Goal: Task Accomplishment & Management: Manage account settings

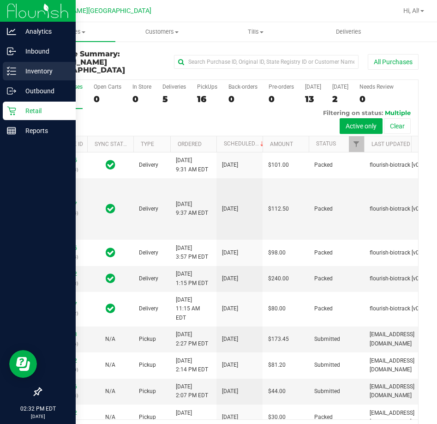
click at [38, 72] on p "Inventory" at bounding box center [43, 71] width 55 height 11
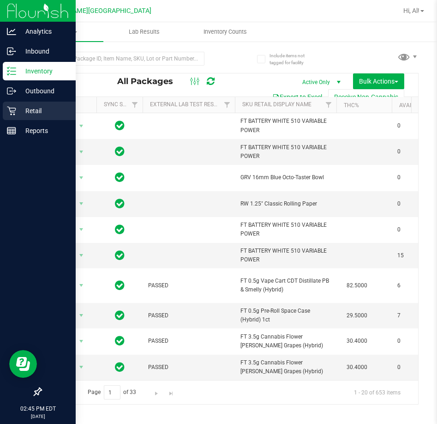
click at [34, 108] on p "Retail" at bounding box center [43, 110] width 55 height 11
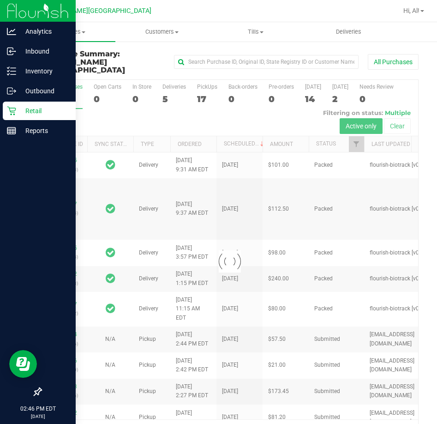
click at [206, 90] on div at bounding box center [229, 261] width 377 height 363
click at [200, 94] on div "17" at bounding box center [207, 99] width 20 height 11
click at [0, 0] on input "PickUps 17" at bounding box center [0, 0] width 0 height 0
click at [200, 90] on div at bounding box center [229, 261] width 377 height 363
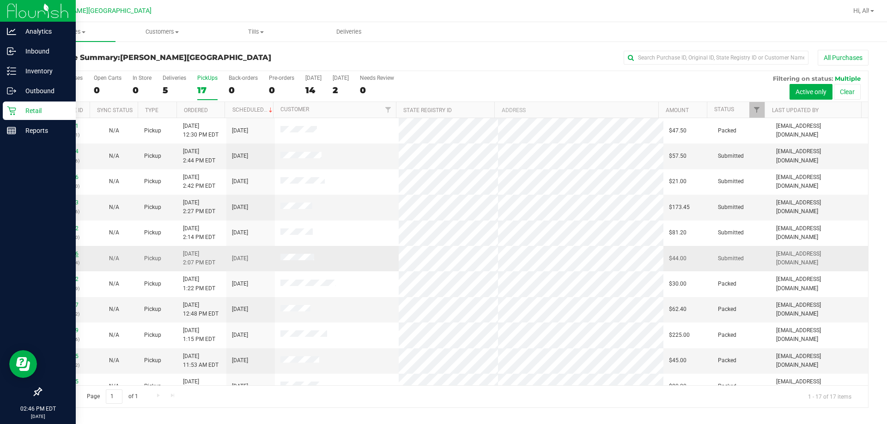
click at [73, 252] on link "11850416" at bounding box center [66, 254] width 26 height 6
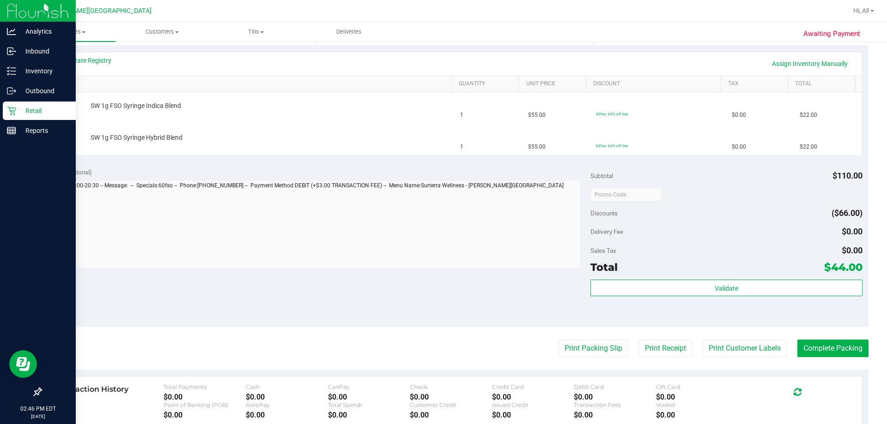
scroll to position [231, 0]
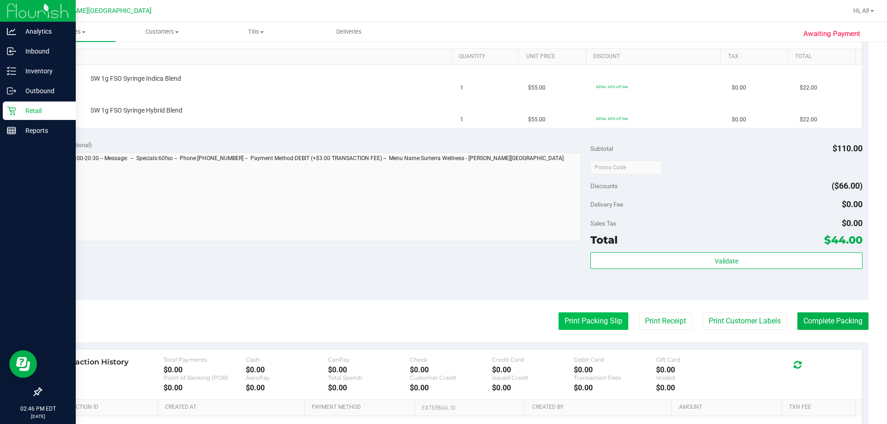
click at [437, 327] on button "Print Packing Slip" at bounding box center [593, 322] width 70 height 18
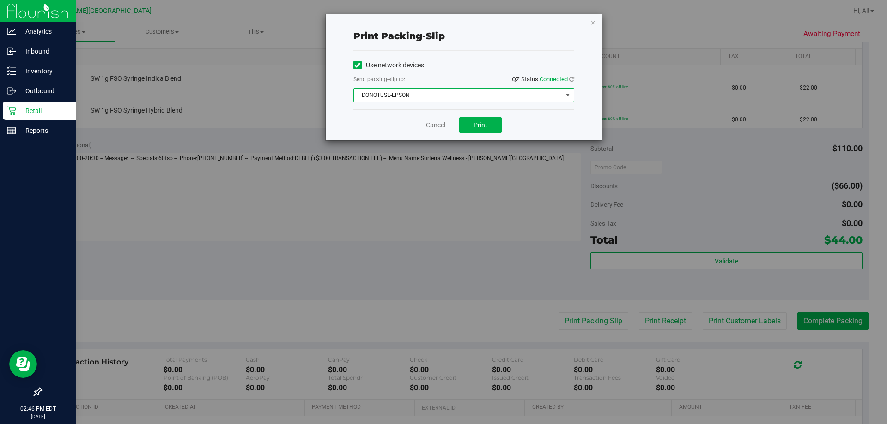
click at [437, 97] on span "DONOTUSE-EPSON" at bounding box center [458, 95] width 208 height 13
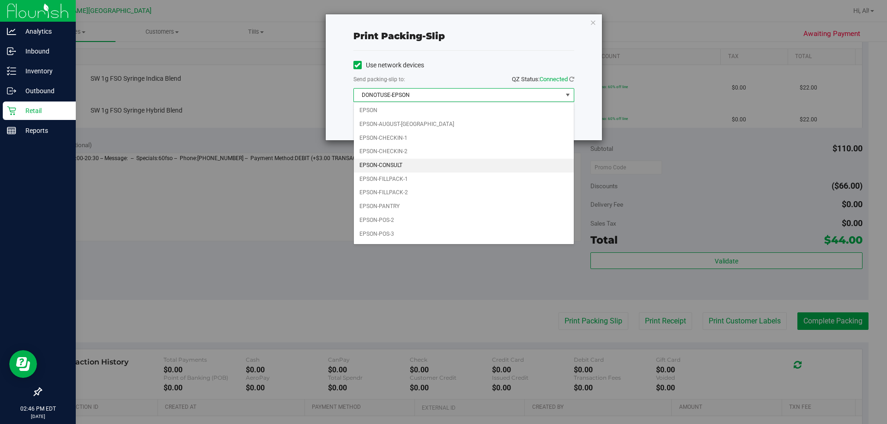
scroll to position [26, 0]
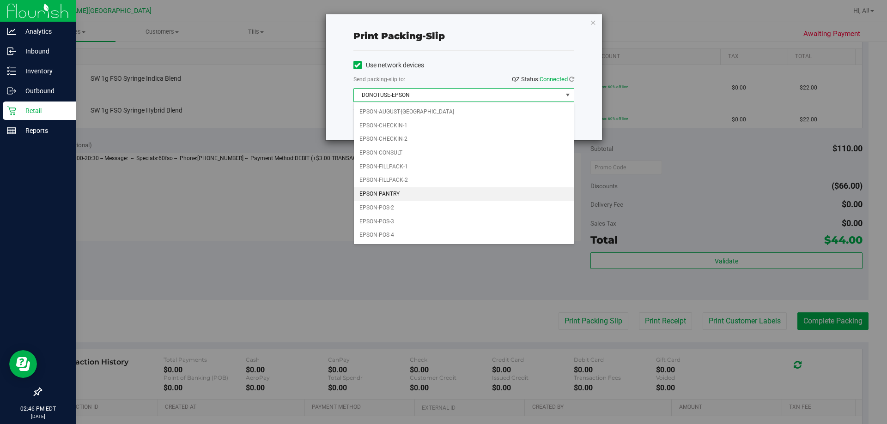
click at [437, 189] on li "EPSON-PANTRY" at bounding box center [464, 195] width 220 height 14
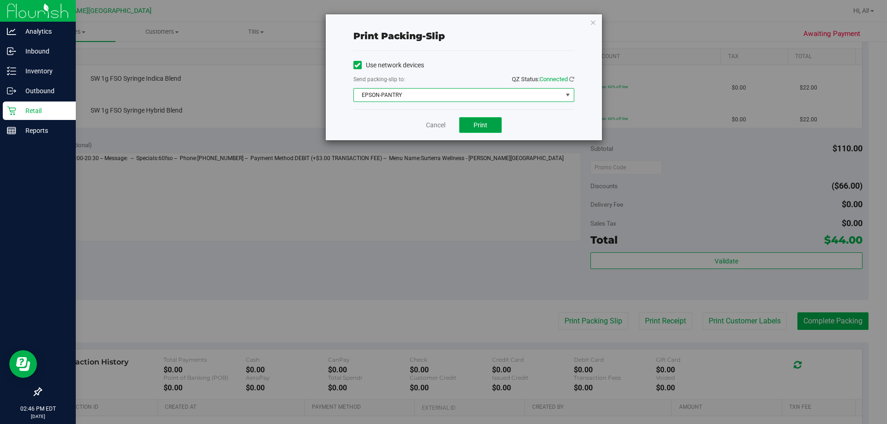
click at [437, 118] on button "Print" at bounding box center [480, 125] width 42 height 16
click at [432, 123] on link "Cancel" at bounding box center [435, 126] width 19 height 10
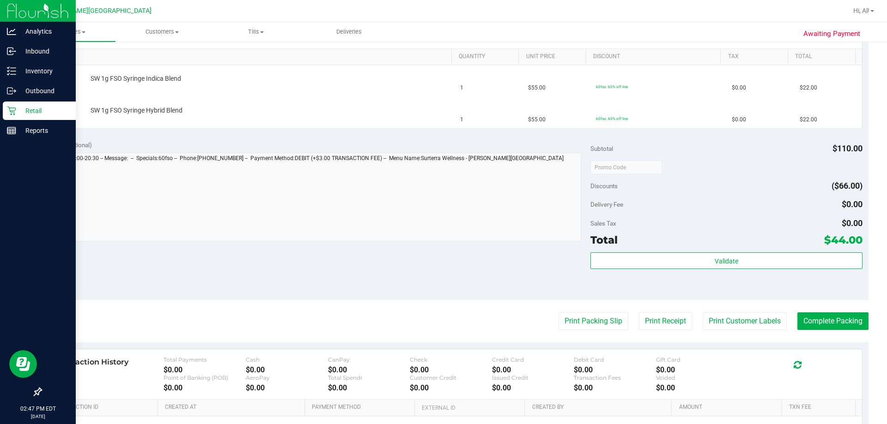
click at [437, 313] on button "Print Packing Slip" at bounding box center [593, 322] width 70 height 18
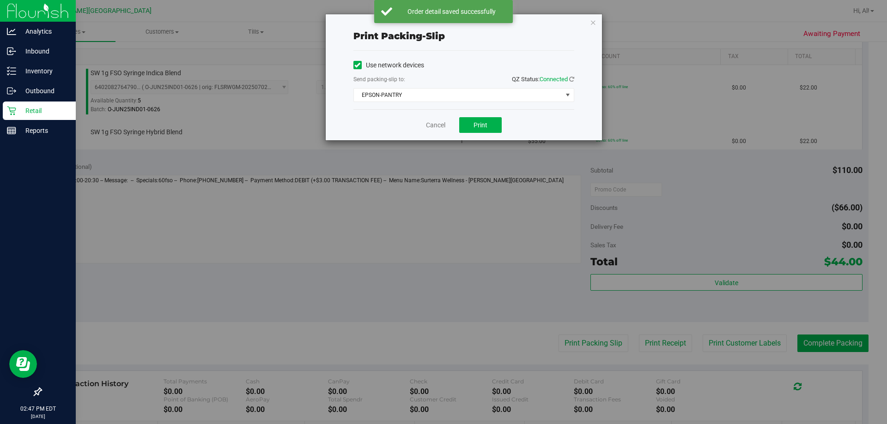
click at [425, 120] on div "Cancel Print" at bounding box center [463, 124] width 221 height 31
click at [430, 126] on link "Cancel" at bounding box center [435, 126] width 19 height 10
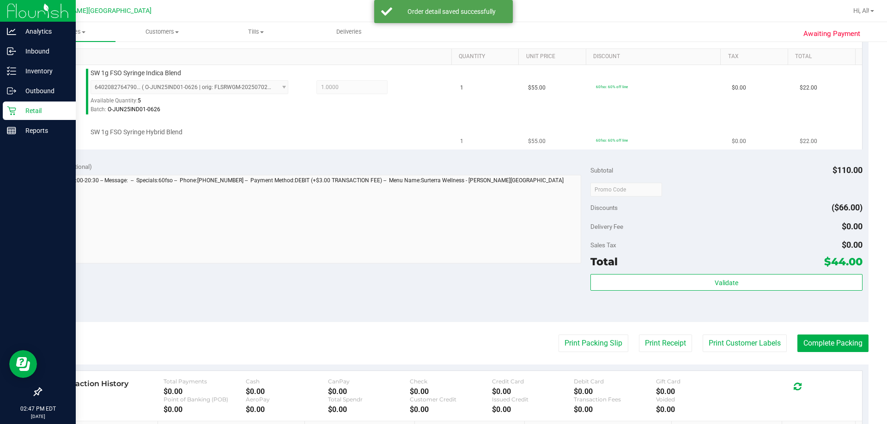
click at [399, 130] on div "SW 1g FSO Syringe Hybrid Blend" at bounding box center [266, 132] width 361 height 9
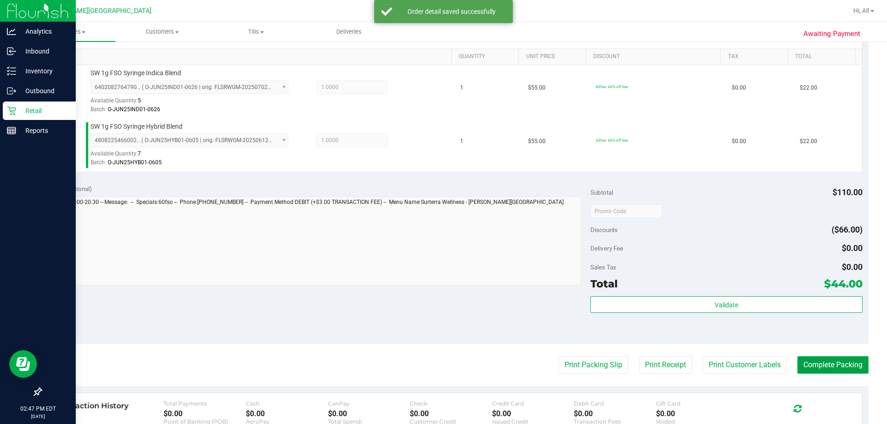
click at [437, 360] on button "Complete Packing" at bounding box center [832, 366] width 71 height 18
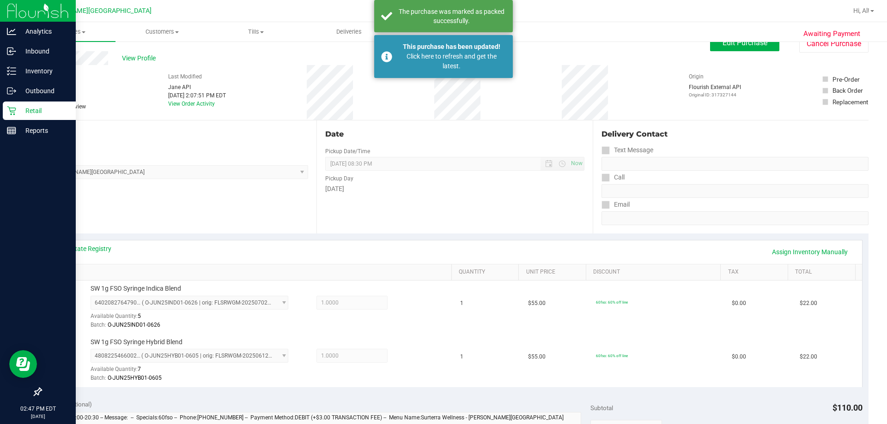
scroll to position [0, 0]
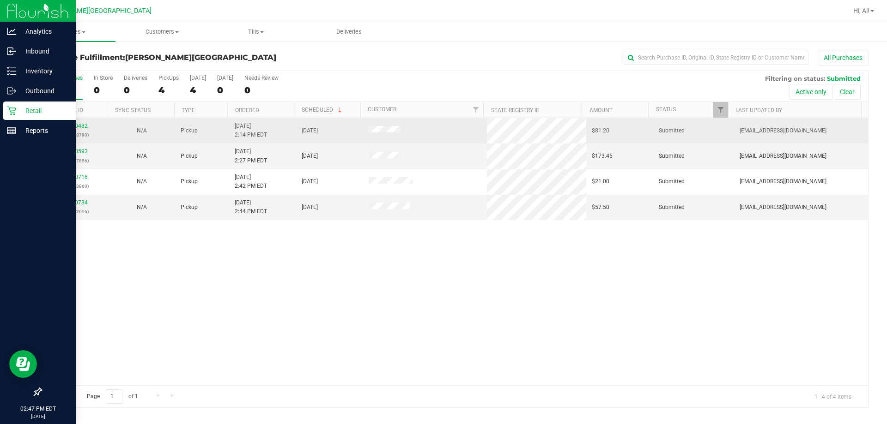
click at [82, 124] on link "11850482" at bounding box center [75, 126] width 26 height 6
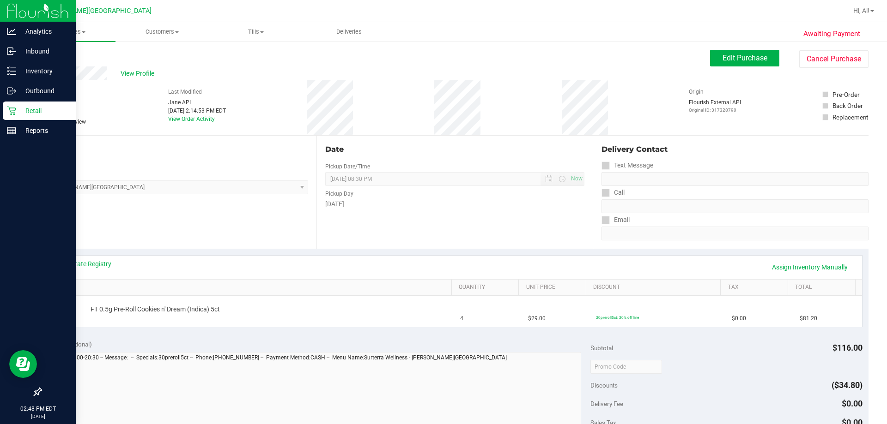
click at [437, 261] on div "View State Registry Assign Inventory Manually" at bounding box center [455, 268] width 798 height 16
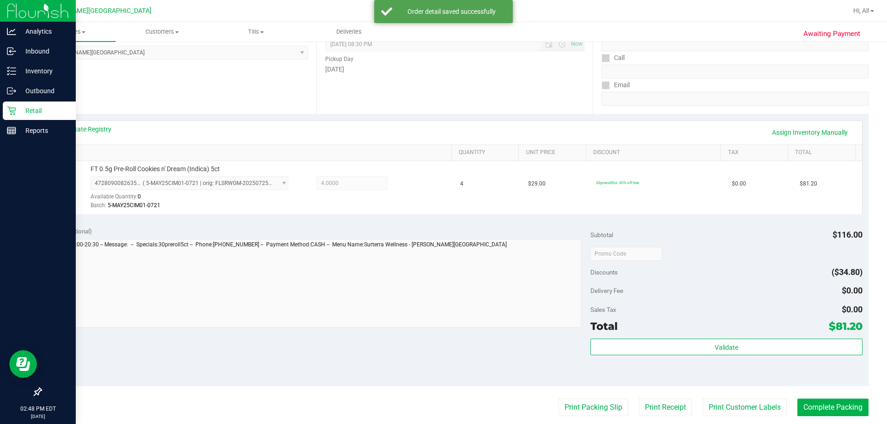
scroll to position [231, 0]
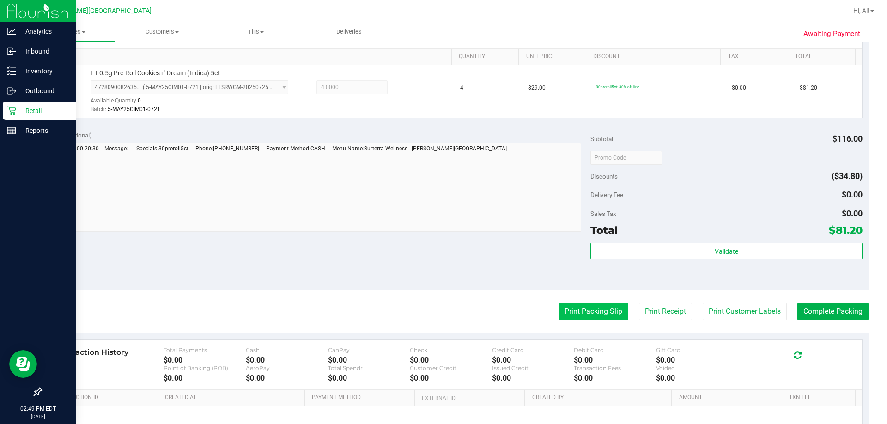
click at [437, 309] on button "Print Packing Slip" at bounding box center [593, 312] width 70 height 18
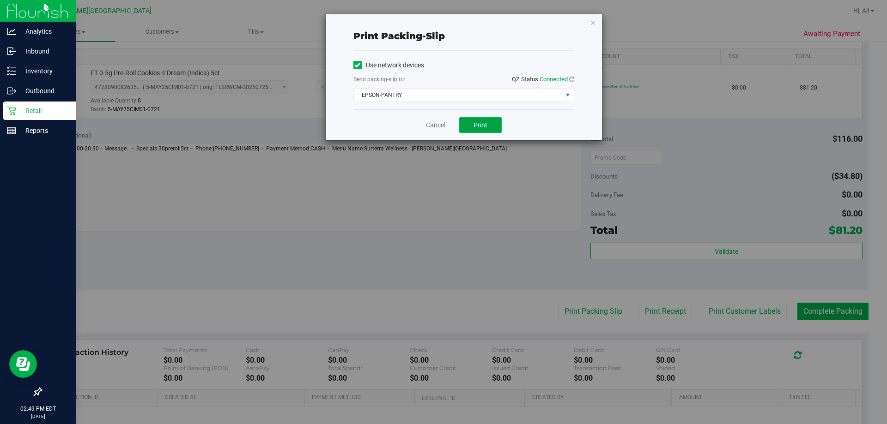
click at [437, 133] on button "Print" at bounding box center [480, 125] width 42 height 16
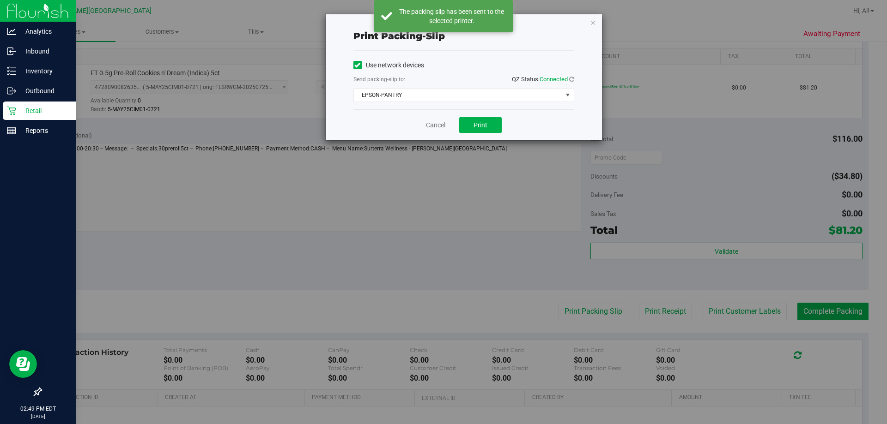
click at [435, 128] on link "Cancel" at bounding box center [435, 126] width 19 height 10
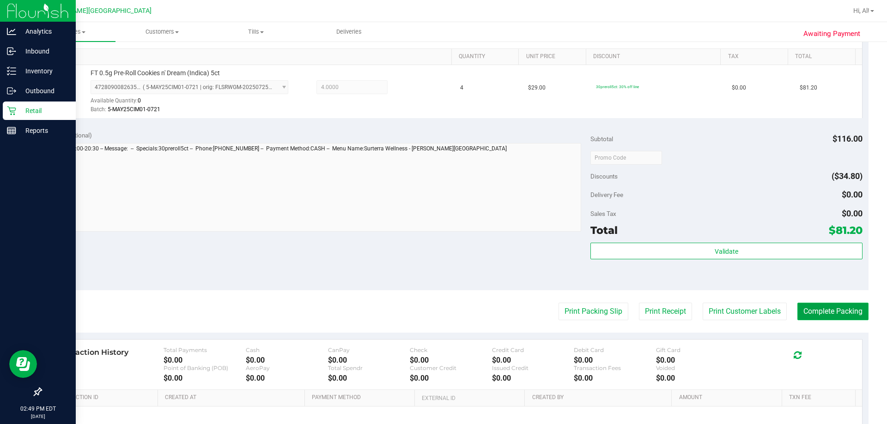
click at [437, 314] on button "Complete Packing" at bounding box center [832, 312] width 71 height 18
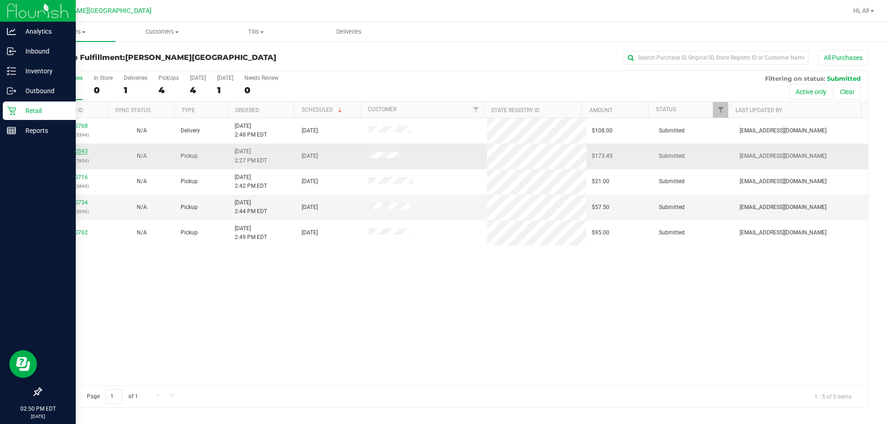
click at [82, 151] on link "11850593" at bounding box center [75, 151] width 26 height 6
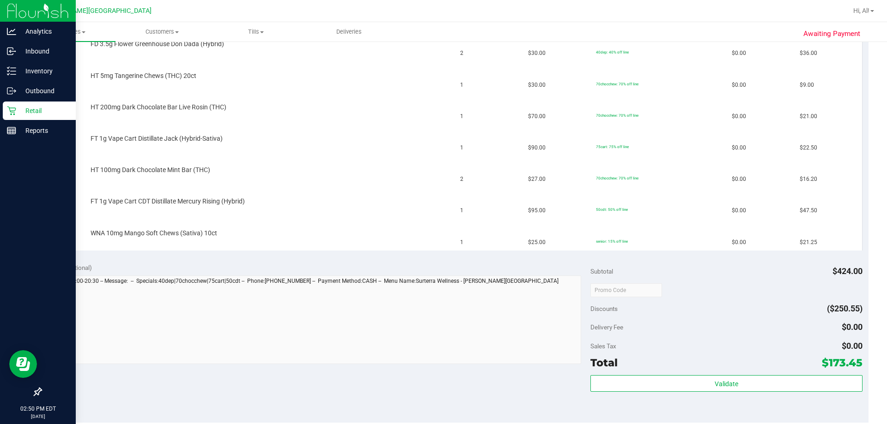
scroll to position [323, 0]
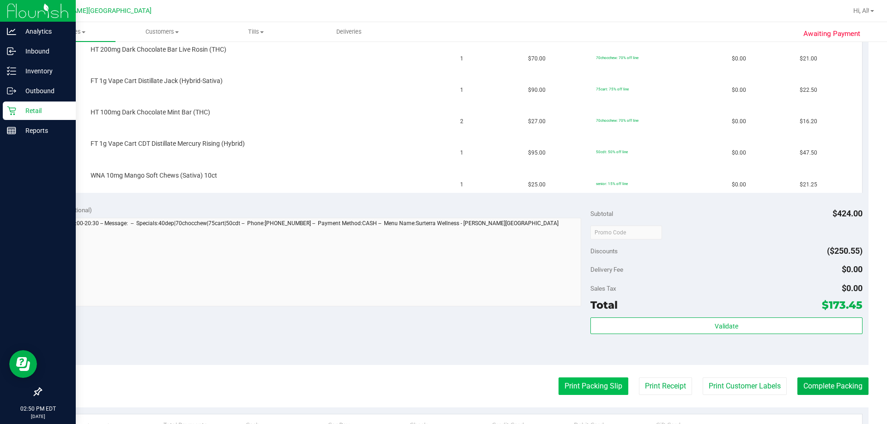
click at [437, 378] on button "Print Packing Slip" at bounding box center [593, 387] width 70 height 18
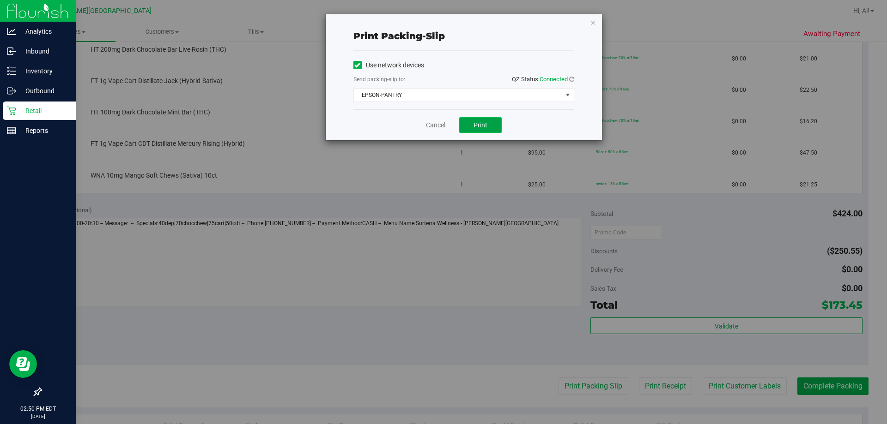
click at [437, 122] on span "Print" at bounding box center [480, 124] width 14 height 7
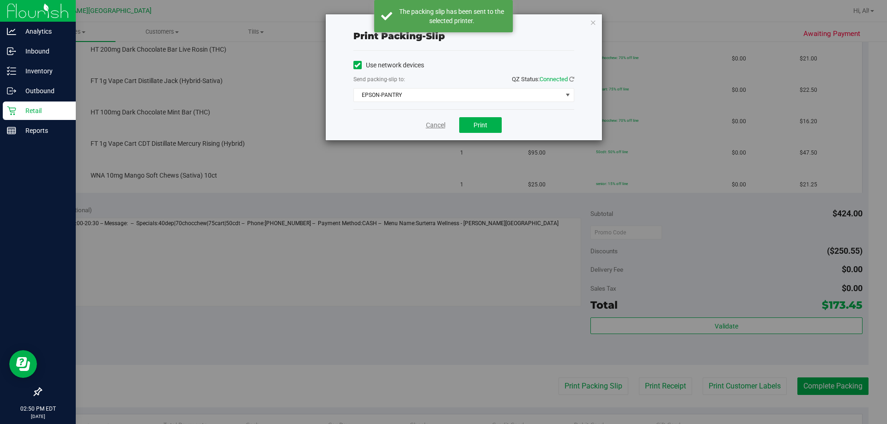
click at [431, 121] on link "Cancel" at bounding box center [435, 126] width 19 height 10
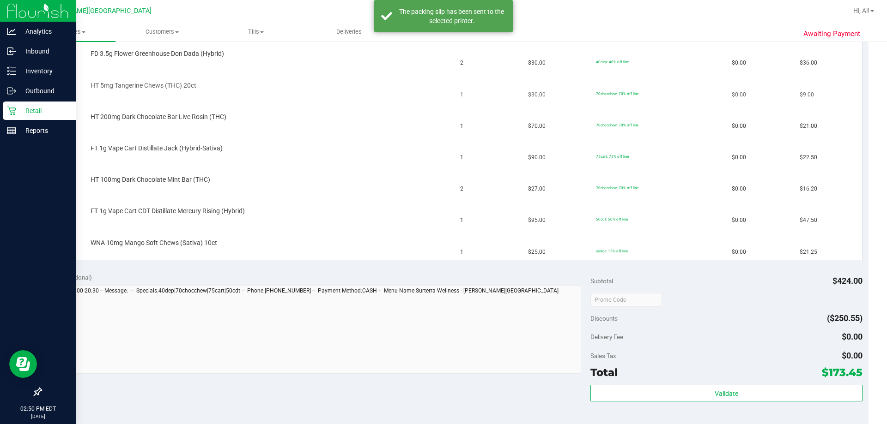
scroll to position [139, 0]
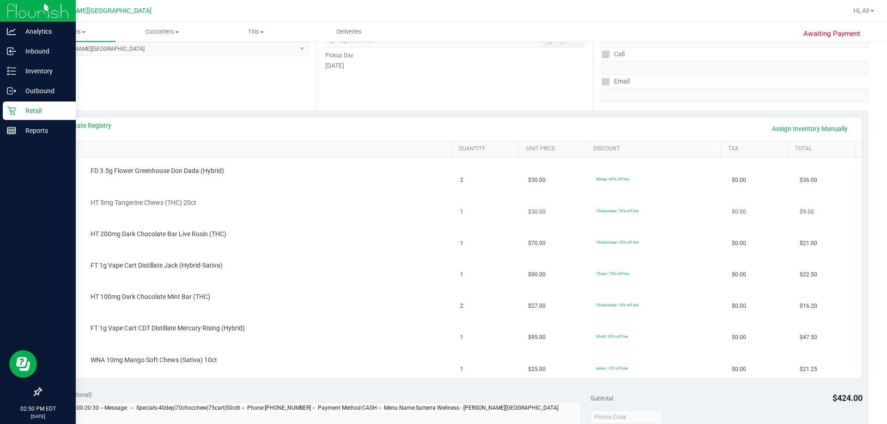
click at [437, 184] on td "FD 3.5g Flower Greenhouse Don Dada (Hybrid)" at bounding box center [251, 172] width 407 height 31
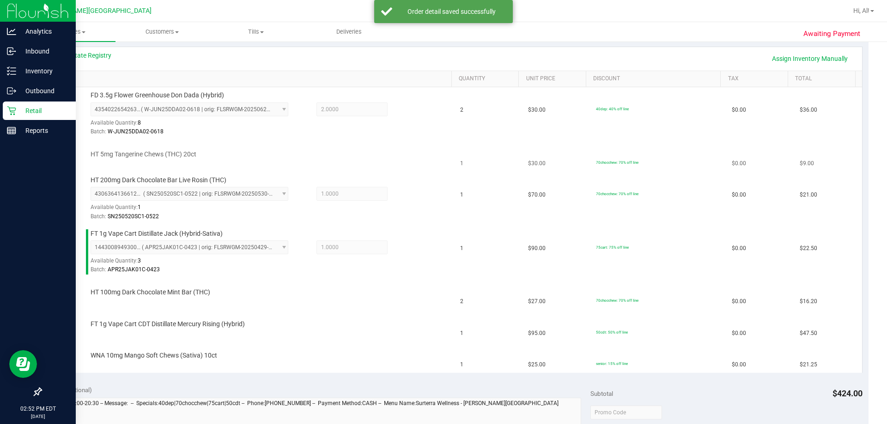
scroll to position [231, 0]
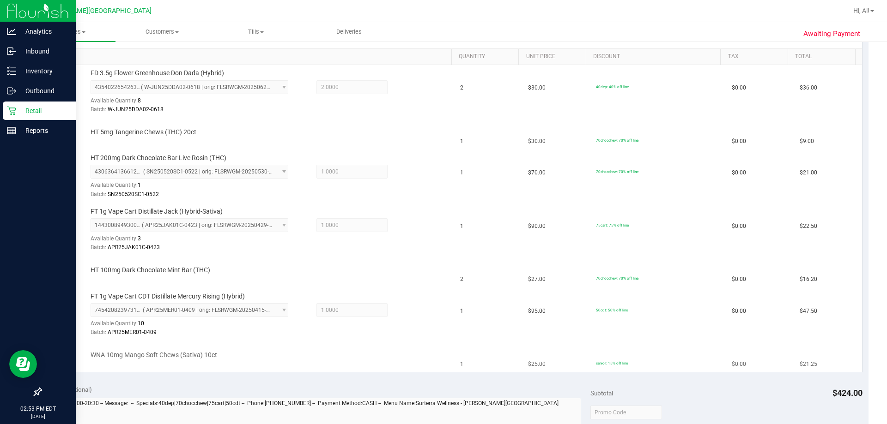
click at [419, 344] on td "WNA 10mg Mango Soft Chews (Sativa) 10ct" at bounding box center [251, 357] width 407 height 31
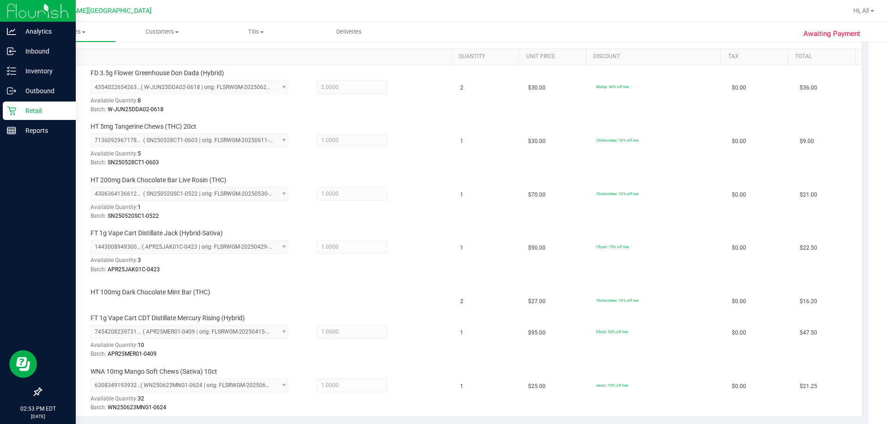
click at [430, 334] on div "7454208239731875 ( APR25MER01-0409 | orig: FLSRWGM-20250415-3462 ) 745420823973…" at bounding box center [269, 342] width 357 height 34
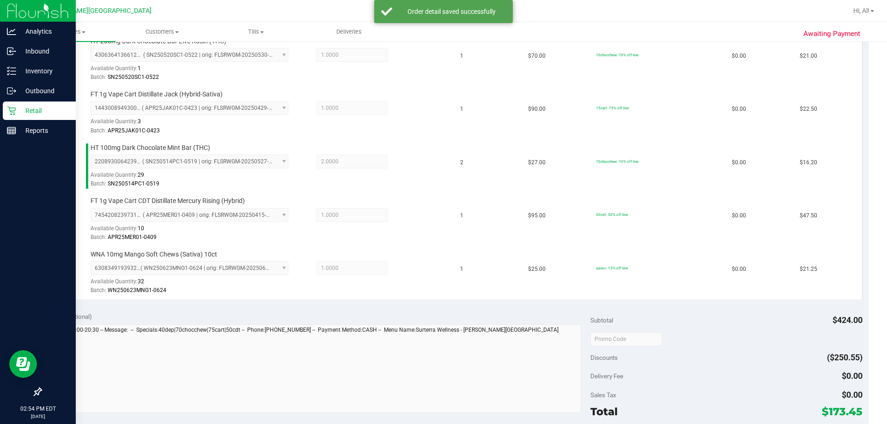
scroll to position [554, 0]
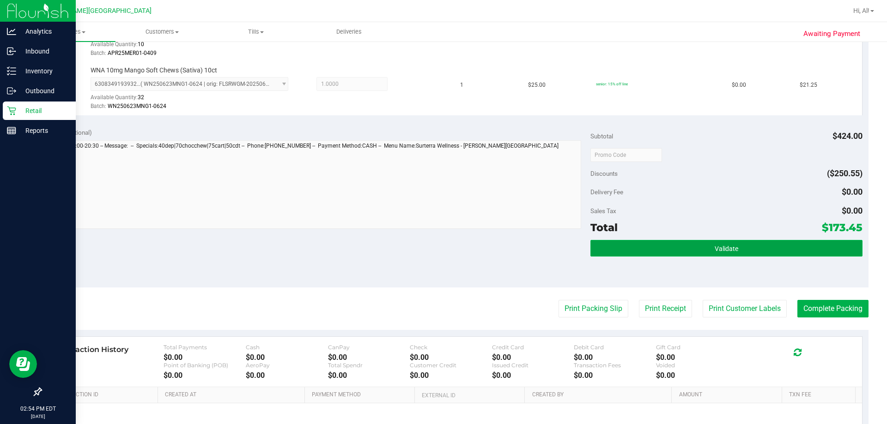
click at [437, 248] on button "Validate" at bounding box center [726, 248] width 272 height 17
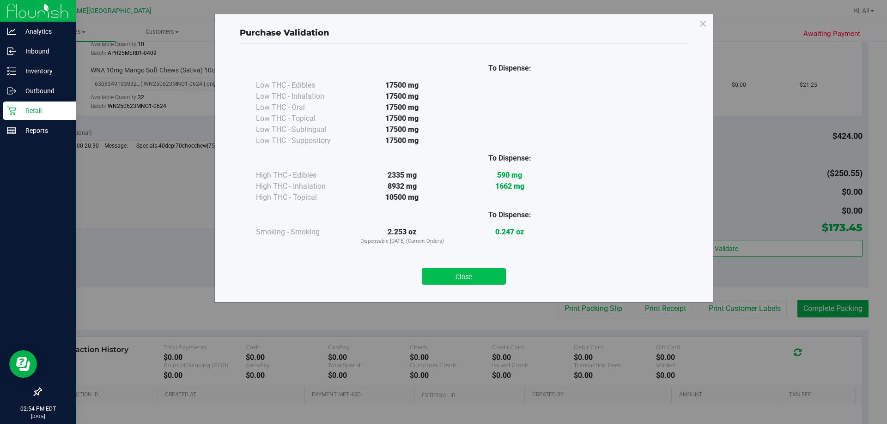
click at [437, 272] on button "Close" at bounding box center [464, 276] width 84 height 17
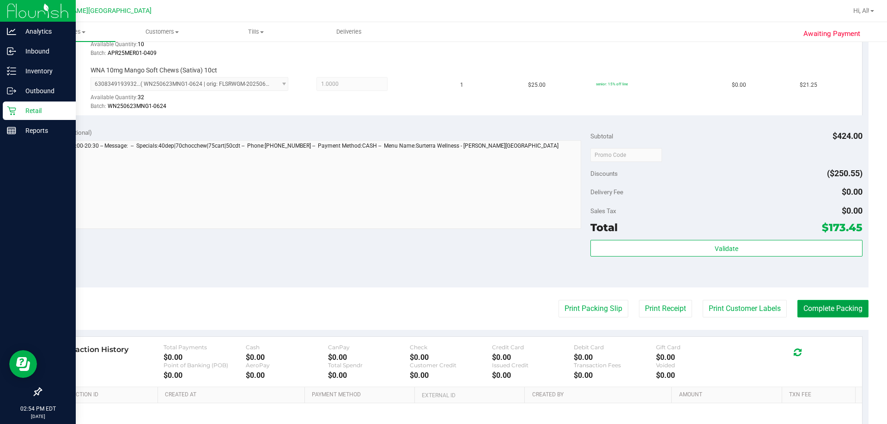
click at [437, 303] on button "Complete Packing" at bounding box center [832, 309] width 71 height 18
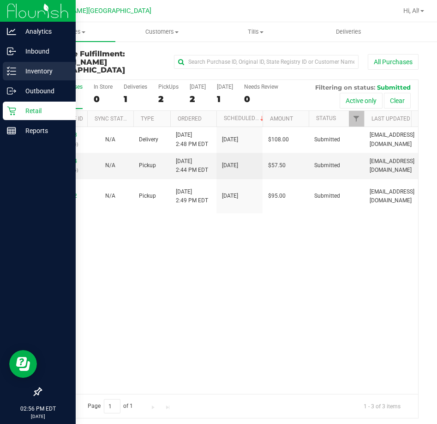
click at [33, 64] on div "Inventory" at bounding box center [39, 71] width 73 height 18
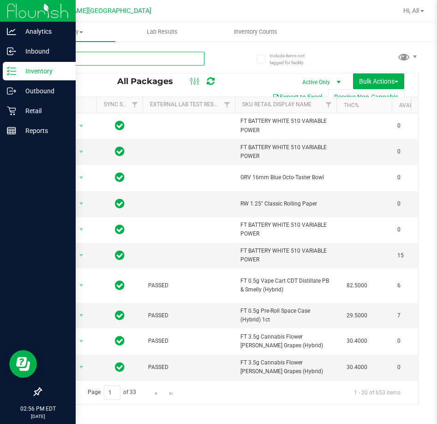
click at [130, 56] on input "text" at bounding box center [123, 59] width 164 height 14
type input "cim"
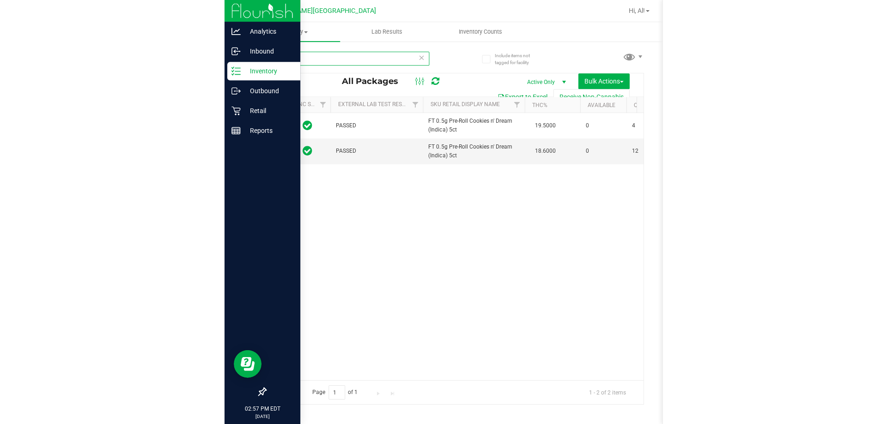
scroll to position [0, 10]
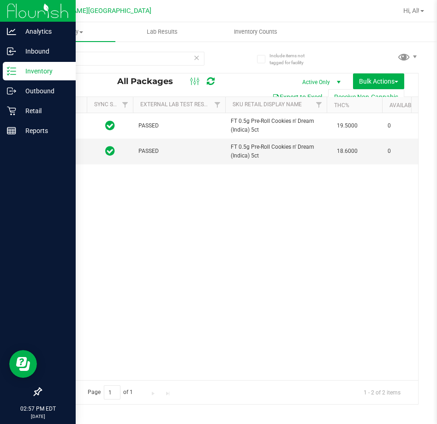
click at [157, 318] on div "Action Action Adjust qty Create package Edit attributes Global inventory Locate…" at bounding box center [229, 246] width 377 height 267
click at [194, 59] on icon at bounding box center [197, 57] width 6 height 11
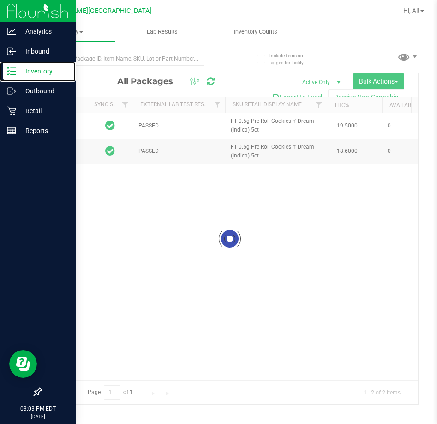
click at [16, 63] on div "Inventory" at bounding box center [39, 71] width 73 height 18
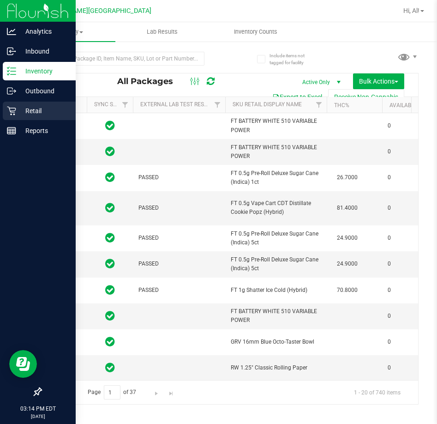
click at [12, 109] on icon at bounding box center [11, 110] width 9 height 9
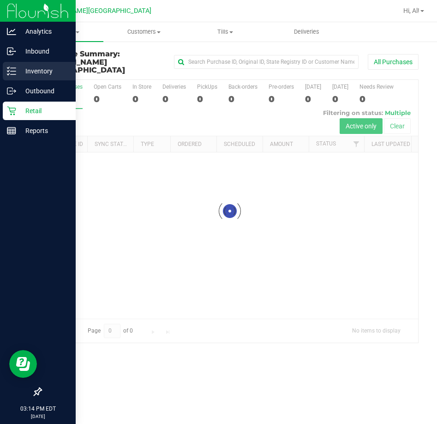
click at [34, 74] on p "Inventory" at bounding box center [43, 71] width 55 height 11
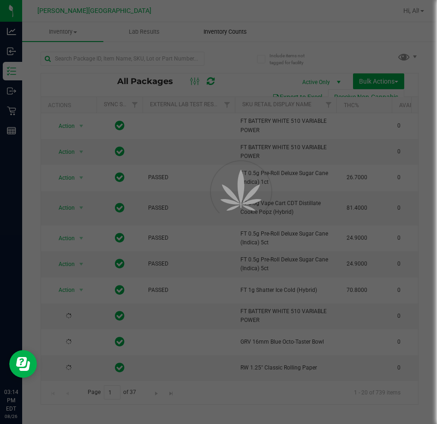
drag, startPoint x: 208, startPoint y: 44, endPoint x: 225, endPoint y: 33, distance: 20.2
click at [225, 33] on span "Inventory Counts" at bounding box center [225, 32] width 68 height 8
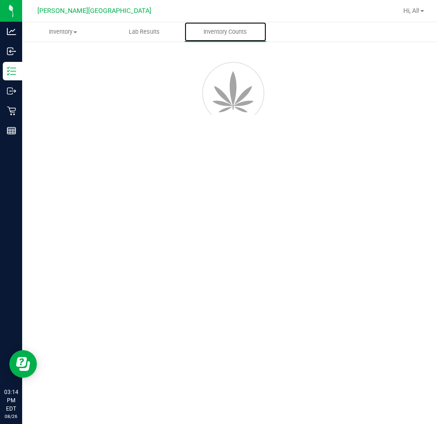
drag, startPoint x: 225, startPoint y: 33, endPoint x: 234, endPoint y: 19, distance: 16.4
click at [225, 30] on span "Inventory Counts" at bounding box center [225, 32] width 68 height 8
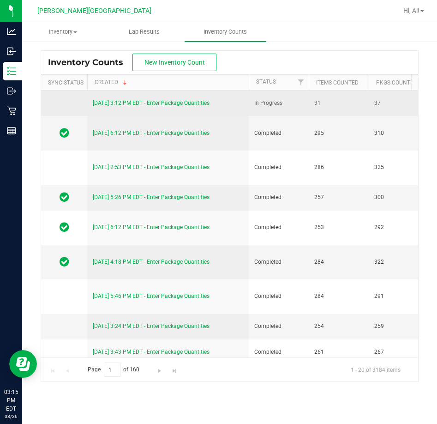
click at [157, 102] on link "[DATE] 3:12 PM EDT - Enter Package Quantities" at bounding box center [151, 103] width 117 height 6
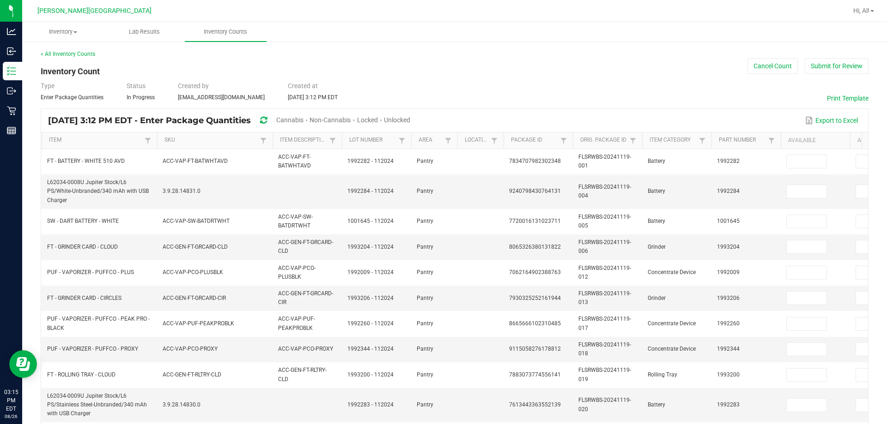
click at [303, 121] on span "Cannabis" at bounding box center [289, 119] width 27 height 7
click at [411, 121] on span "Unlocked" at bounding box center [397, 119] width 26 height 7
click at [88, 143] on link "Item" at bounding box center [95, 140] width 93 height 7
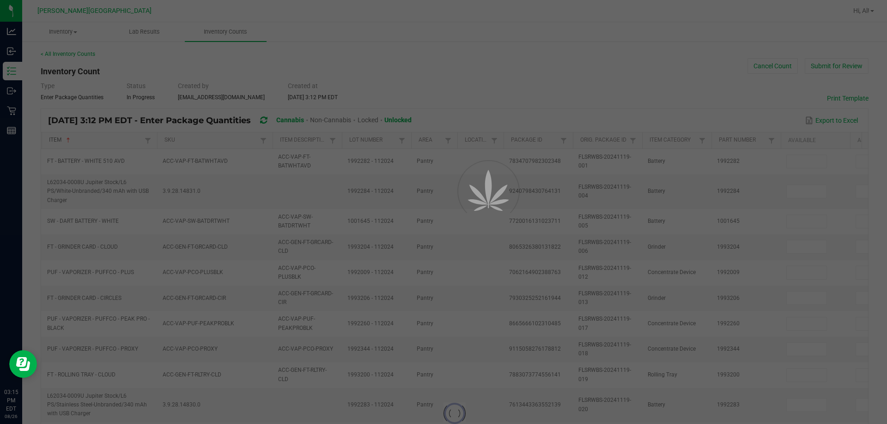
type input "0"
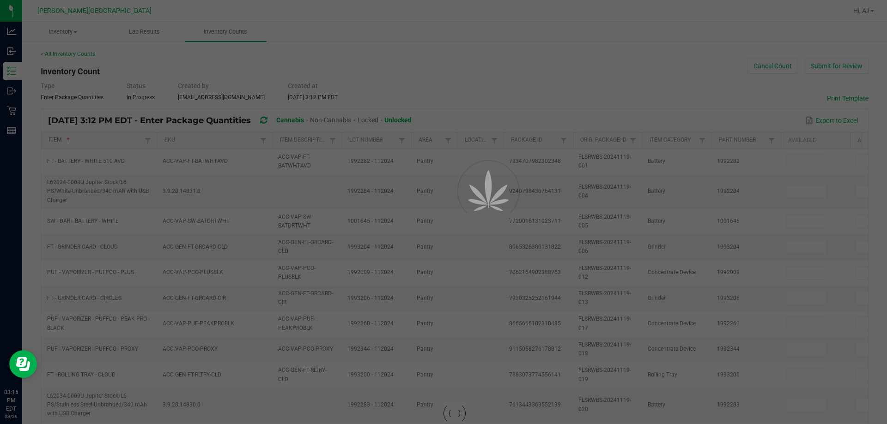
type input "0"
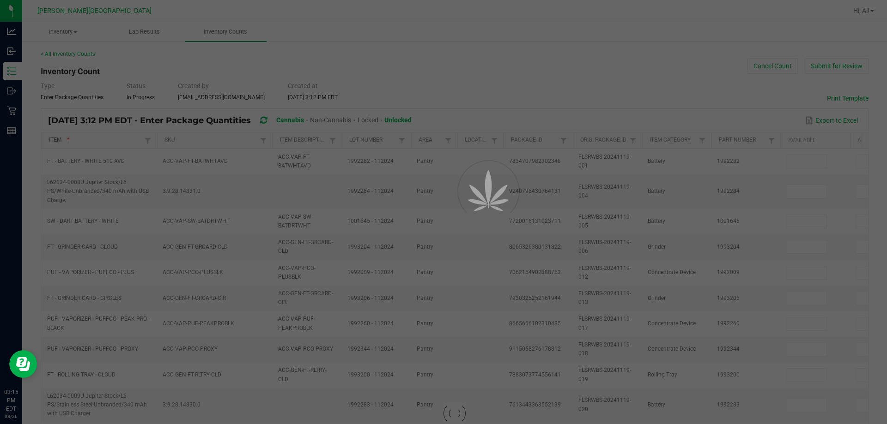
type input "0"
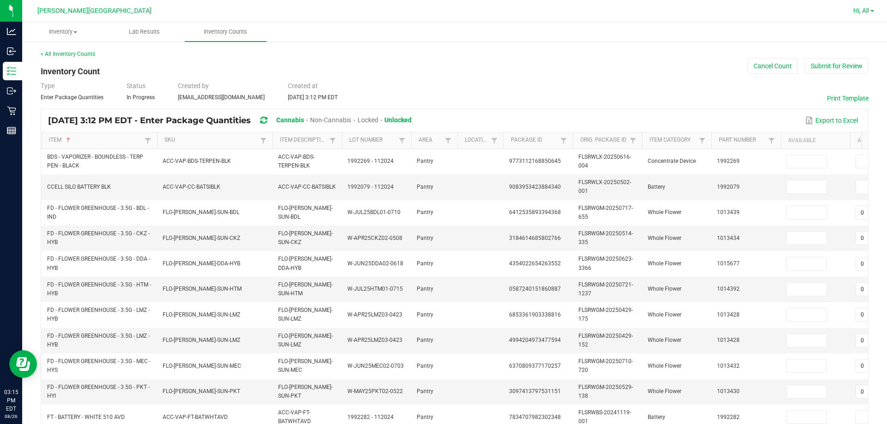
click at [437, 11] on link "Hi, Al!" at bounding box center [863, 11] width 28 height 10
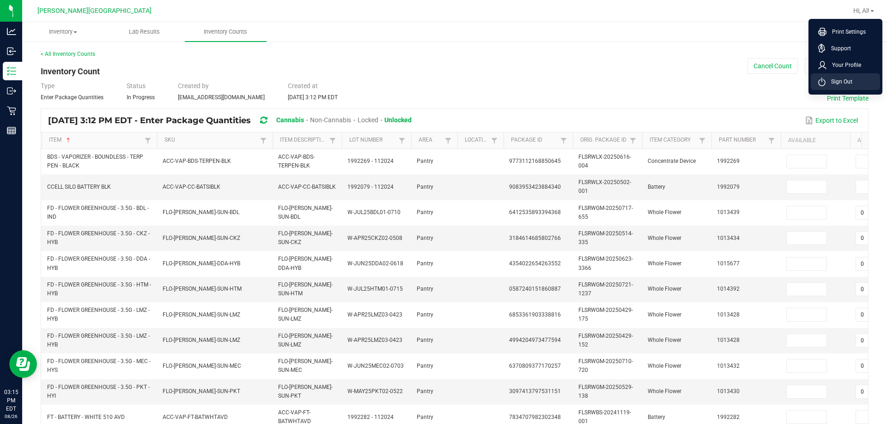
click at [437, 81] on span "Sign Out" at bounding box center [838, 81] width 27 height 9
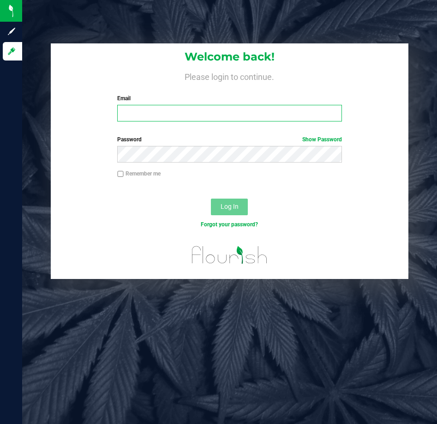
click at [279, 108] on input "Email" at bounding box center [229, 113] width 224 height 17
type input "[PERSON_NAME][EMAIL_ADDRESS][DOMAIN_NAME]"
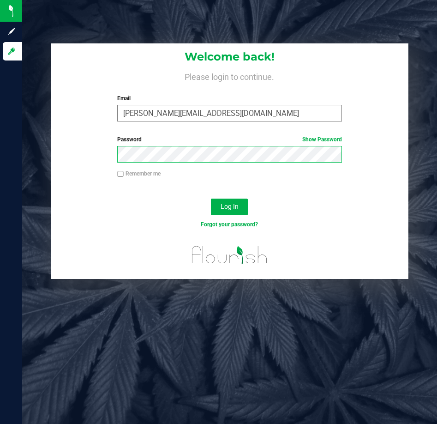
click at [211, 199] on button "Log In" at bounding box center [229, 207] width 37 height 17
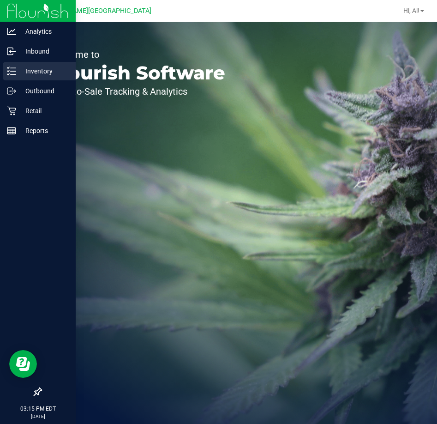
click at [14, 67] on icon at bounding box center [11, 71] width 9 height 9
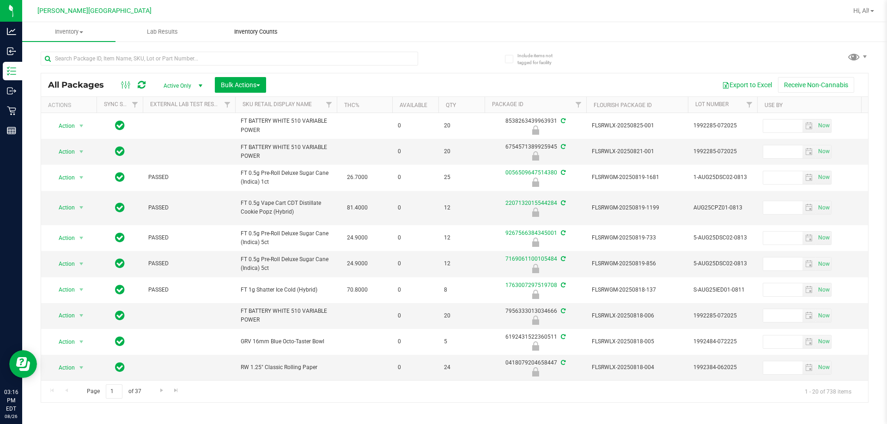
click at [254, 37] on uib-tab-heading "Inventory Counts" at bounding box center [256, 32] width 92 height 18
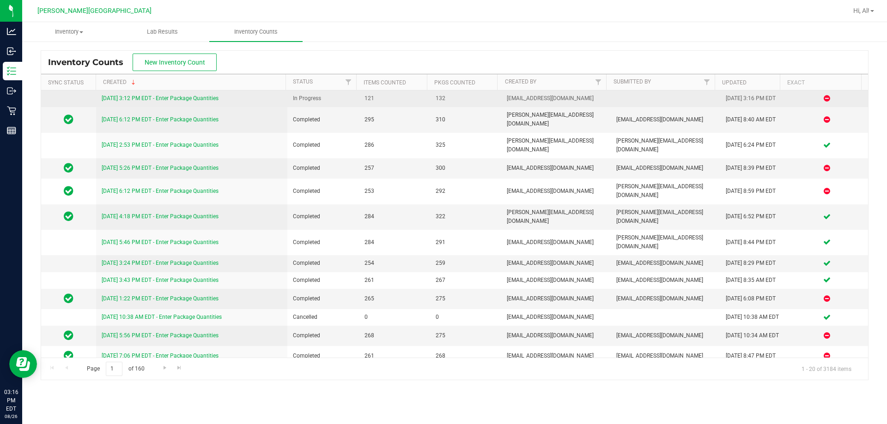
click at [205, 95] on link "[DATE] 3:12 PM EDT - Enter Package Quantities" at bounding box center [160, 98] width 117 height 6
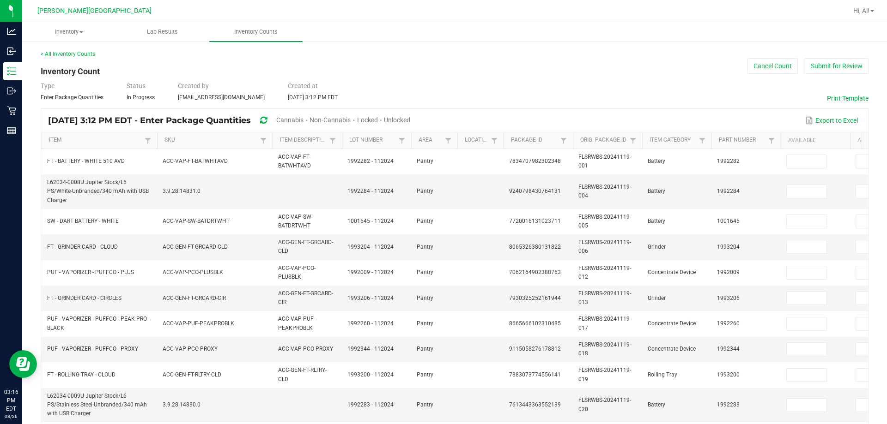
click at [303, 120] on span "Cannabis" at bounding box center [289, 119] width 27 height 7
click at [411, 118] on span "Unlocked" at bounding box center [397, 119] width 26 height 7
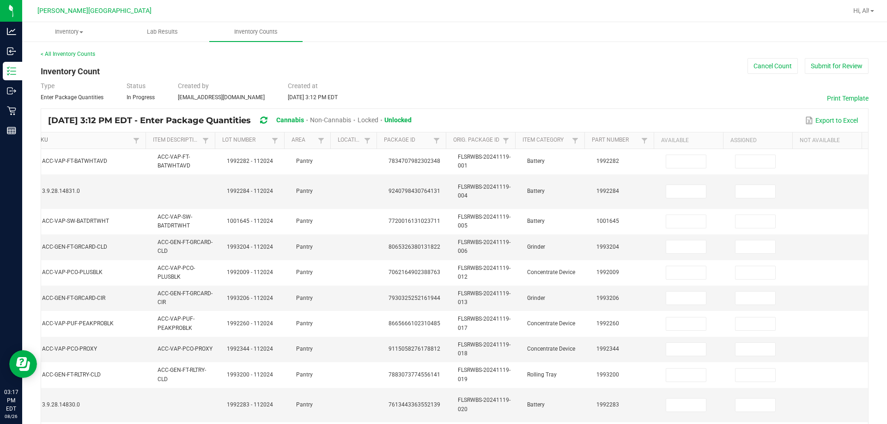
click at [88, 142] on link "SKU" at bounding box center [83, 140] width 93 height 7
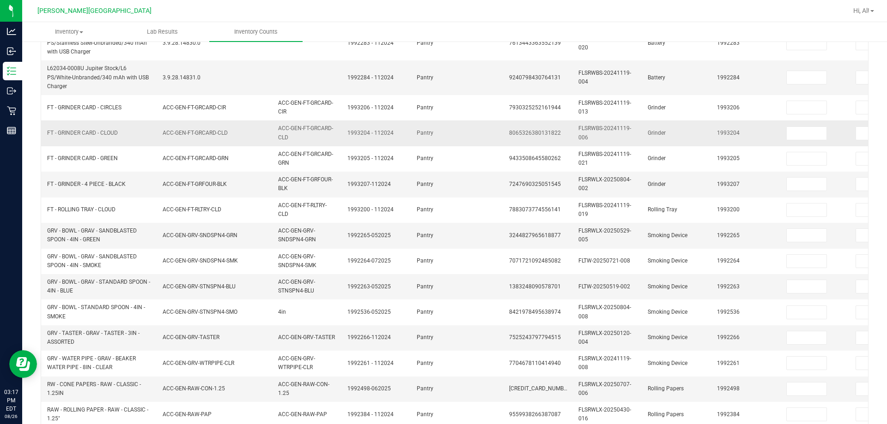
scroll to position [63, 0]
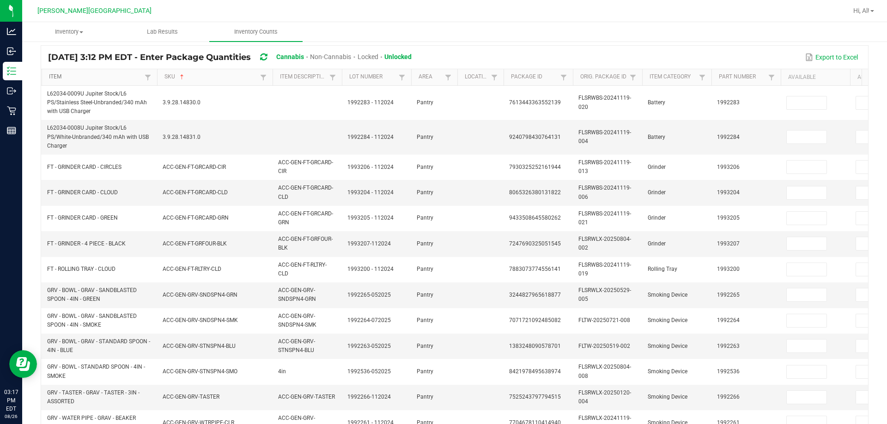
click at [118, 75] on link "Item" at bounding box center [95, 76] width 93 height 7
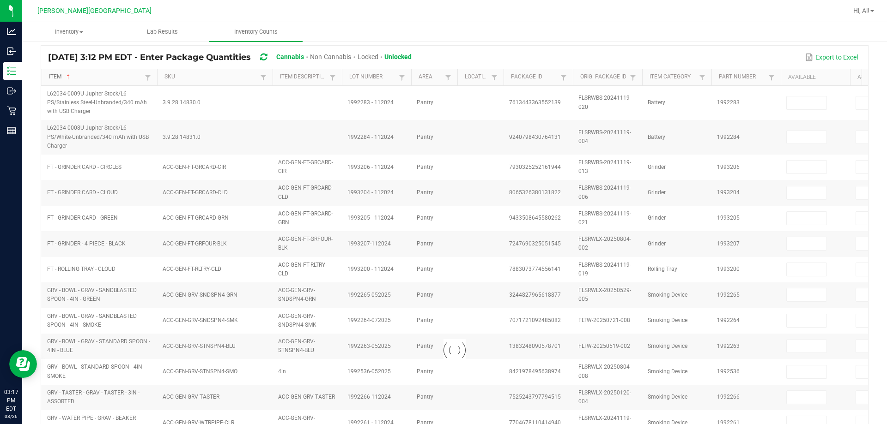
type input "0"
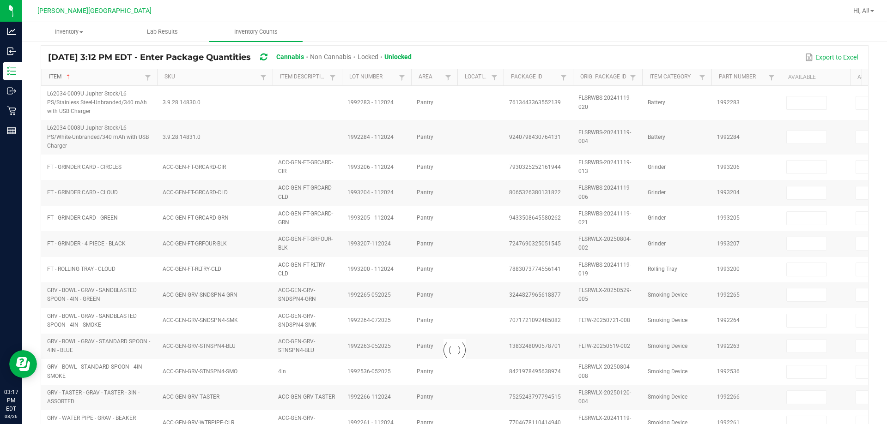
type input "0"
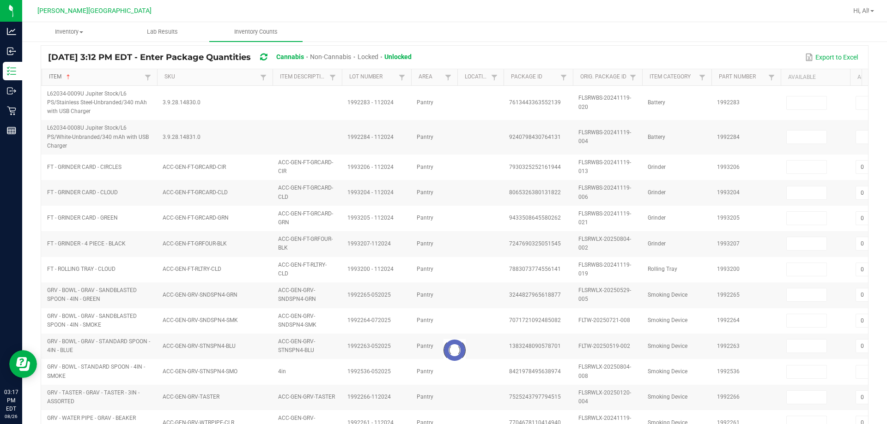
type input "0"
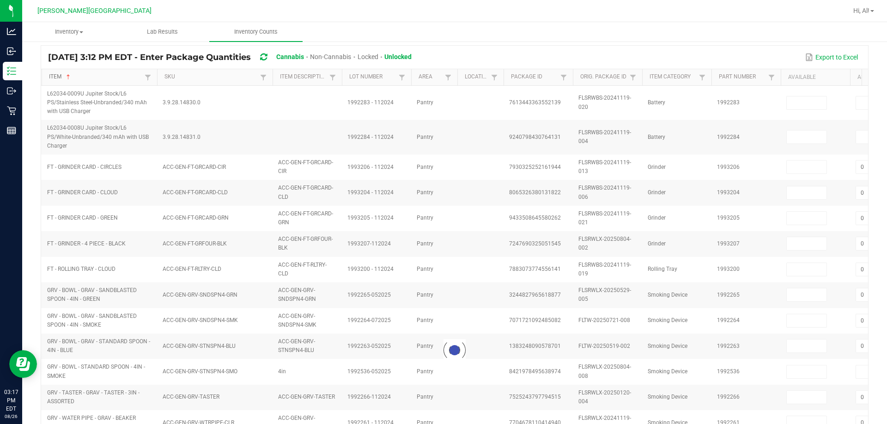
type input "0"
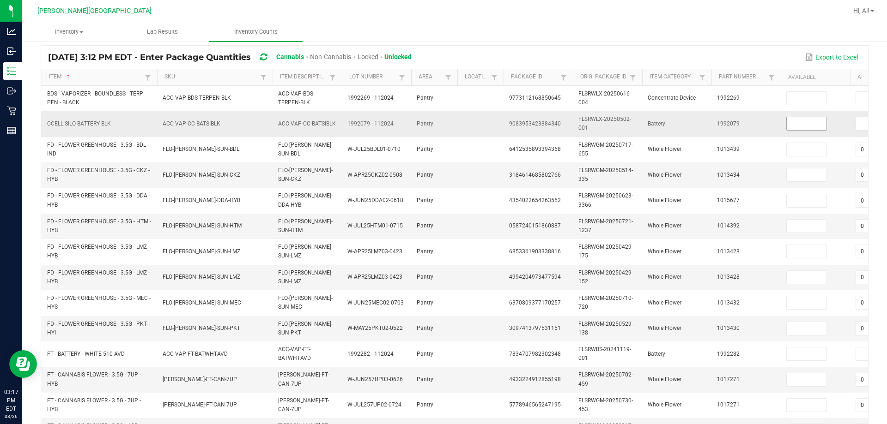
click at [437, 126] on input at bounding box center [806, 123] width 40 height 13
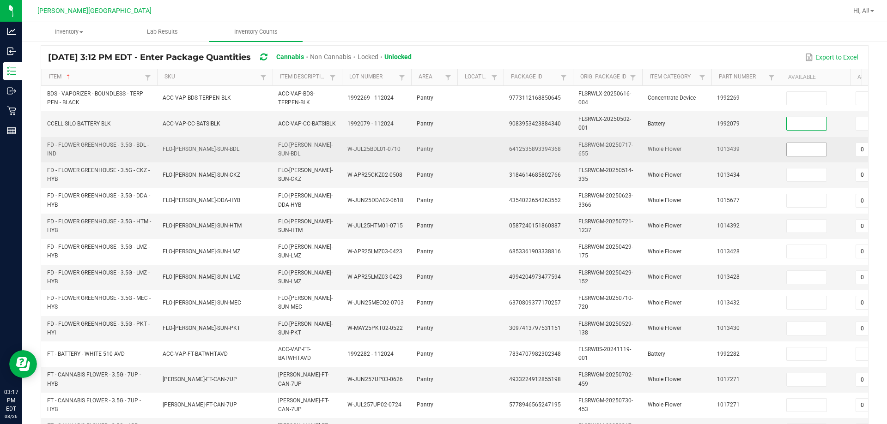
click at [437, 145] on input at bounding box center [806, 149] width 40 height 13
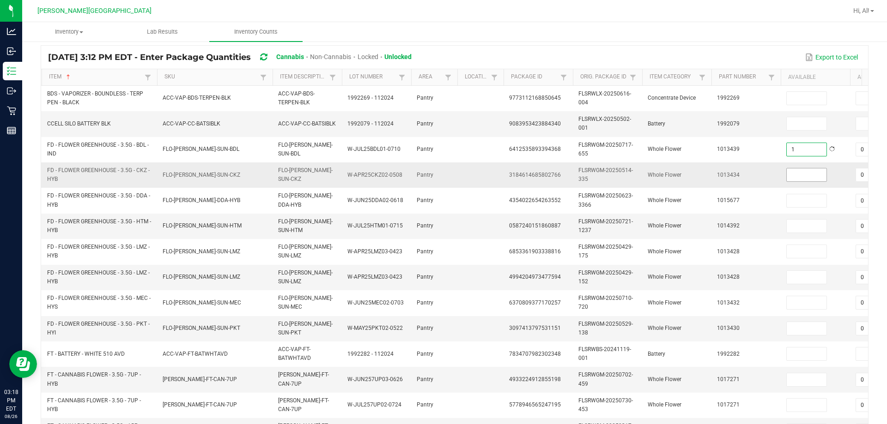
type input "1"
click at [437, 175] on input at bounding box center [806, 175] width 40 height 13
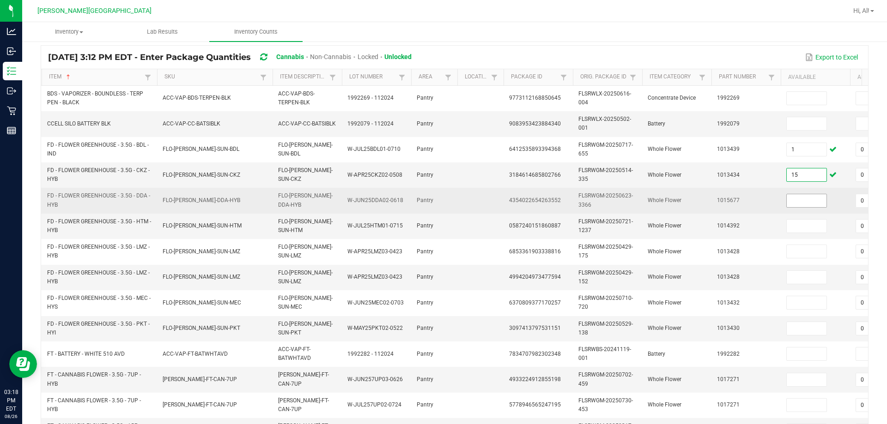
type input "15"
click at [437, 204] on input at bounding box center [806, 200] width 40 height 13
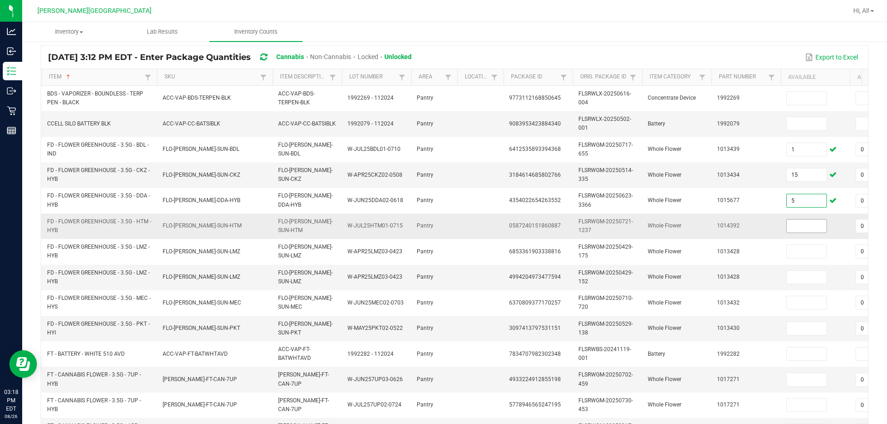
type input "5"
click at [437, 229] on input at bounding box center [806, 226] width 40 height 13
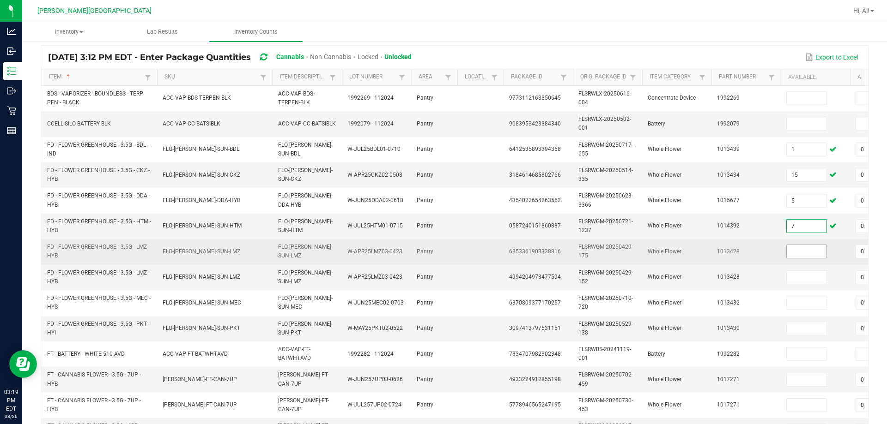
type input "7"
click at [437, 249] on input at bounding box center [806, 251] width 40 height 13
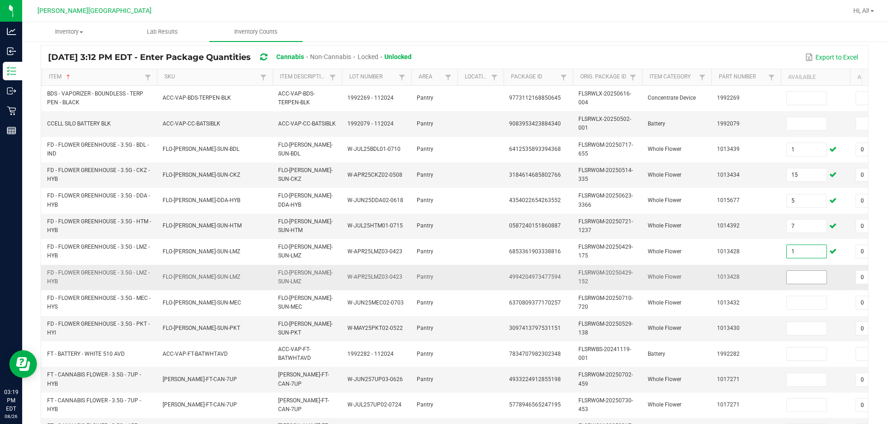
type input "1"
click at [437, 278] on input at bounding box center [806, 277] width 40 height 13
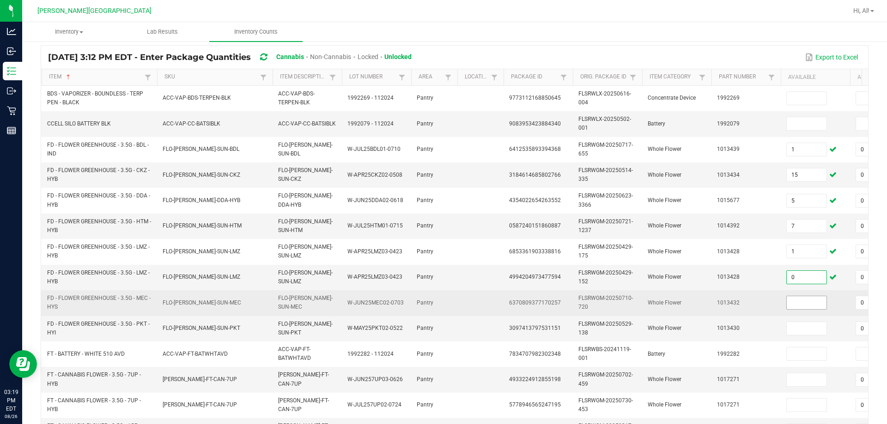
type input "0"
click at [437, 299] on input at bounding box center [806, 302] width 40 height 13
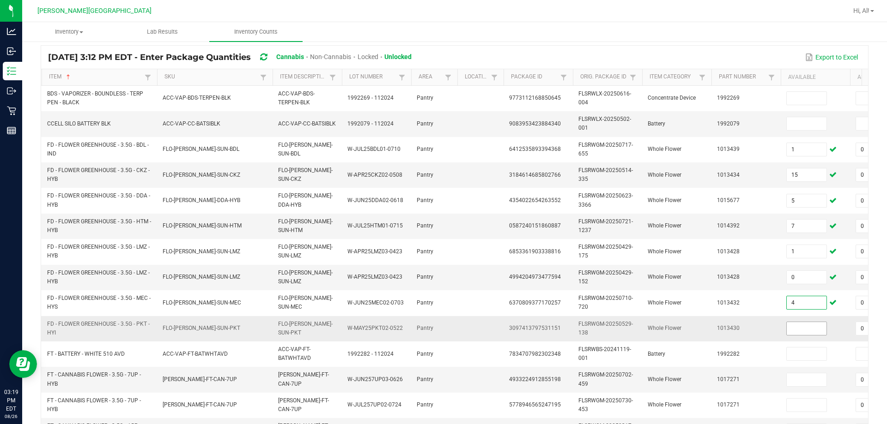
type input "4"
click at [437, 332] on input at bounding box center [806, 328] width 40 height 13
type input "2"
click at [437, 328] on td "1013430" at bounding box center [745, 328] width 69 height 25
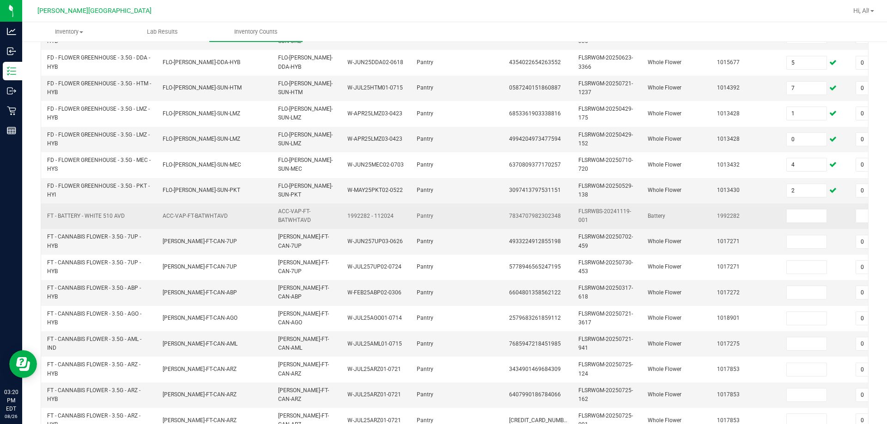
scroll to position [202, 0]
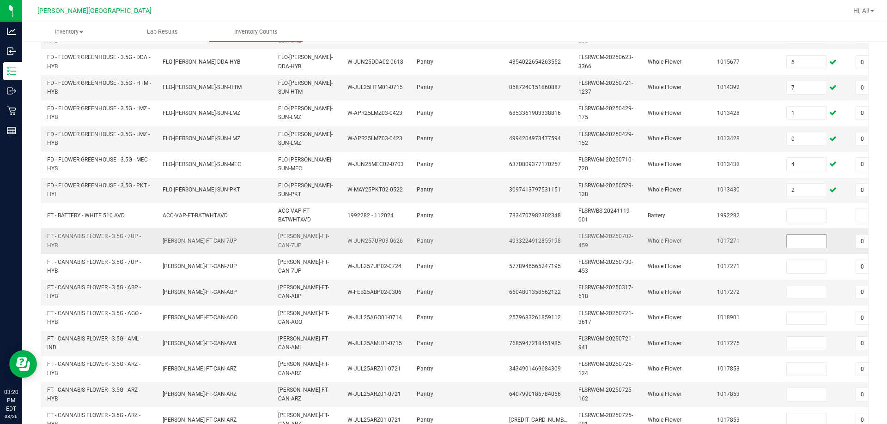
click at [437, 240] on input at bounding box center [806, 241] width 40 height 13
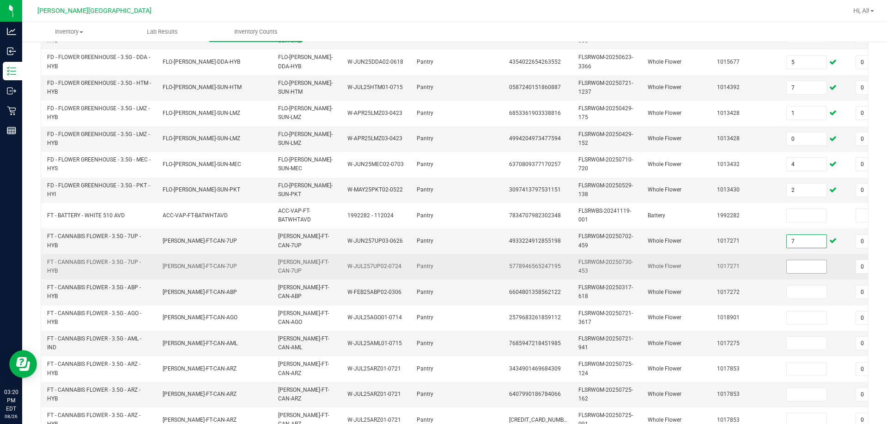
type input "7"
click at [437, 266] on input at bounding box center [806, 266] width 40 height 13
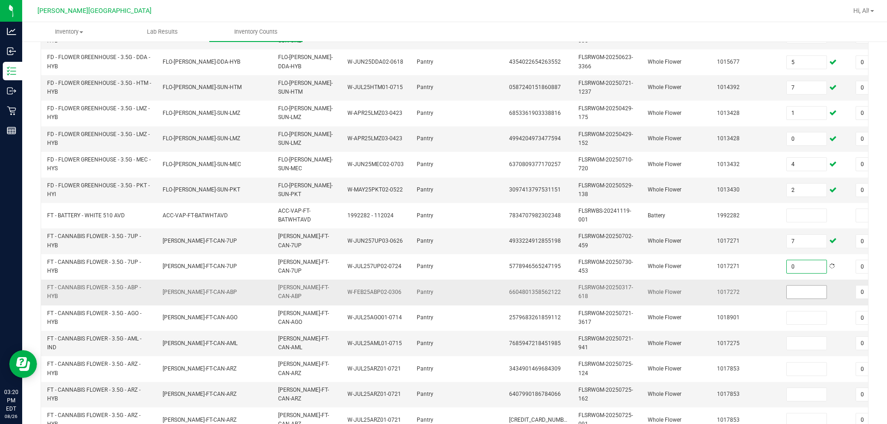
type input "0"
click at [437, 288] on input at bounding box center [806, 292] width 40 height 13
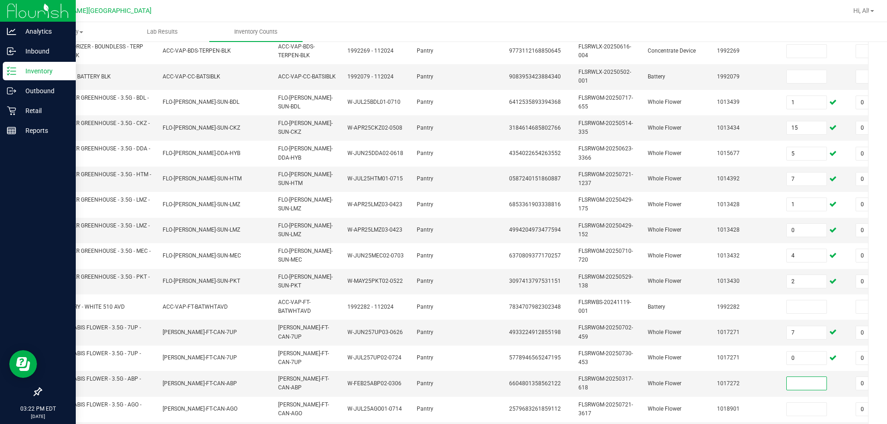
scroll to position [109, 0]
click at [15, 63] on div "Inventory" at bounding box center [39, 71] width 73 height 18
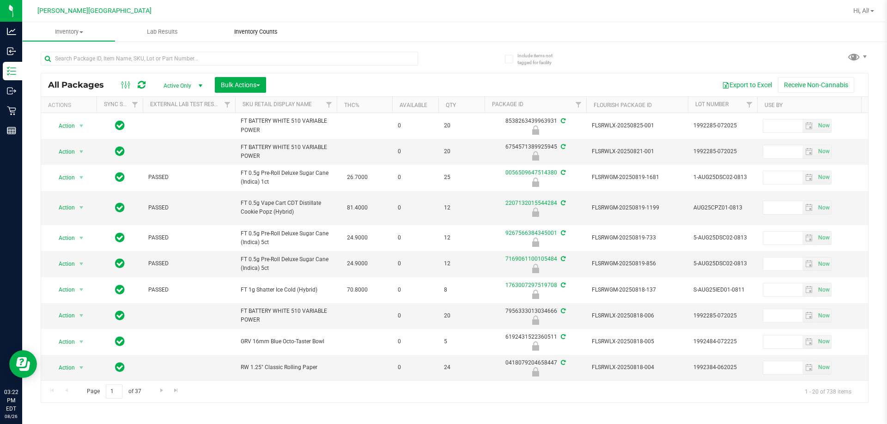
click at [238, 37] on uib-tab-heading "Inventory Counts" at bounding box center [255, 31] width 93 height 19
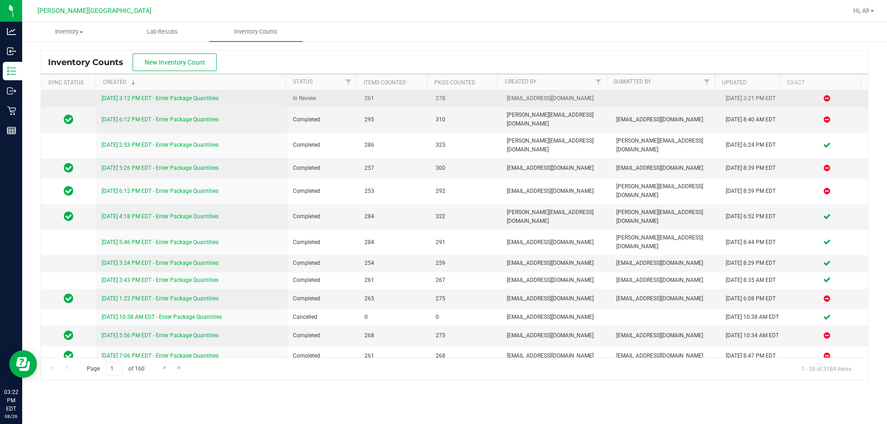
click at [171, 99] on link "[DATE] 3:12 PM EDT - Enter Package Quantities" at bounding box center [160, 98] width 117 height 6
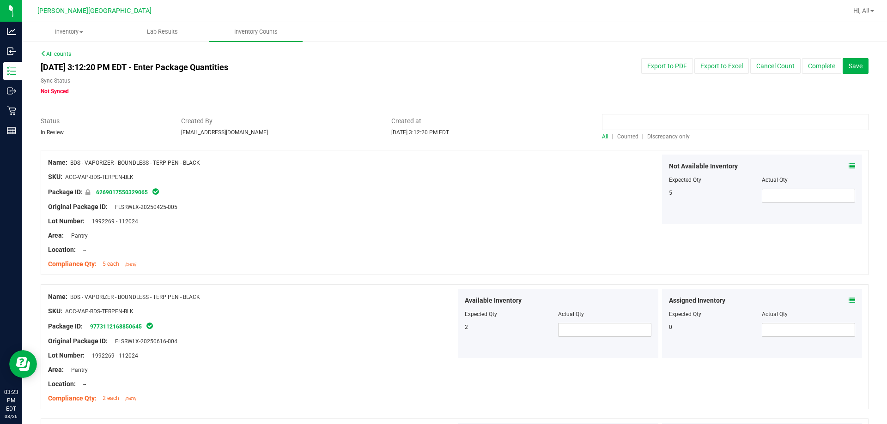
click at [437, 124] on input at bounding box center [735, 122] width 266 height 16
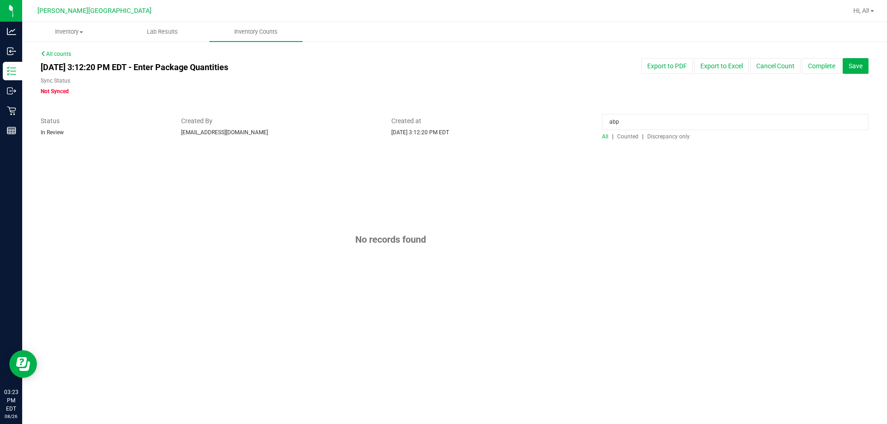
type input "abp"
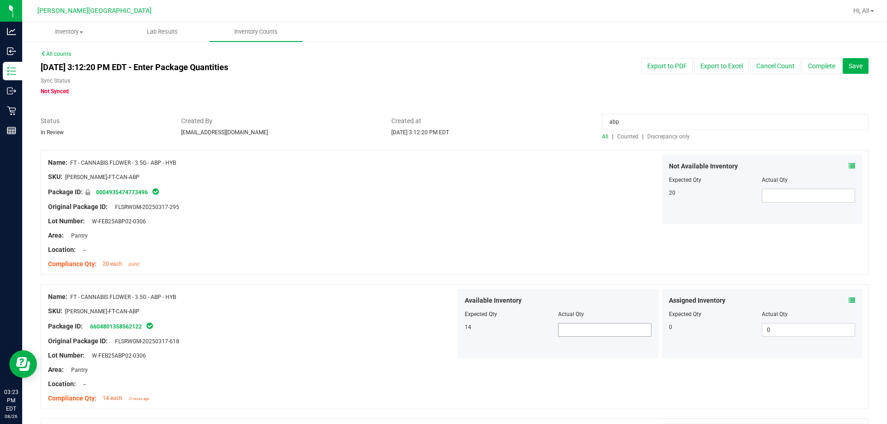
click at [437, 330] on span at bounding box center [604, 330] width 93 height 14
type input "14"
click at [437, 226] on div "Name: FT - CANNABIS FLOWER - 3.5G - ABP - HYB SKU: [PERSON_NAME]-FT-CAN-ABP Pac…" at bounding box center [455, 212] width 828 height 125
click at [437, 123] on input "abp" at bounding box center [735, 122] width 266 height 16
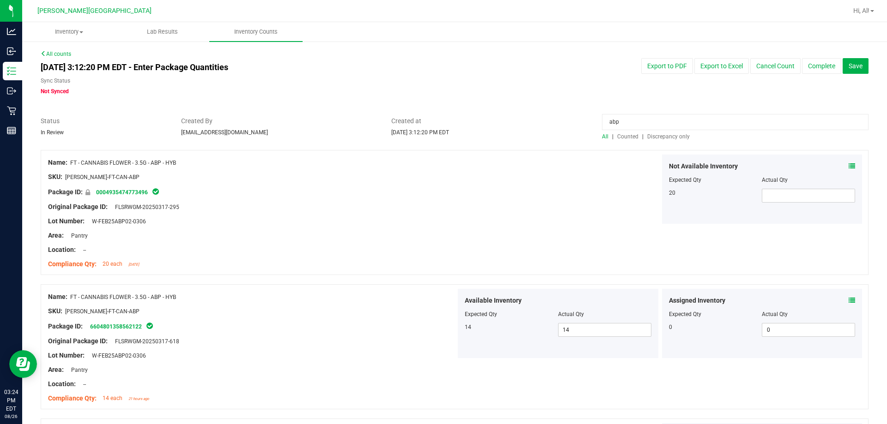
click at [437, 123] on input "abp" at bounding box center [735, 122] width 266 height 16
click at [437, 188] on div "Not Available Inventory Expected Qty Actual Qty 20" at bounding box center [660, 189] width 408 height 69
click at [437, 122] on input "abp" at bounding box center [735, 122] width 266 height 16
type input "aml"
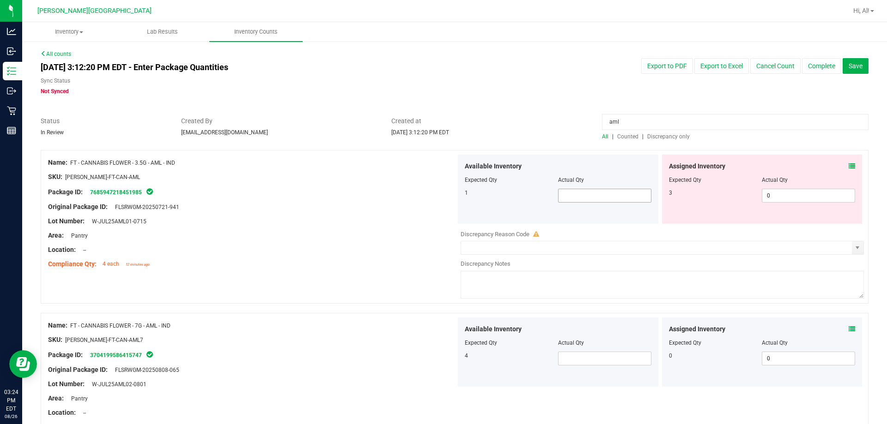
click at [437, 194] on span at bounding box center [604, 196] width 93 height 14
type input "1"
click at [398, 236] on div "Area: Pantry" at bounding box center [252, 236] width 408 height 10
click at [437, 120] on input "aml" at bounding box center [735, 122] width 266 height 16
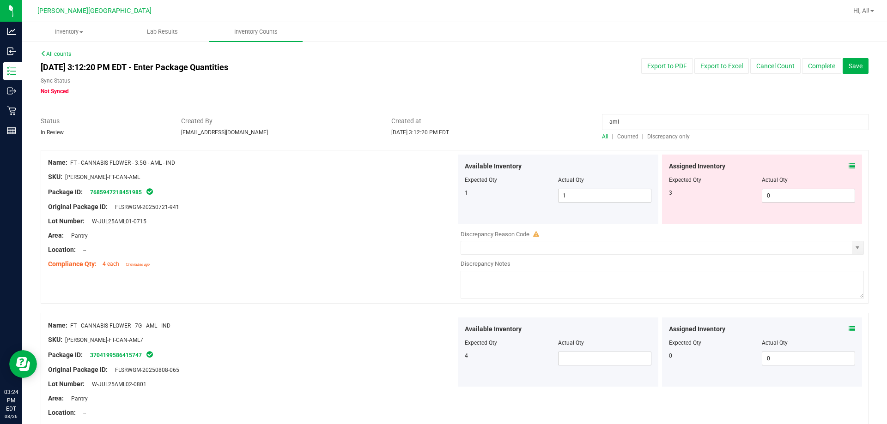
click at [437, 120] on input "aml" at bounding box center [735, 122] width 266 height 16
type input "blt"
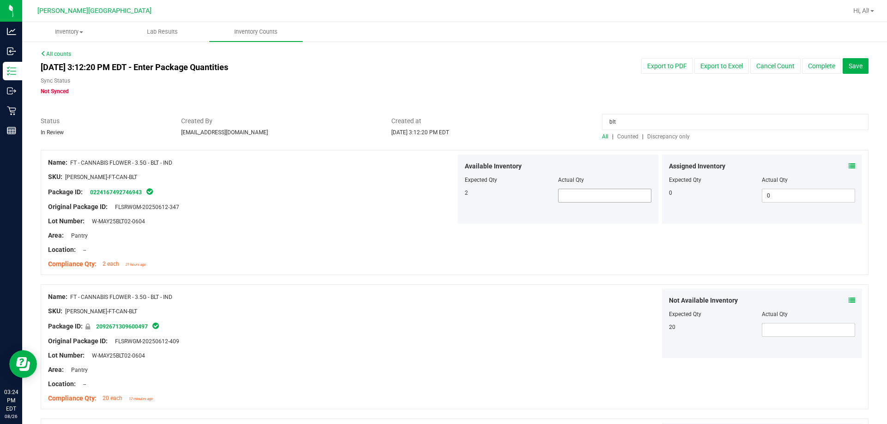
click at [437, 200] on span at bounding box center [604, 196] width 93 height 14
type input "2"
click at [437, 224] on div at bounding box center [660, 224] width 408 height 1
click at [437, 138] on span "All" at bounding box center [605, 136] width 6 height 6
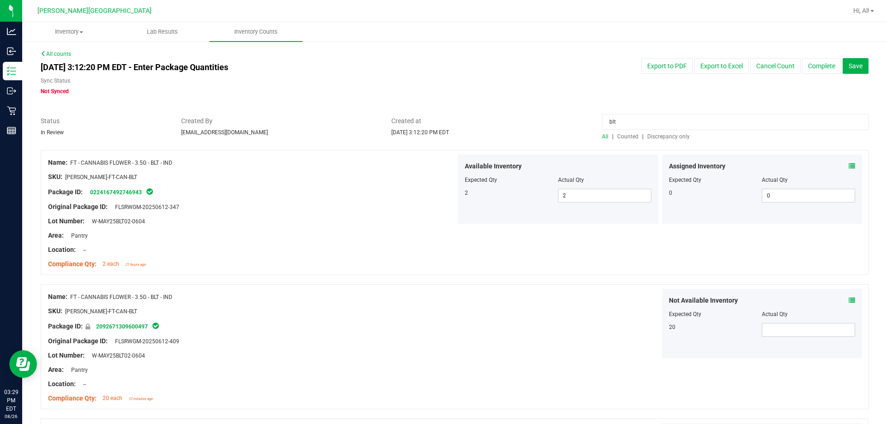
click at [437, 124] on input "blt" at bounding box center [735, 122] width 266 height 16
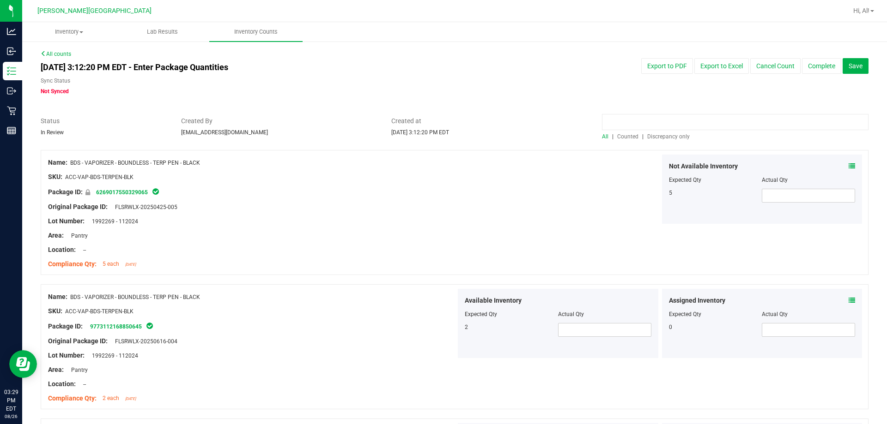
click at [437, 122] on input at bounding box center [735, 122] width 266 height 16
type input "dsc"
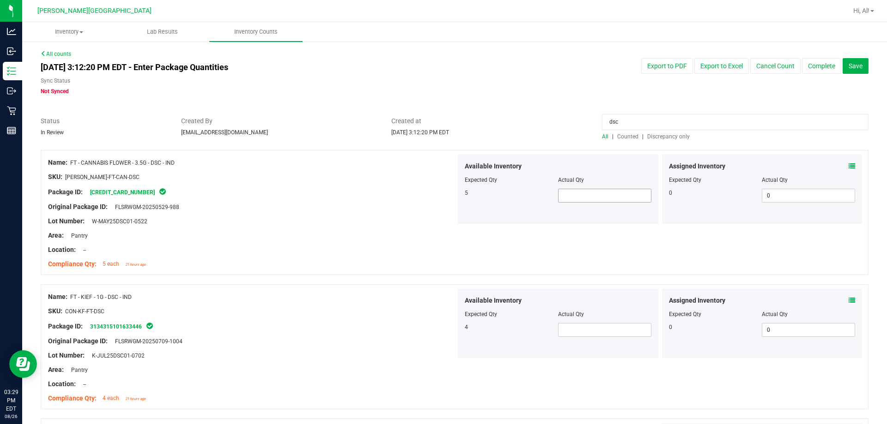
click at [437, 194] on span at bounding box center [604, 196] width 93 height 14
type input "5"
click at [437, 212] on div "Available Inventory Expected Qty Actual Qty 5 5 5" at bounding box center [558, 189] width 200 height 69
click at [437, 124] on input "dsc" at bounding box center [735, 122] width 266 height 16
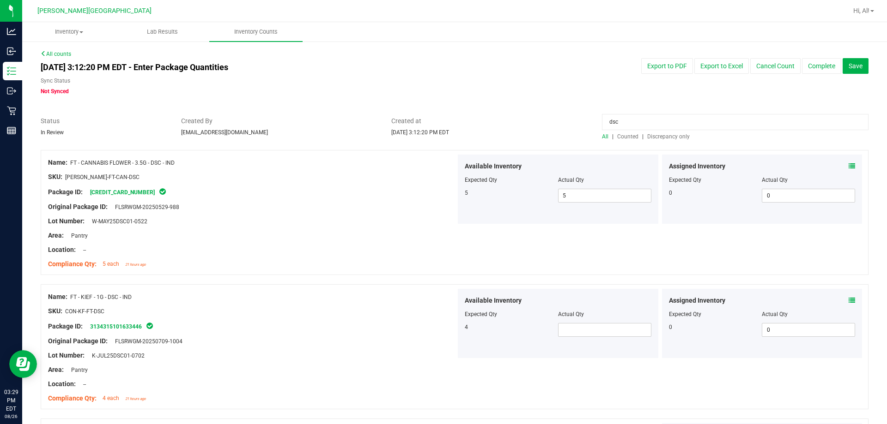
click at [437, 124] on input "dsc" at bounding box center [735, 122] width 266 height 16
type input "bof"
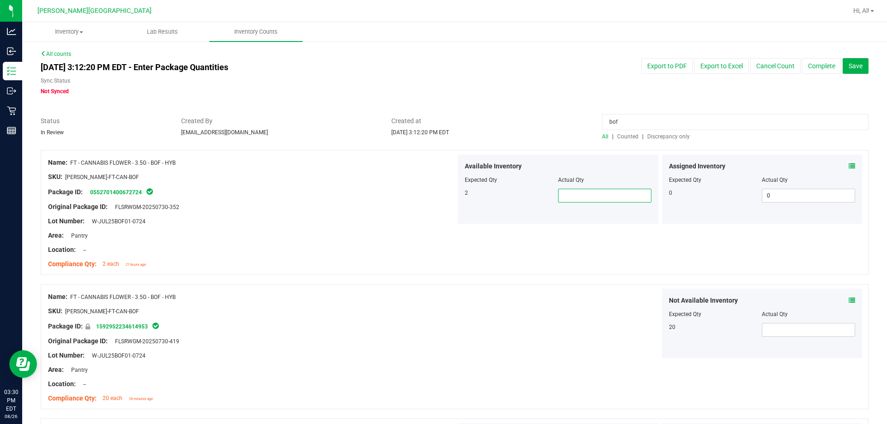
click at [437, 199] on span at bounding box center [604, 196] width 93 height 14
type input "2"
click at [437, 230] on div "Name: FT - CANNABIS FLOWER - 3.5G - BOF - HYB SKU: [PERSON_NAME]-FT-CAN-BOF Pac…" at bounding box center [455, 212] width 828 height 125
click at [437, 125] on input "bof" at bounding box center [735, 122] width 266 height 16
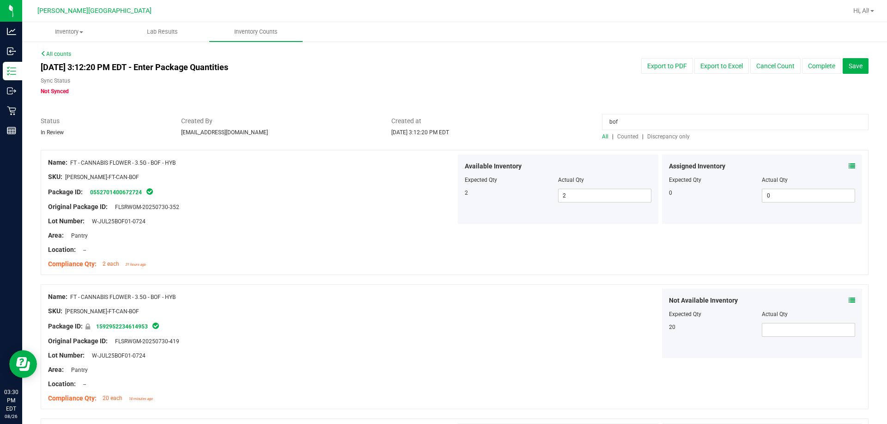
click at [437, 125] on input "bof" at bounding box center [735, 122] width 266 height 16
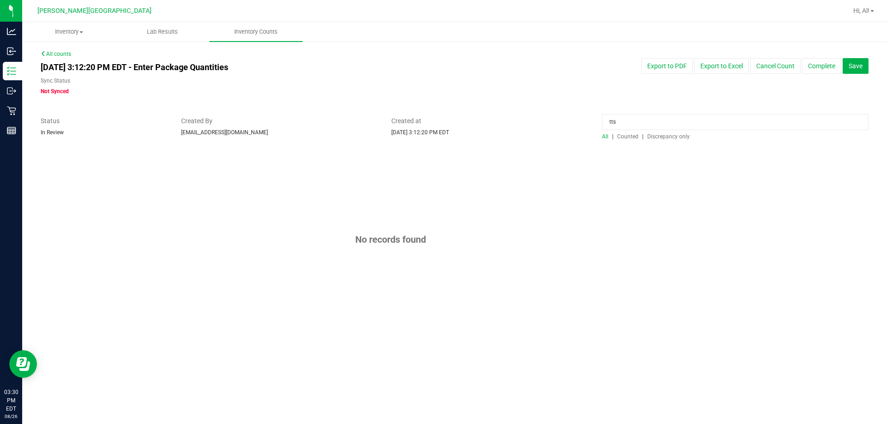
click at [437, 123] on input "tts" at bounding box center [735, 122] width 266 height 16
type input "t12"
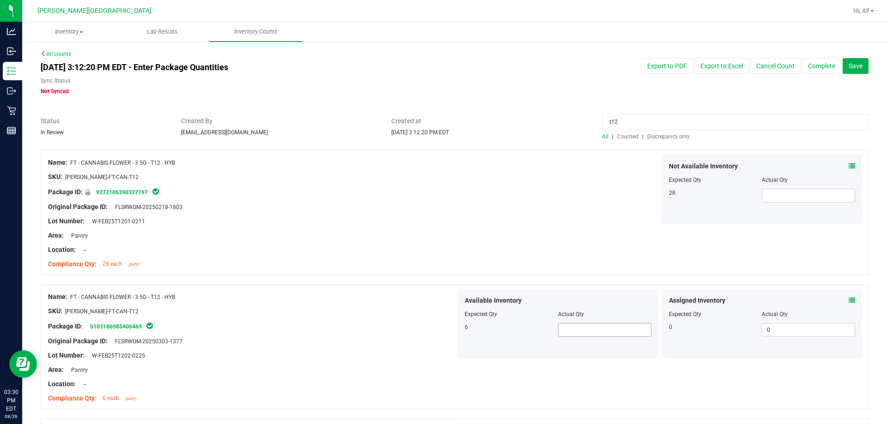
click at [437, 326] on span at bounding box center [604, 330] width 93 height 14
type input "6"
click at [437, 260] on div "Name: FT - CANNABIS FLOWER - 3.5G - T12 - HYB SKU: [PERSON_NAME]-FT-CAN-T12 Pac…" at bounding box center [455, 212] width 828 height 125
click at [437, 122] on input "t12" at bounding box center [735, 122] width 266 height 16
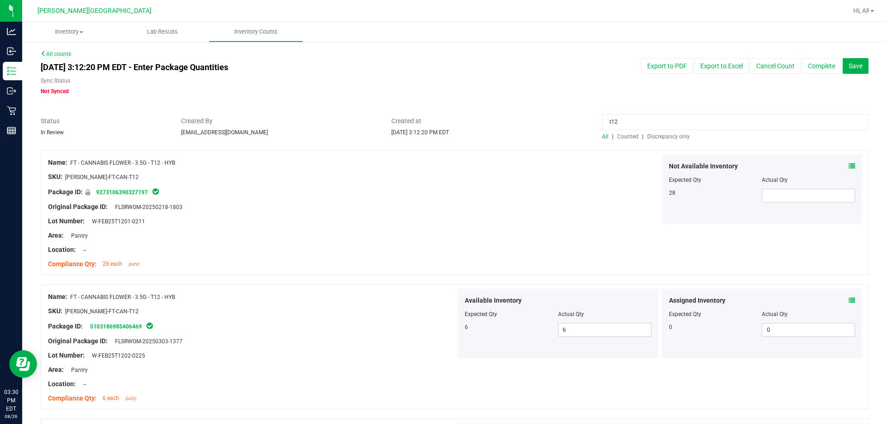
click at [437, 122] on input "t12" at bounding box center [735, 122] width 266 height 16
type input "t19"
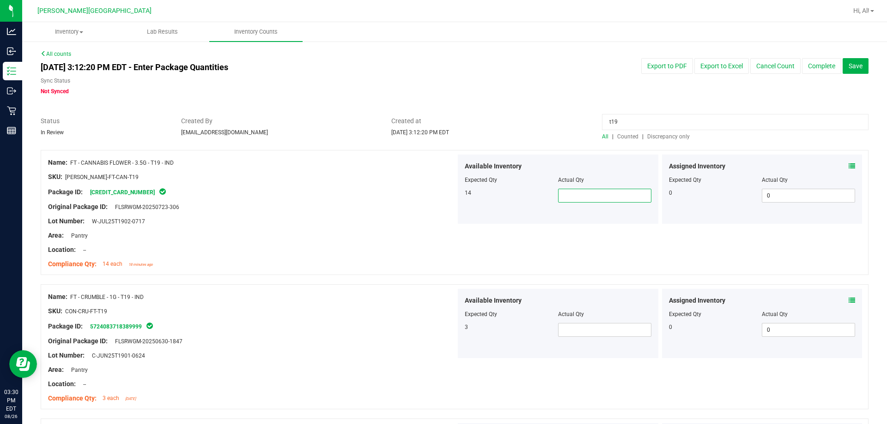
click at [437, 197] on span at bounding box center [604, 196] width 93 height 14
type input "14"
click at [414, 195] on div "Package ID: [CREDIT_CARD_NUMBER]" at bounding box center [252, 192] width 408 height 11
click at [437, 119] on input "t19" at bounding box center [735, 122] width 266 height 16
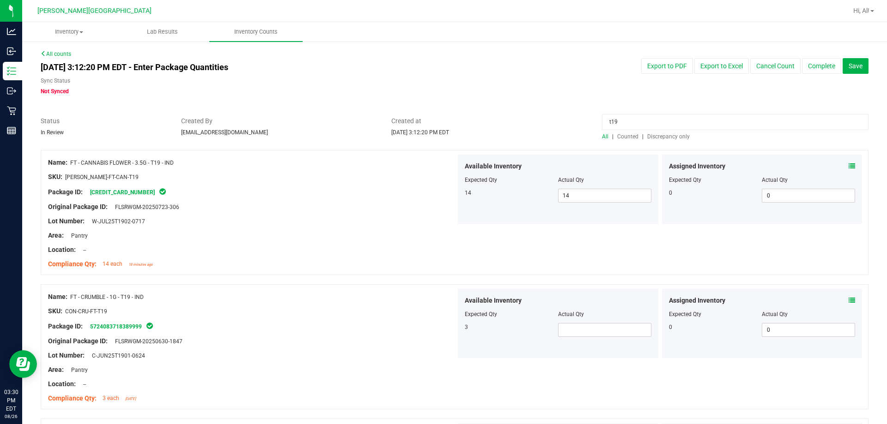
click at [437, 119] on input "t19" at bounding box center [735, 122] width 266 height 16
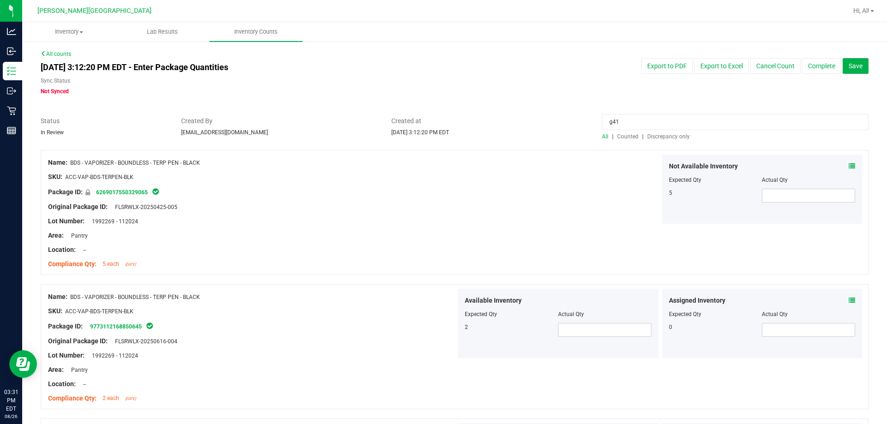
type input "g41"
click at [437, 333] on span at bounding box center [604, 330] width 93 height 14
type input "19"
click at [437, 273] on div "Name: FT - CANNABIS FLOWER - 3.5G - G41 - IND SKU: [PERSON_NAME]-FT-CAN-G41 Pac…" at bounding box center [455, 212] width 828 height 125
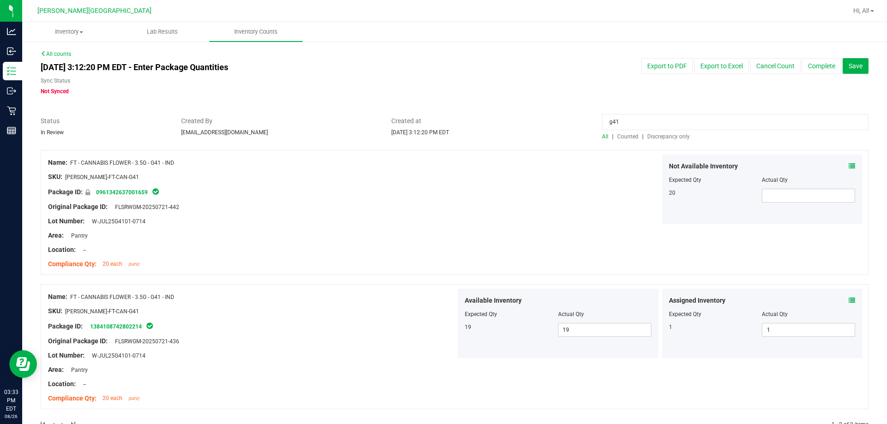
click at [437, 123] on input "g41" at bounding box center [735, 122] width 266 height 16
type input "t17"
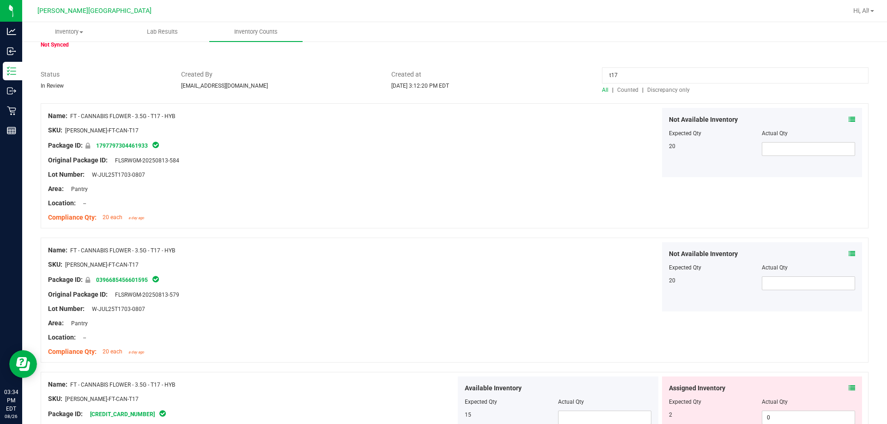
scroll to position [277, 0]
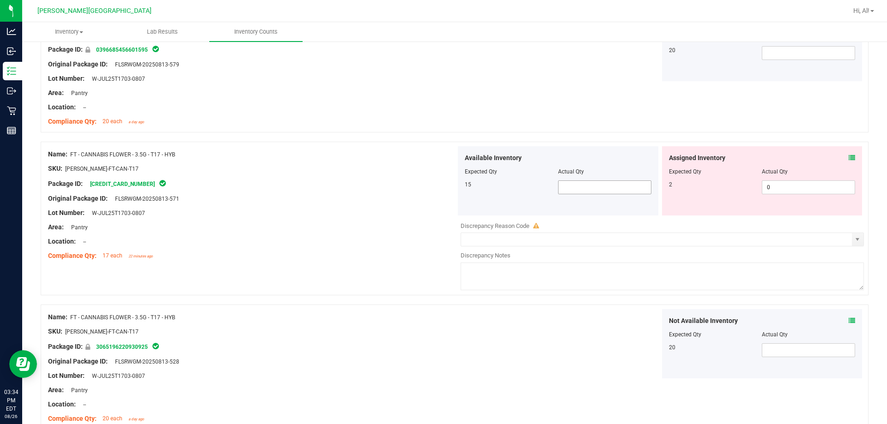
click at [437, 187] on span at bounding box center [604, 188] width 93 height 14
type input "15"
click at [437, 69] on div "Not Available Inventory Expected Qty Actual Qty 20" at bounding box center [660, 46] width 408 height 69
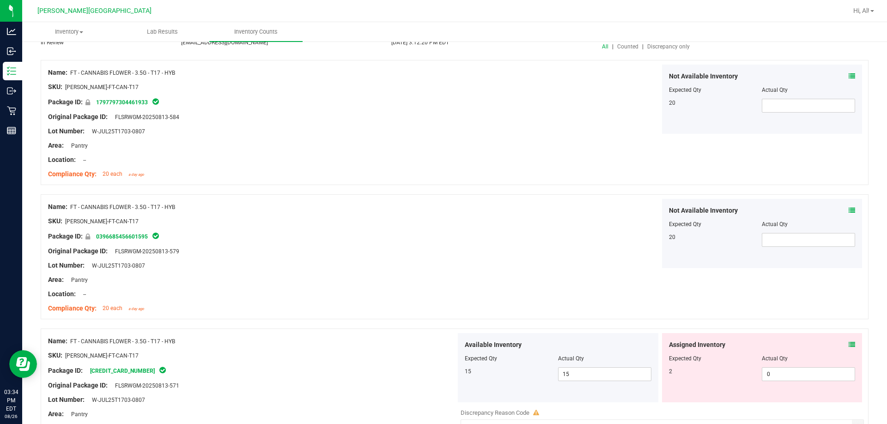
scroll to position [0, 0]
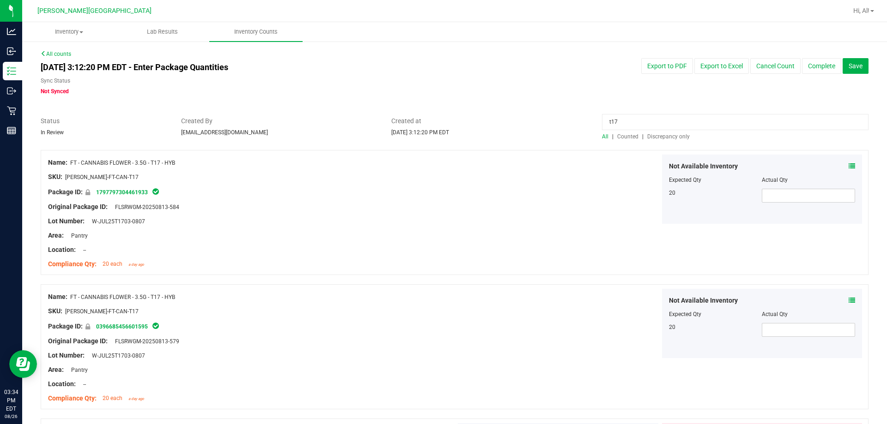
click at [437, 121] on input "t17" at bounding box center [735, 122] width 266 height 16
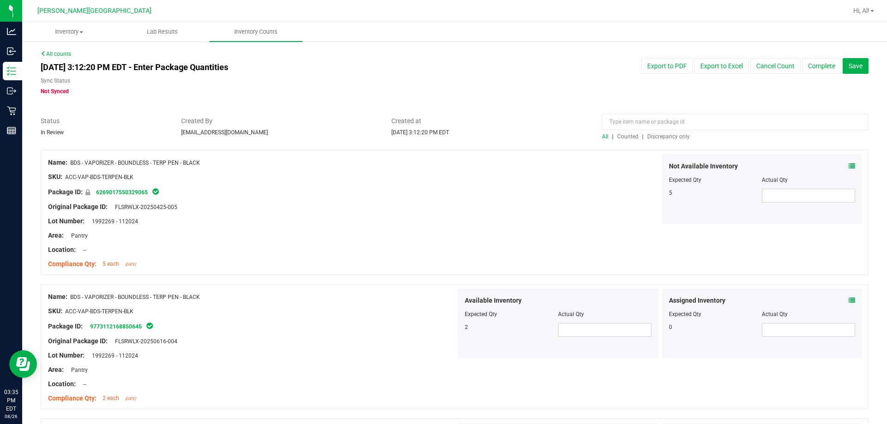
click at [437, 131] on div "Created at [DATE] 3:12:20 PM EDT" at bounding box center [489, 126] width 211 height 20
click at [437, 123] on input at bounding box center [735, 122] width 266 height 16
type input "t08"
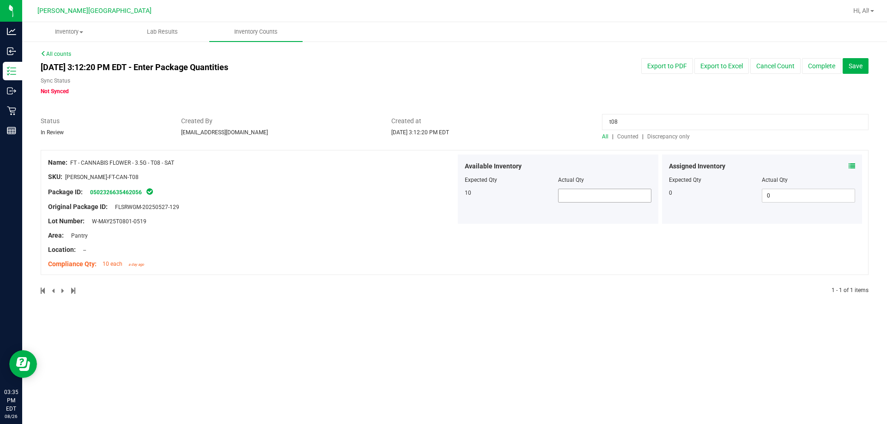
click at [437, 195] on span at bounding box center [604, 196] width 93 height 14
type input "10"
click at [437, 215] on div "Available Inventory Expected Qty Actual Qty 10 10 10" at bounding box center [558, 189] width 200 height 69
click at [437, 121] on input "t08" at bounding box center [735, 122] width 266 height 16
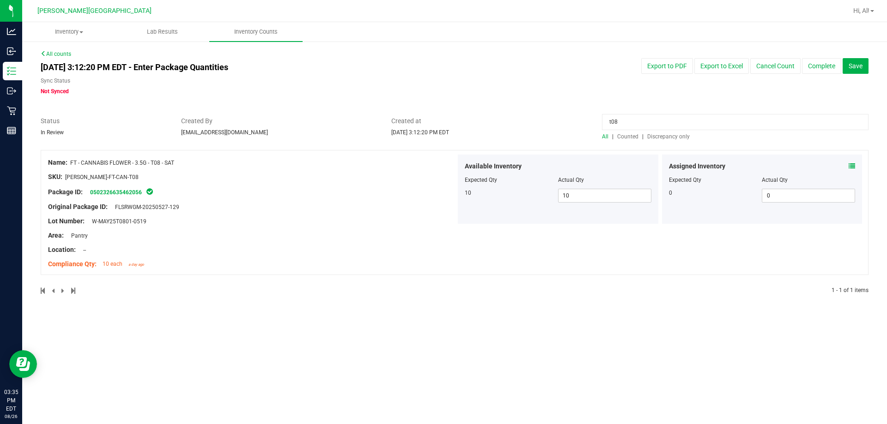
click at [437, 121] on input "t08" at bounding box center [735, 122] width 266 height 16
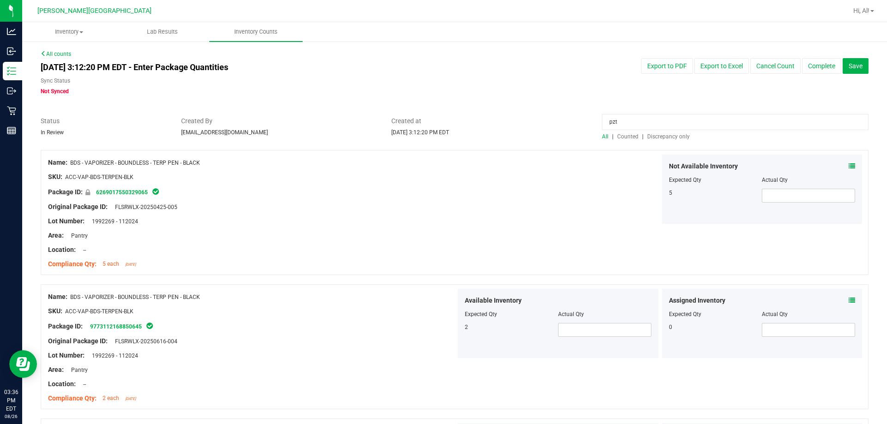
type input "pzt"
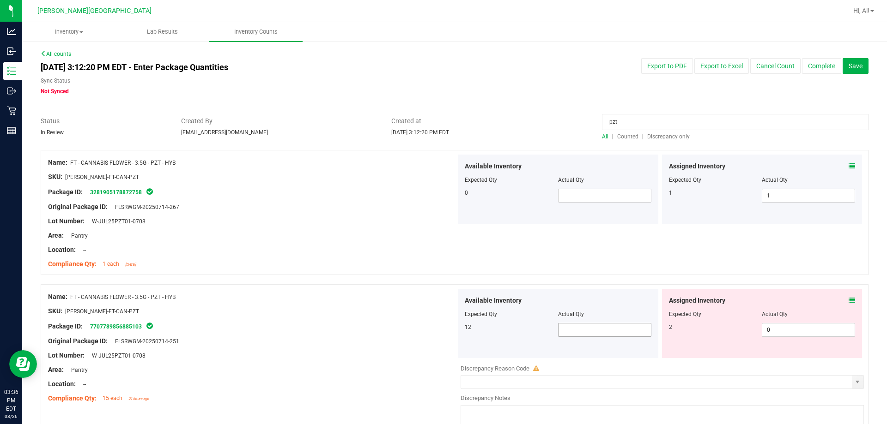
click at [437, 327] on span at bounding box center [604, 330] width 93 height 14
type input "12"
click at [383, 296] on div "Name: FT - CANNABIS FLOWER - 3.5G - PZT - HYB" at bounding box center [252, 297] width 408 height 10
click at [437, 115] on input "pzt" at bounding box center [735, 122] width 266 height 16
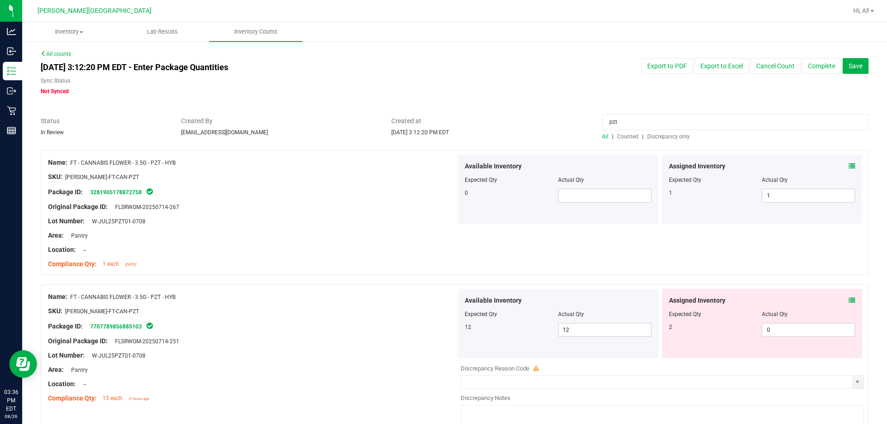
click at [437, 115] on input "pzt" at bounding box center [735, 122] width 266 height 16
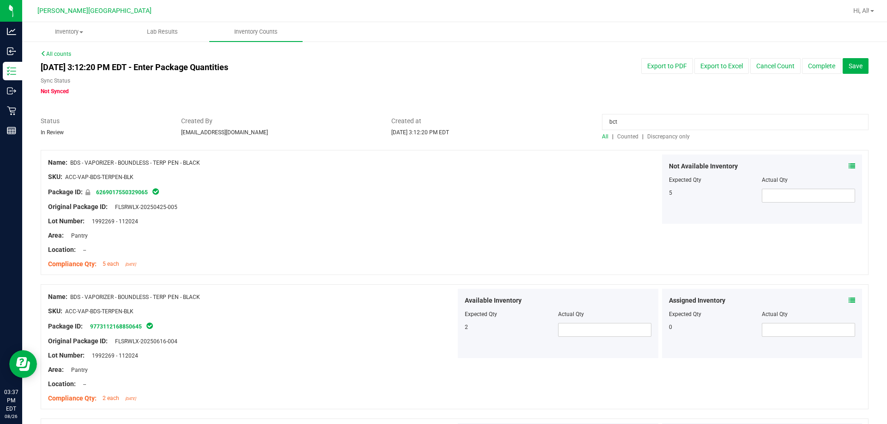
type input "bct"
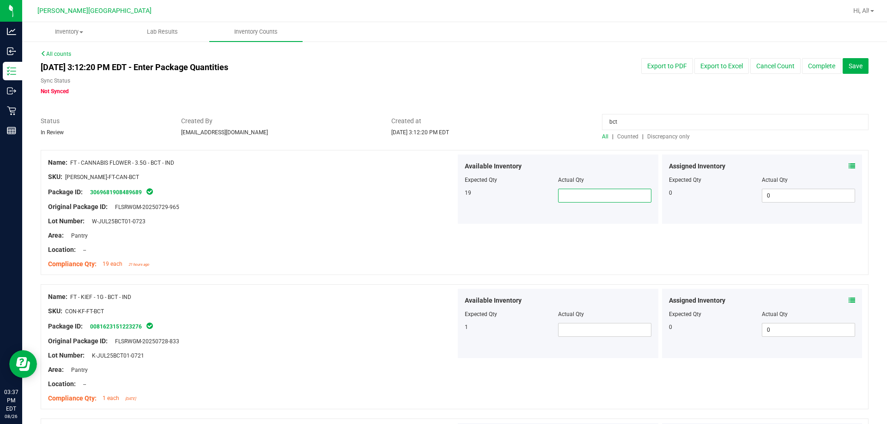
click at [437, 193] on span at bounding box center [604, 196] width 93 height 14
type input "18"
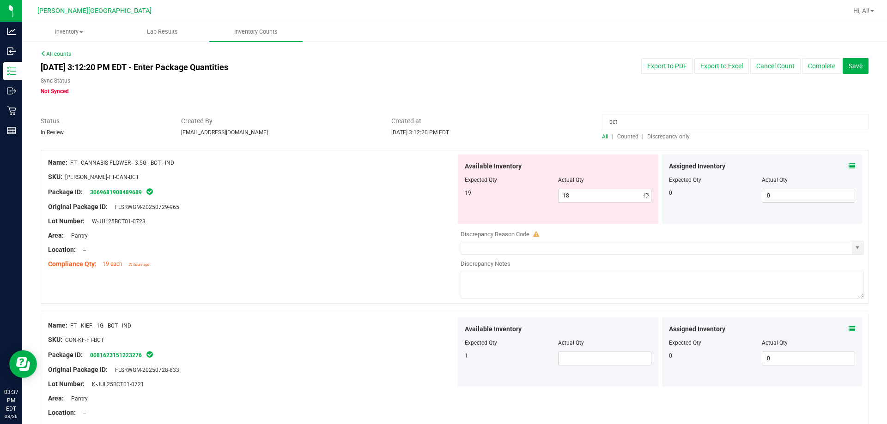
click at [437, 139] on div "Status In Review Created By [PERSON_NAME][EMAIL_ADDRESS][DOMAIN_NAME] Created a…" at bounding box center [454, 128] width 841 height 24
click at [425, 195] on div "Package ID: 3069681908489689" at bounding box center [252, 192] width 408 height 11
click at [437, 121] on input "bct" at bounding box center [735, 122] width 266 height 16
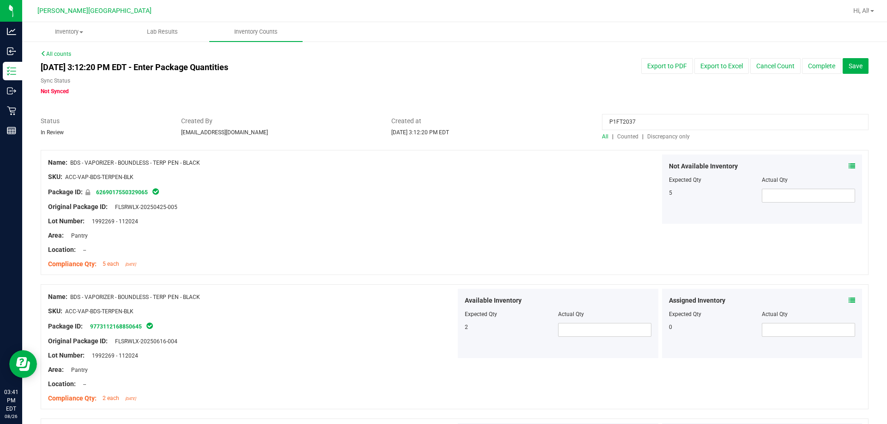
type input "P1FT2037"
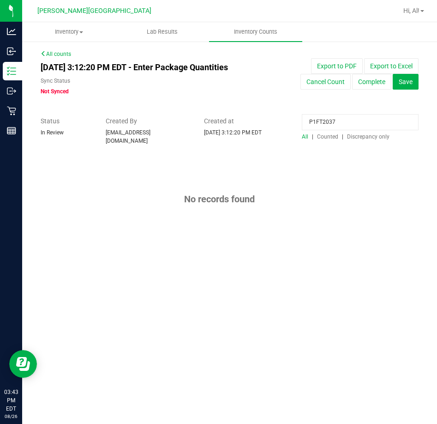
click at [363, 125] on input "P1FT2037" at bounding box center [360, 122] width 117 height 16
click at [364, 125] on input "P1FT2037" at bounding box center [360, 122] width 117 height 16
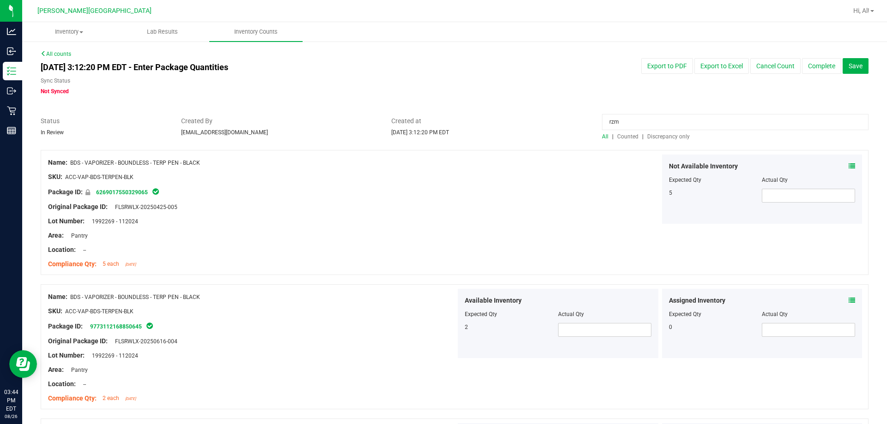
type input "rzm"
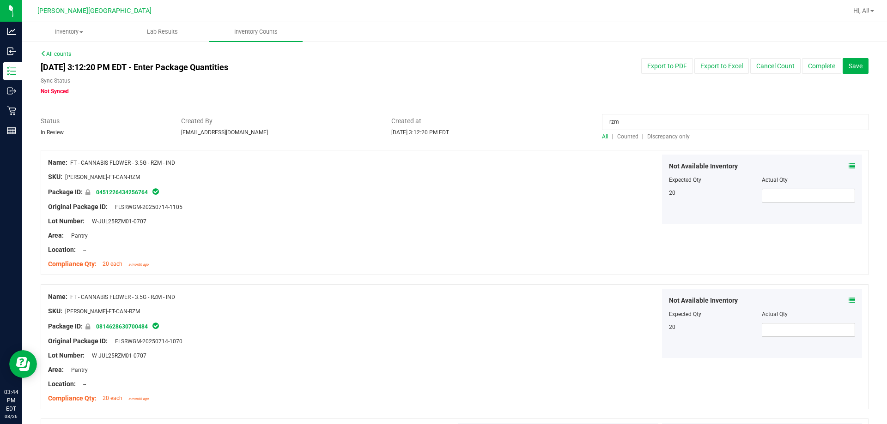
scroll to position [231, 0]
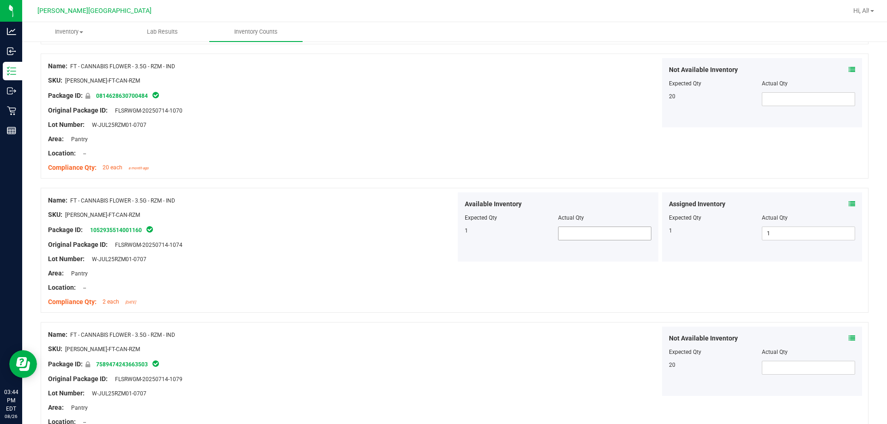
click at [437, 237] on span at bounding box center [604, 234] width 93 height 14
type input "1"
click at [437, 156] on div "Name: FT - CANNABIS FLOWER - 3.5G - RZM - IND SKU: [PERSON_NAME]-FT-CAN-RZM Pac…" at bounding box center [455, 116] width 828 height 125
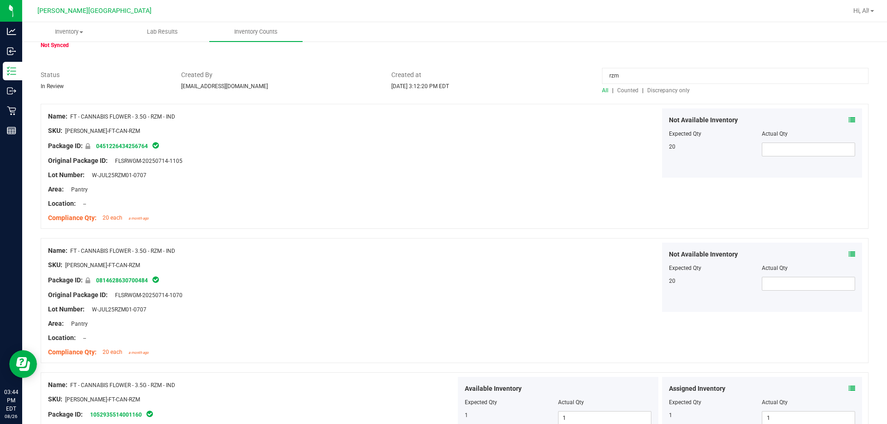
click at [437, 69] on input "rzm" at bounding box center [735, 76] width 266 height 16
type input "wbv"
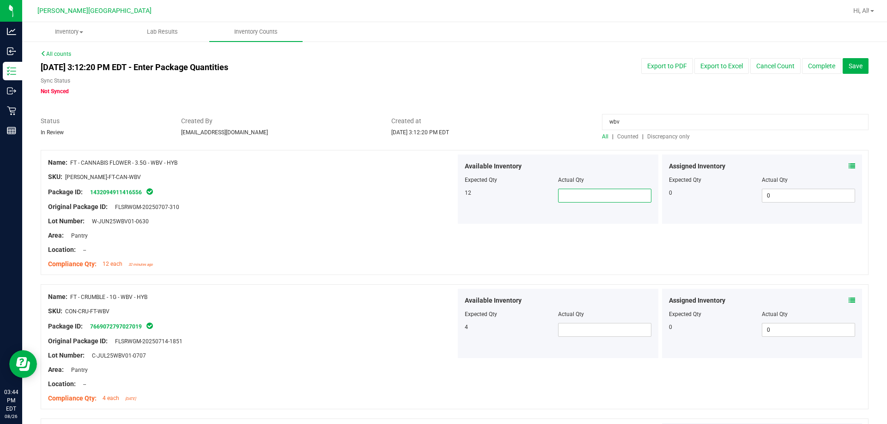
click at [437, 200] on span at bounding box center [604, 196] width 93 height 14
type input "12"
click at [437, 209] on div "Available Inventory Expected Qty Actual Qty 12 12 12" at bounding box center [558, 189] width 200 height 69
click at [355, 236] on div "Area: Pantry" at bounding box center [252, 236] width 408 height 10
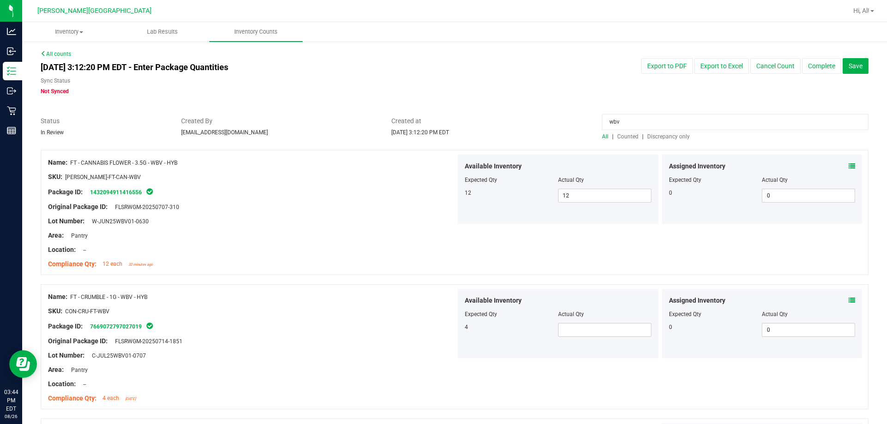
click at [437, 123] on input "wbv" at bounding box center [735, 122] width 266 height 16
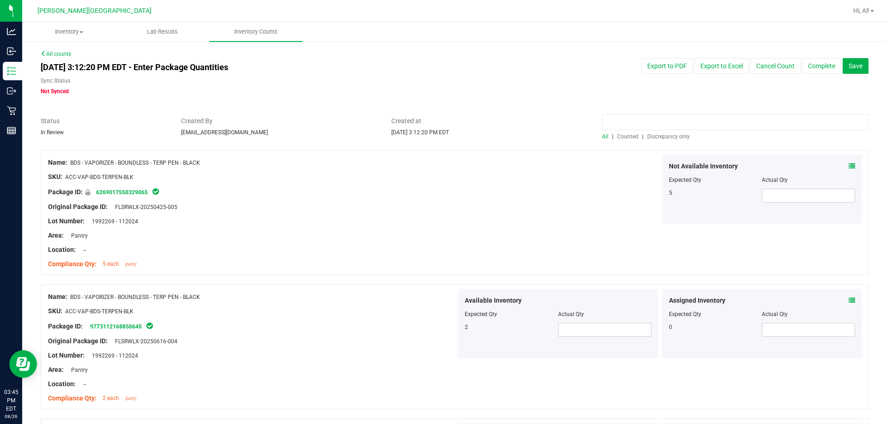
click at [437, 123] on input at bounding box center [735, 122] width 266 height 16
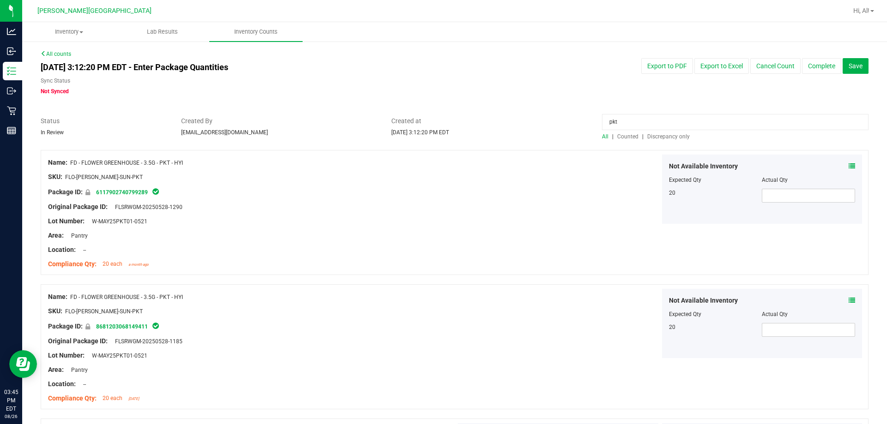
click at [437, 120] on input "pkt" at bounding box center [735, 122] width 266 height 16
type input "t16"
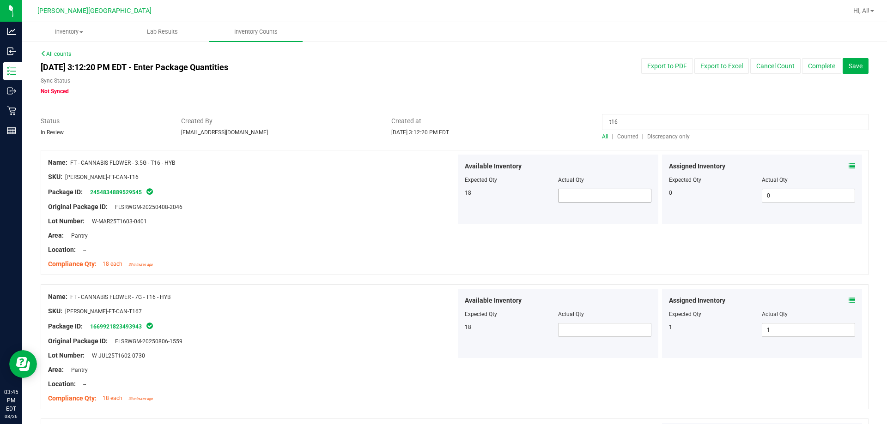
click at [437, 189] on span at bounding box center [604, 196] width 93 height 14
type input "18"
click at [437, 113] on div at bounding box center [455, 111] width 828 height 9
click at [437, 116] on input "t16" at bounding box center [735, 122] width 266 height 16
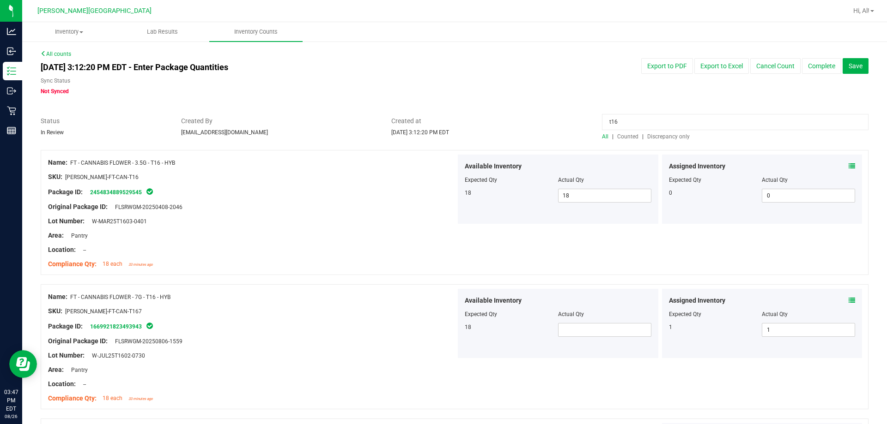
click at [437, 116] on input "t16" at bounding box center [735, 122] width 266 height 16
type input "abp"
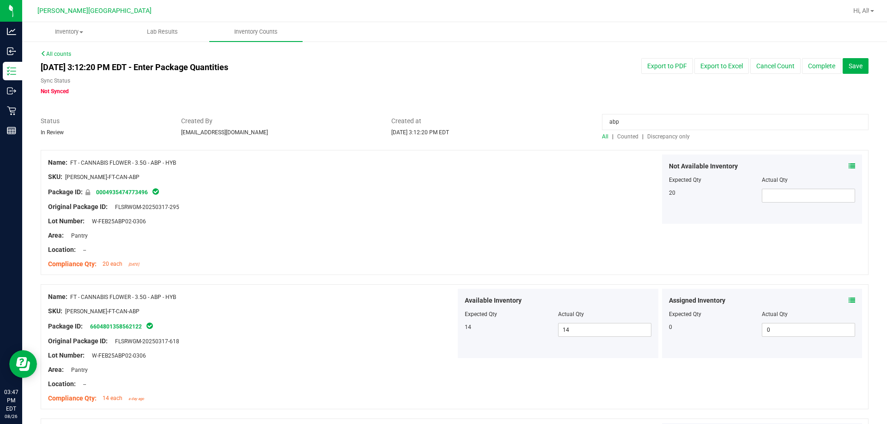
click at [437, 186] on div "Not Available Inventory Expected Qty Actual Qty 20" at bounding box center [660, 189] width 408 height 69
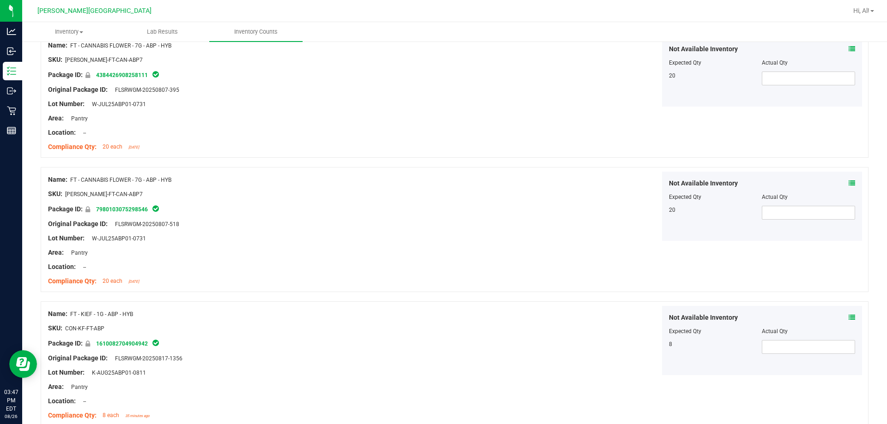
scroll to position [1201, 0]
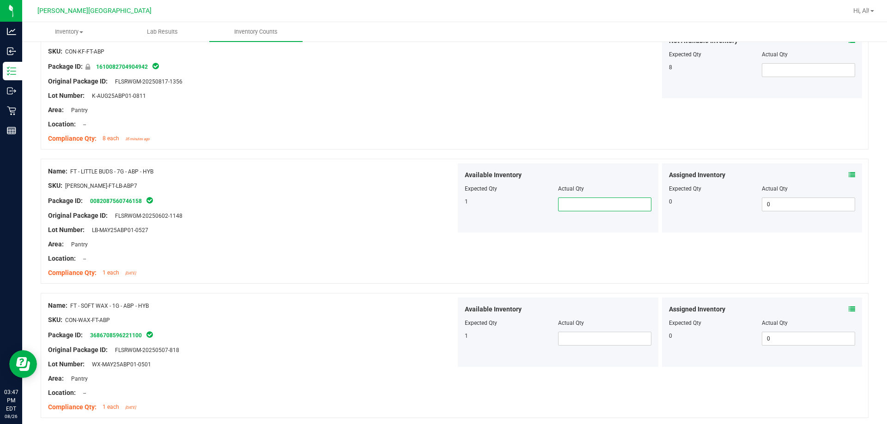
click at [437, 208] on span at bounding box center [604, 205] width 93 height 14
type input "1"
click at [437, 144] on div "Name: FT - KIEF - 1G - ABP - HYB SKU: CON-KF-FT-ABP Package ID: 161008270490494…" at bounding box center [455, 86] width 828 height 125
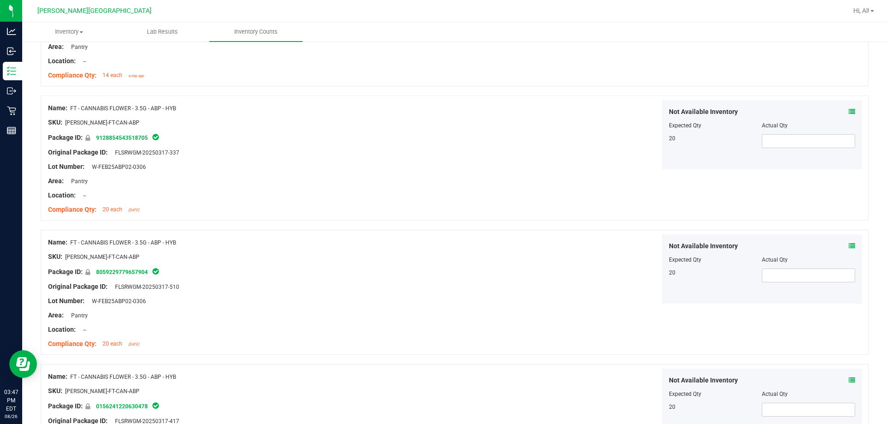
scroll to position [46, 0]
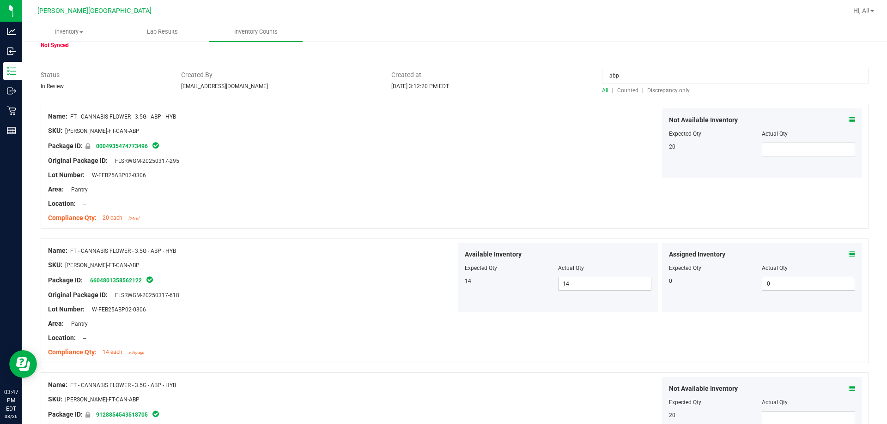
click at [437, 70] on input "abp" at bounding box center [735, 76] width 266 height 16
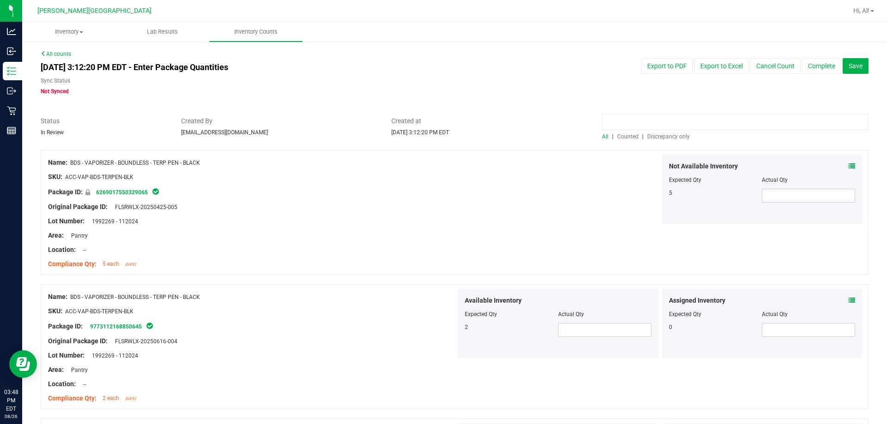
click at [437, 123] on input at bounding box center [735, 122] width 266 height 16
type input "t16"
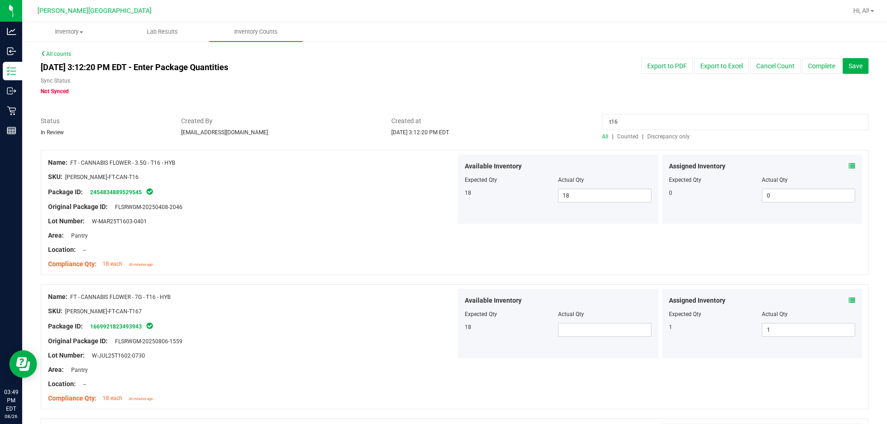
click at [374, 173] on div "SKU: [PERSON_NAME]-FT-CAN-T16" at bounding box center [252, 177] width 408 height 10
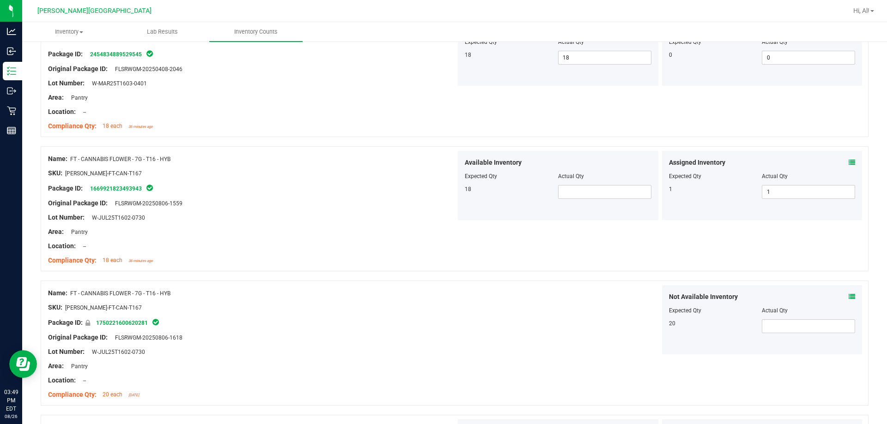
scroll to position [139, 0]
click at [437, 194] on span at bounding box center [604, 192] width 93 height 14
type input "1"
type input "4"
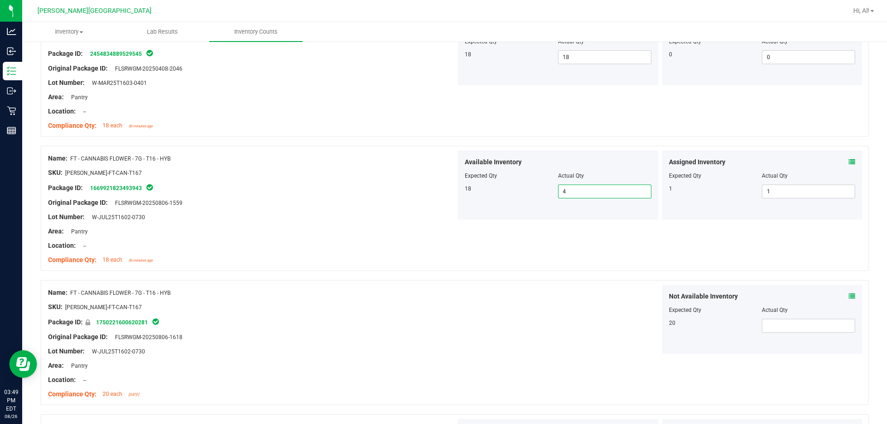
click at [437, 245] on div "Name: FT - CANNABIS FLOWER - 7G - T16 - HYB SKU: [PERSON_NAME]-FT-CAN-T167 Pack…" at bounding box center [455, 208] width 828 height 125
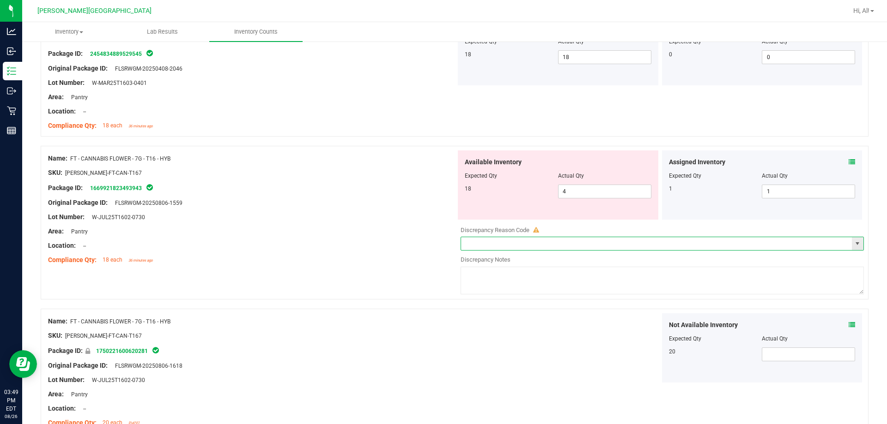
scroll to position [0, 0]
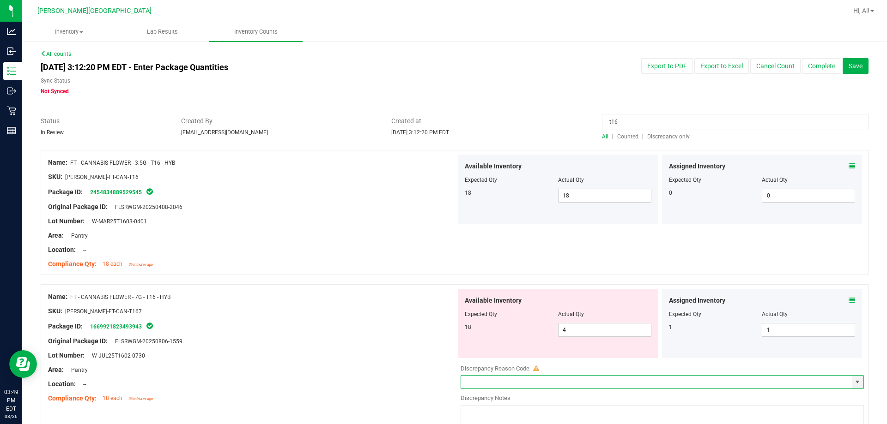
click at [437, 120] on input "t16" at bounding box center [735, 122] width 266 height 16
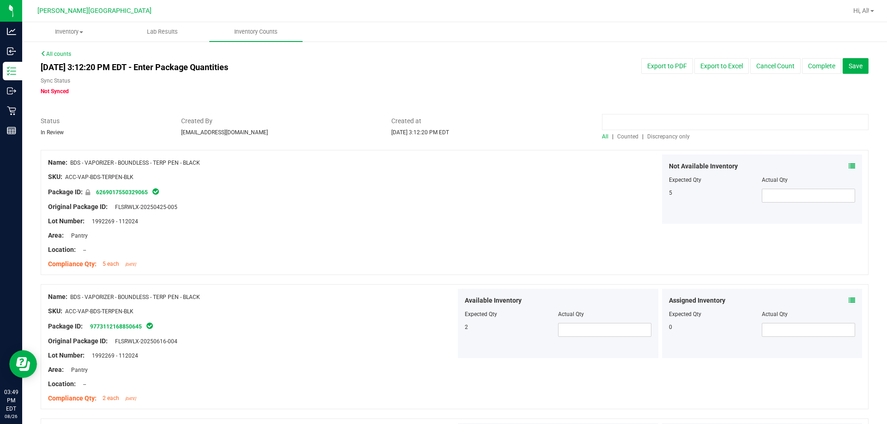
click at [437, 120] on input at bounding box center [735, 122] width 266 height 16
type input "ago"
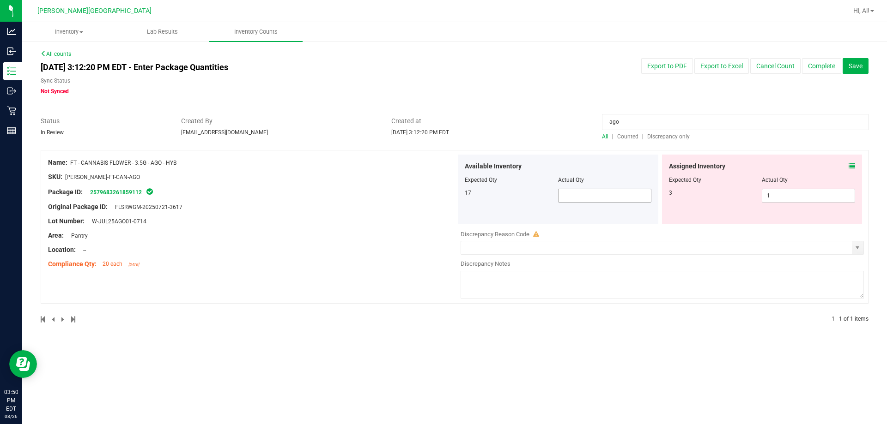
click at [437, 195] on span at bounding box center [604, 196] width 93 height 14
type input "17"
click at [437, 141] on div at bounding box center [455, 145] width 828 height 9
click at [437, 124] on input "ago" at bounding box center [735, 122] width 266 height 16
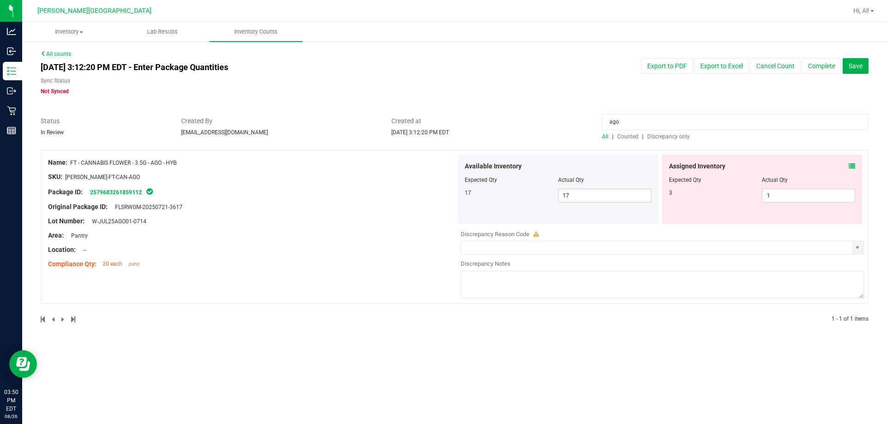
click at [437, 124] on input "ago" at bounding box center [735, 122] width 266 height 16
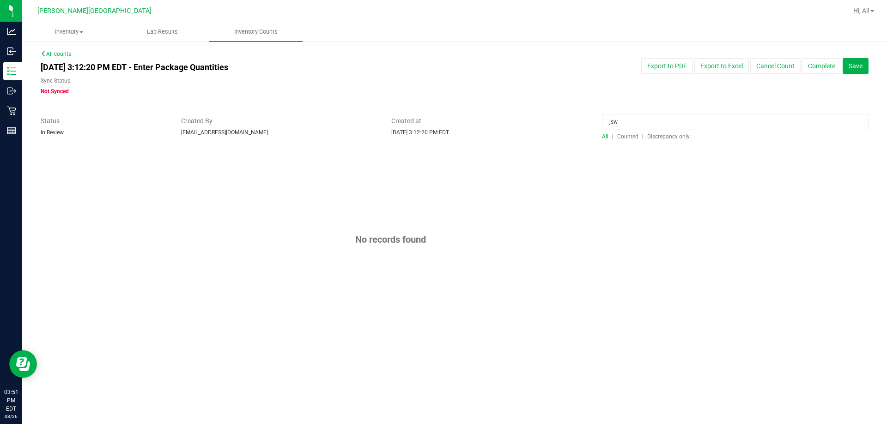
click at [437, 124] on input "jsw" at bounding box center [735, 122] width 266 height 16
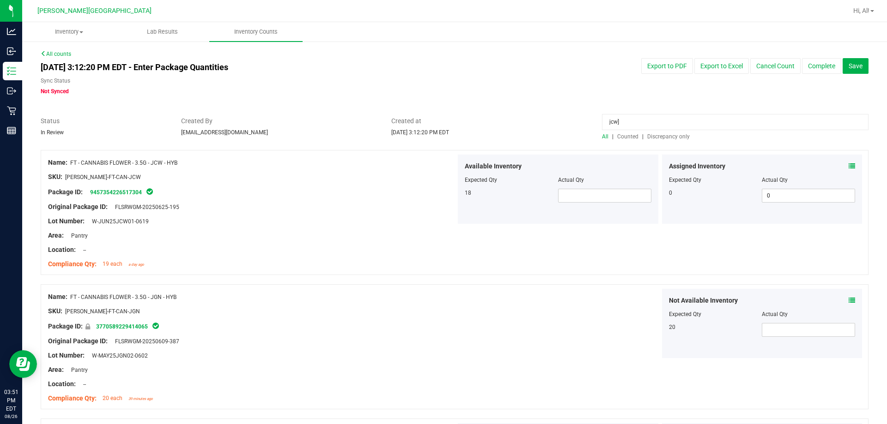
type input "jcw"
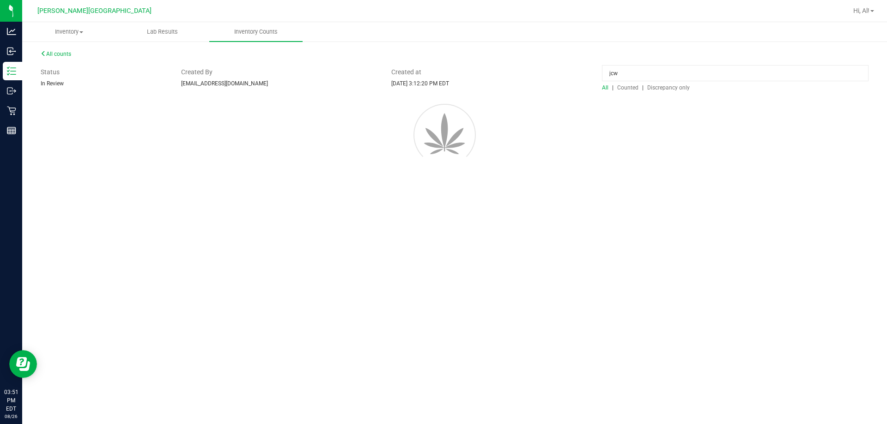
click at [437, 195] on div "All counts Status In Review Created By [PERSON_NAME][EMAIL_ADDRESS][DOMAIN_NAME…" at bounding box center [454, 122] width 865 height 162
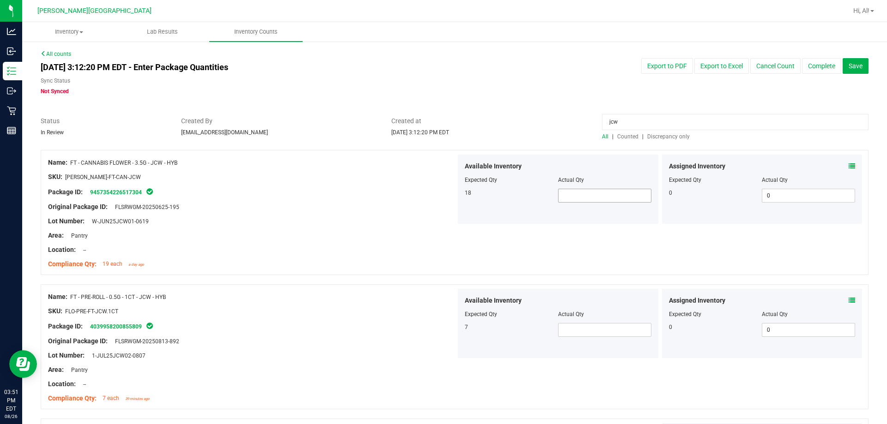
click at [437, 194] on span at bounding box center [604, 196] width 93 height 14
type input "18"
click at [409, 208] on div "Original Package ID: FLSRWGM-20250625-195" at bounding box center [252, 207] width 408 height 10
click at [437, 127] on input "jcw" at bounding box center [735, 122] width 266 height 16
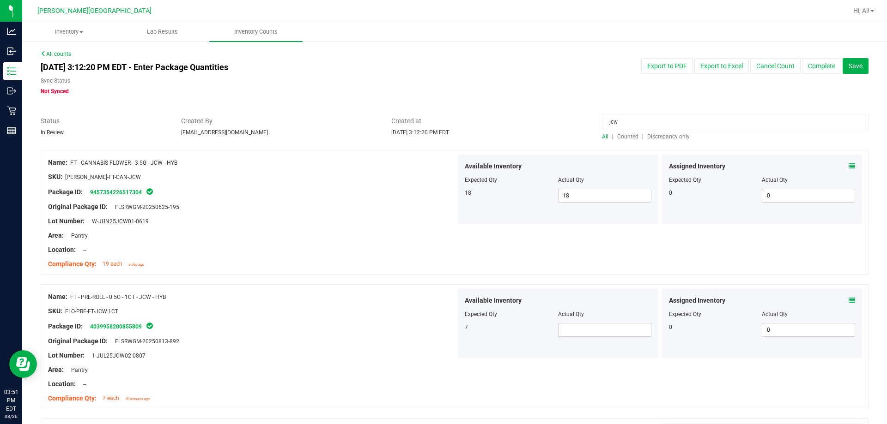
click at [437, 127] on input "jcw" at bounding box center [735, 122] width 266 height 16
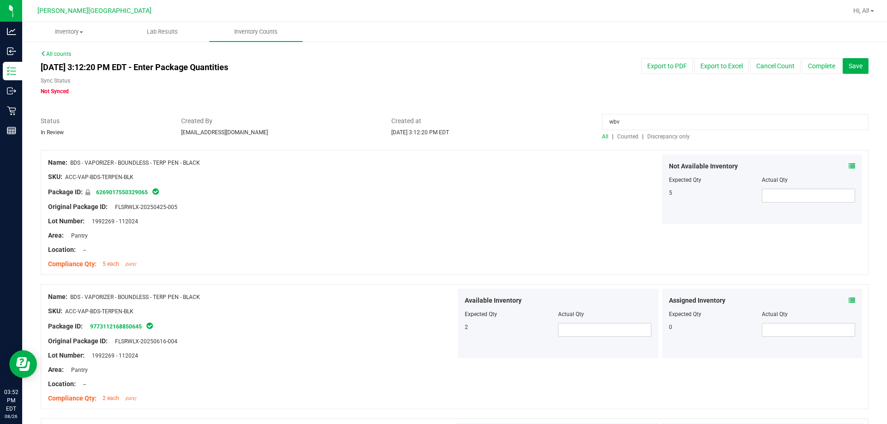
type input "wbv"
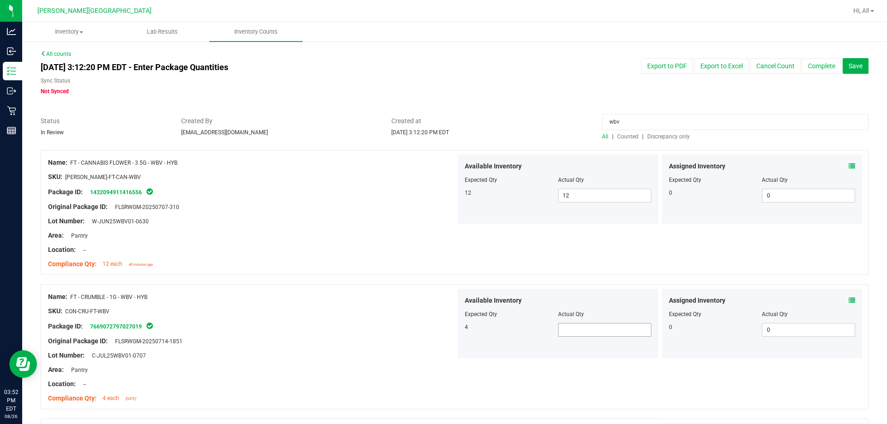
click at [437, 327] on span at bounding box center [604, 330] width 93 height 14
type input "4"
click at [437, 302] on div "Available Inventory" at bounding box center [558, 301] width 187 height 10
click at [437, 122] on input "wbv" at bounding box center [735, 122] width 266 height 16
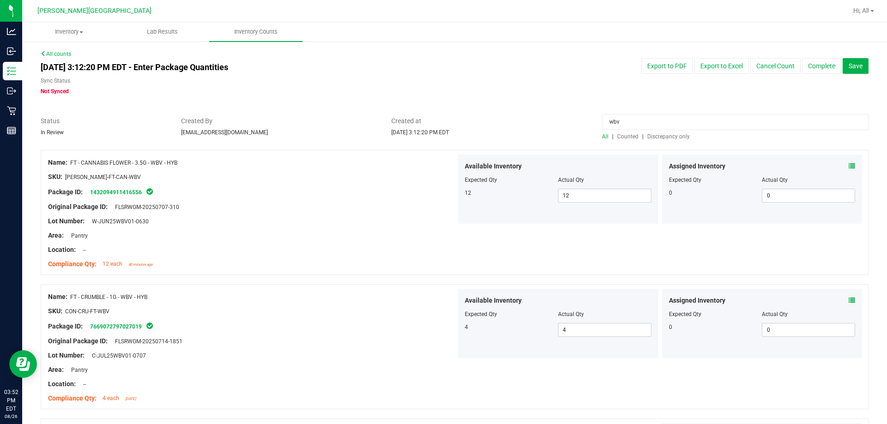
click at [437, 121] on input "wbv" at bounding box center [735, 122] width 266 height 16
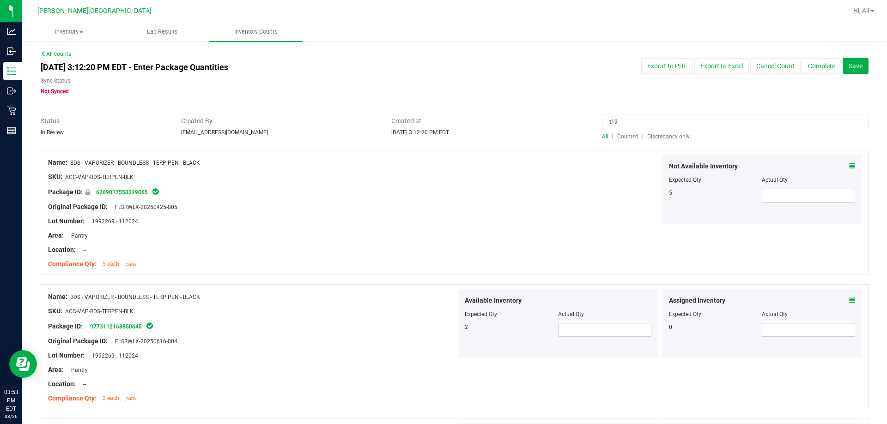
type input "t19"
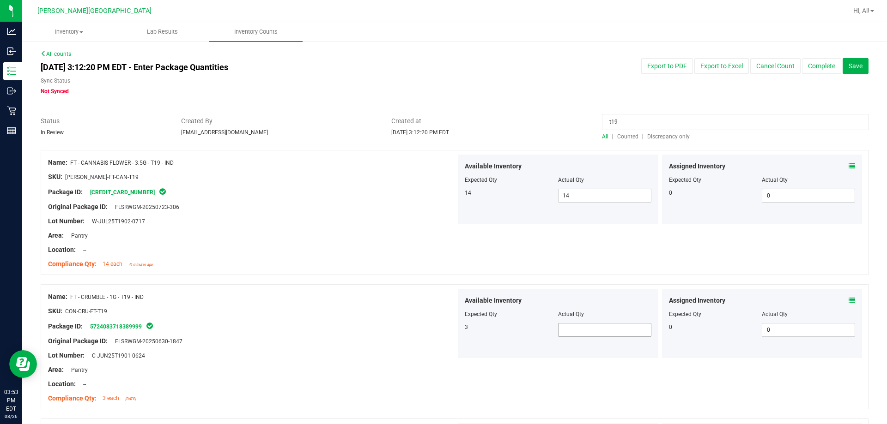
click at [437, 333] on span at bounding box center [604, 330] width 93 height 14
type input "3"
click at [328, 275] on div at bounding box center [455, 279] width 828 height 9
click at [437, 123] on input "t19" at bounding box center [735, 122] width 266 height 16
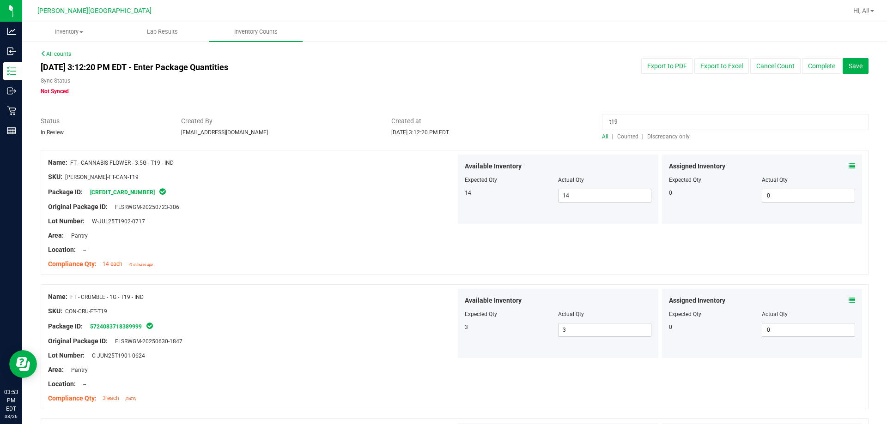
click at [437, 123] on input "t19" at bounding box center [735, 122] width 266 height 16
type input "pbs"
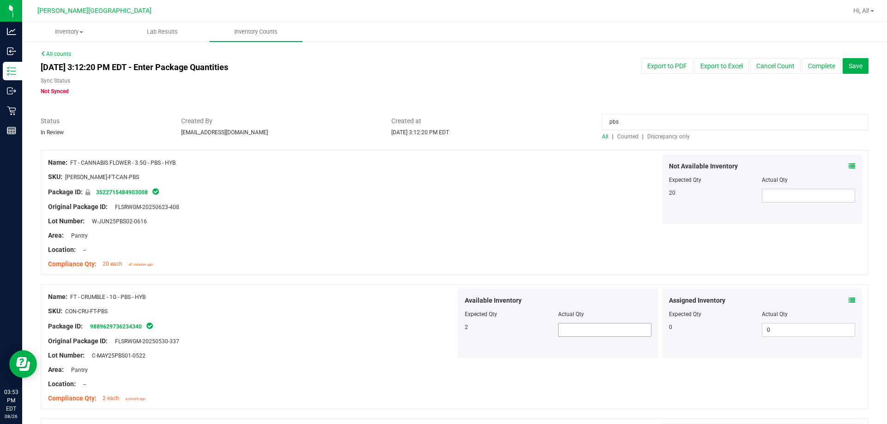
click at [437, 326] on span at bounding box center [604, 330] width 93 height 14
type input "2"
click at [437, 233] on div "Name: FT - CANNABIS FLOWER - 3.5G - PBS - HYB SKU: [PERSON_NAME]-FT-CAN-PBS Pac…" at bounding box center [455, 212] width 828 height 125
click at [437, 127] on input "pbs" at bounding box center [735, 122] width 266 height 16
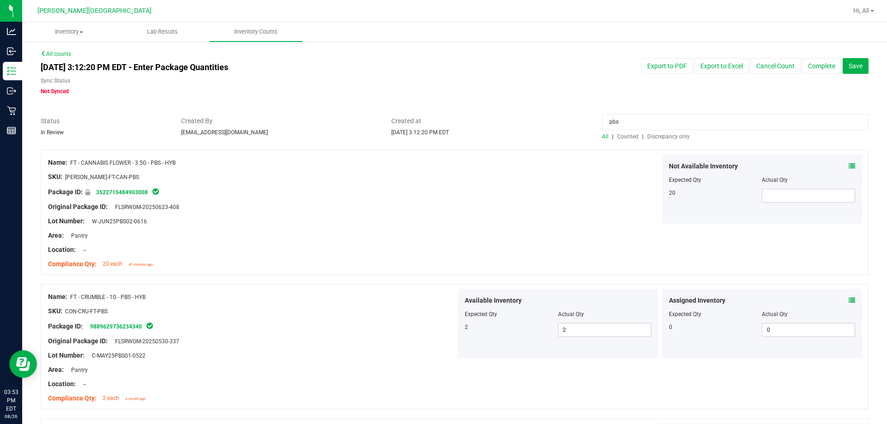
click at [437, 127] on input "pbs" at bounding box center [735, 122] width 266 height 16
type input "czz"
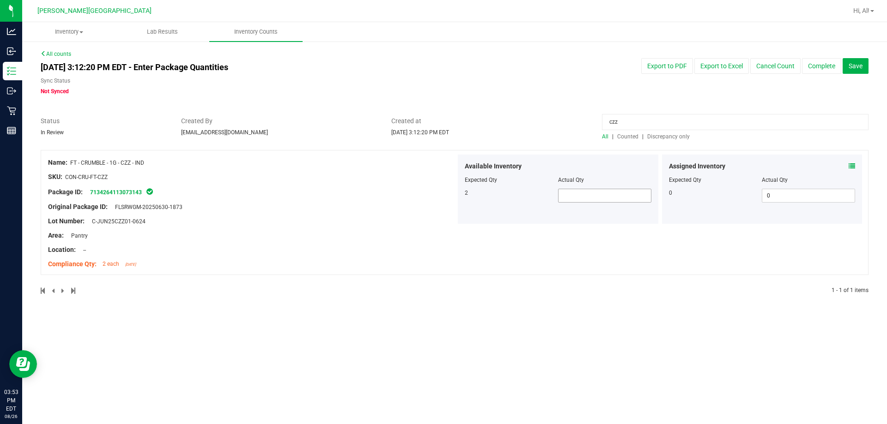
click at [437, 196] on span at bounding box center [604, 196] width 93 height 14
type input "2"
click at [405, 218] on div "Lot Number: C-JUN25CZZ01-0624" at bounding box center [252, 222] width 408 height 10
click at [437, 121] on input "czz" at bounding box center [735, 122] width 266 height 16
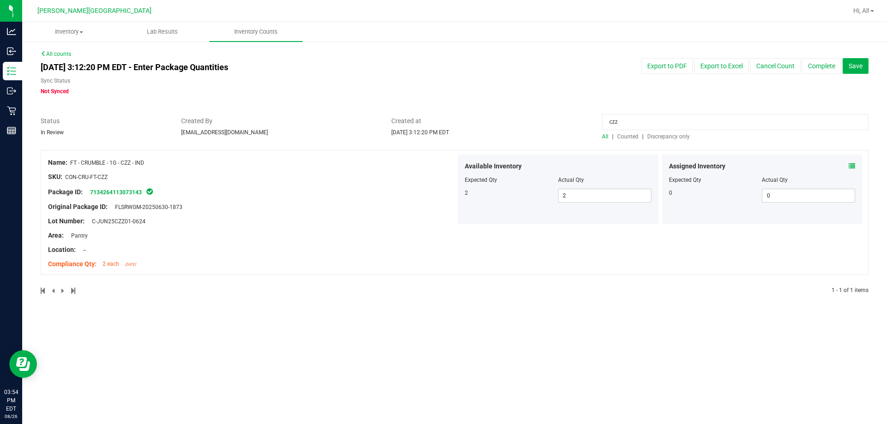
click at [437, 121] on input "czz" at bounding box center [735, 122] width 266 height 16
type input "cpz"
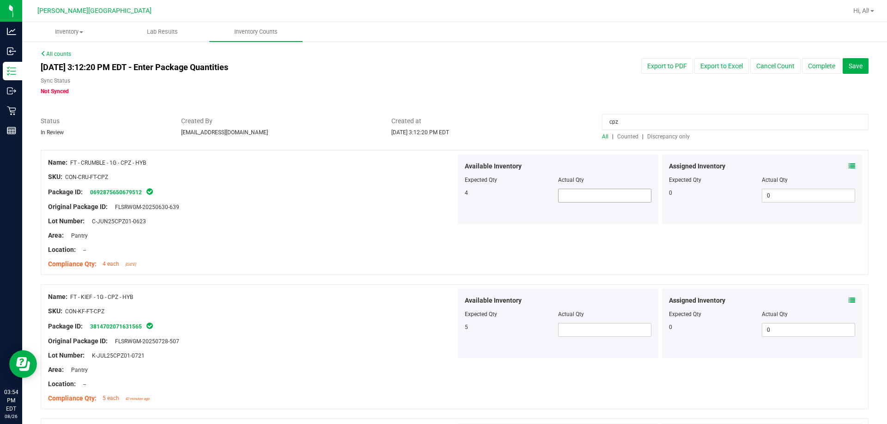
click at [437, 197] on span at bounding box center [604, 196] width 93 height 14
type input "4"
click at [437, 230] on div "Name: FT - CRUMBLE - 1G - CPZ - HYB SKU: CON-CRU-FT-CPZ Package ID: 06928756506…" at bounding box center [455, 212] width 828 height 125
click at [437, 122] on input "cpz" at bounding box center [735, 122] width 266 height 16
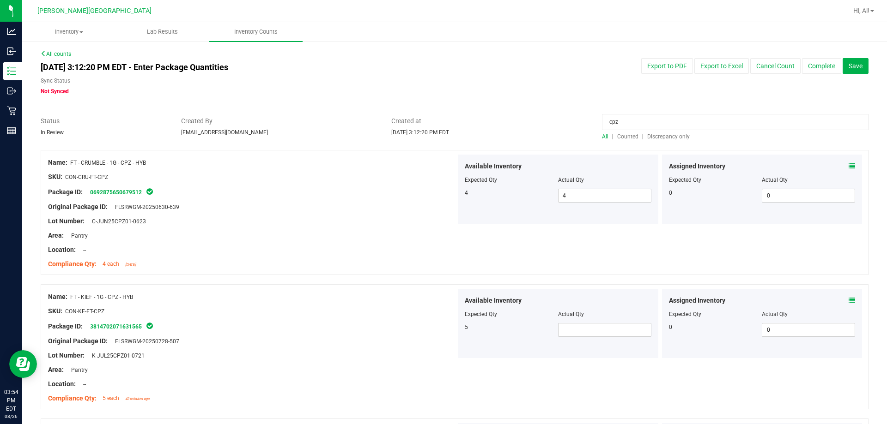
click at [437, 122] on input "cpz" at bounding box center [735, 122] width 266 height 16
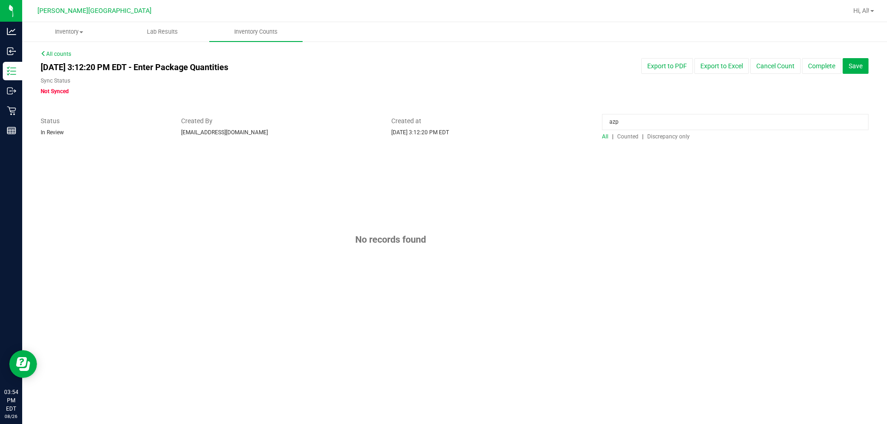
click at [437, 121] on input "azp" at bounding box center [735, 122] width 266 height 16
type input "z"
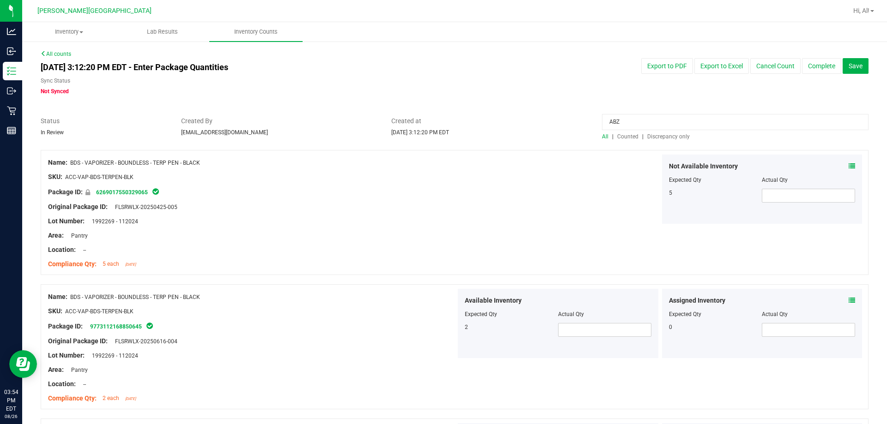
type input "ABZ"
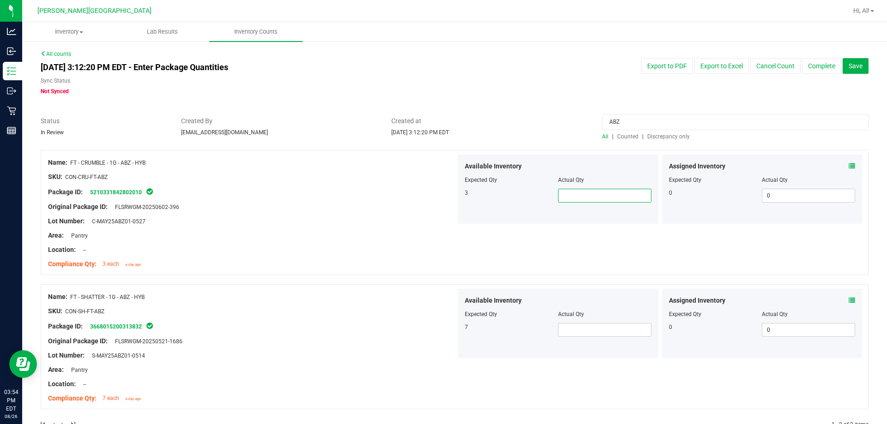
click at [437, 197] on span at bounding box center [604, 196] width 93 height 14
type input "3"
click at [435, 246] on div "Location: --" at bounding box center [252, 250] width 408 height 10
click at [437, 120] on input "ABZ" at bounding box center [735, 122] width 266 height 16
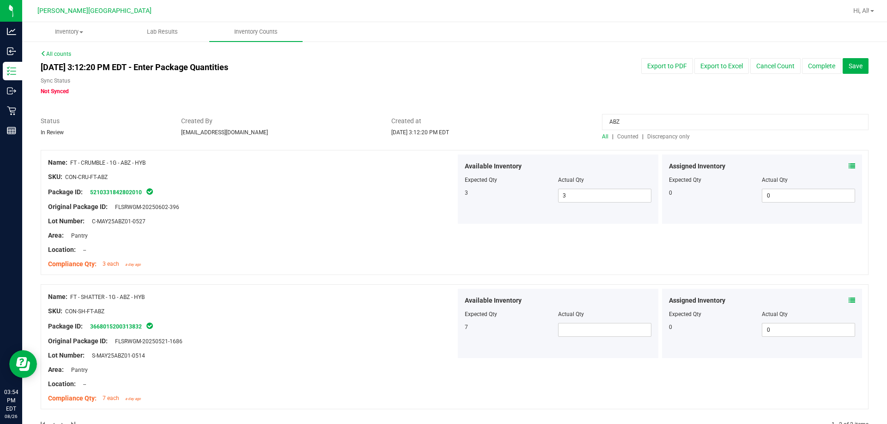
click at [437, 120] on input "ABZ" at bounding box center [735, 122] width 266 height 16
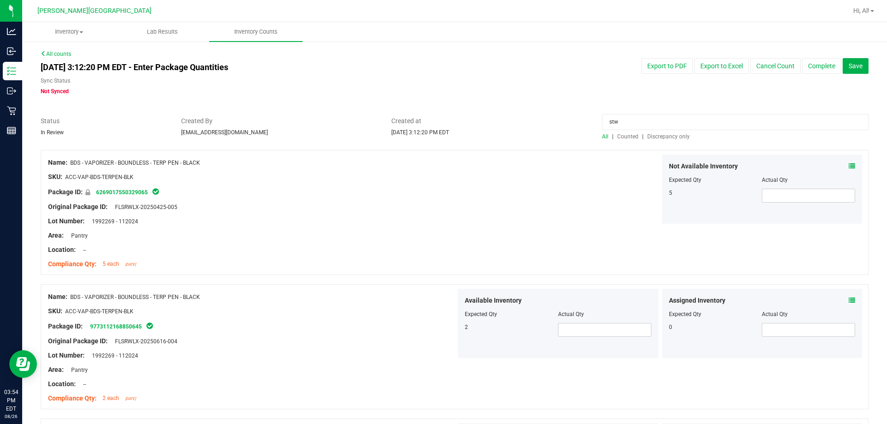
type input "stw"
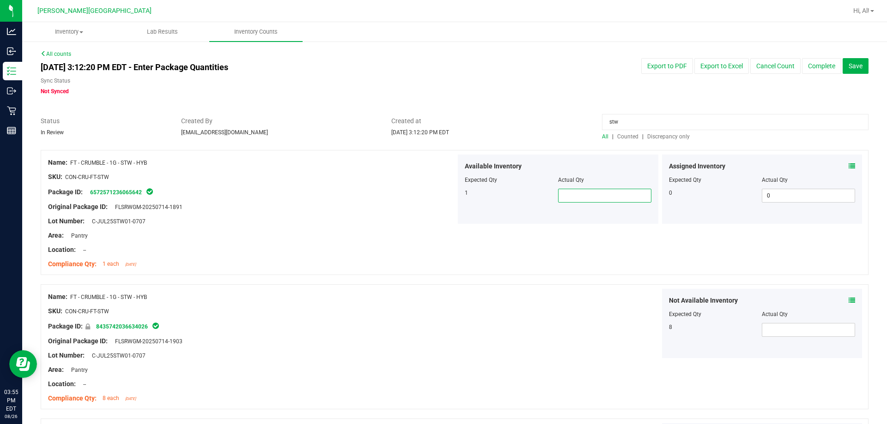
click at [437, 196] on span at bounding box center [604, 196] width 93 height 14
type input "1"
click at [437, 218] on div "Available Inventory Expected Qty Actual Qty 1 1 1" at bounding box center [558, 189] width 200 height 69
click at [437, 124] on input "stw" at bounding box center [735, 122] width 266 height 16
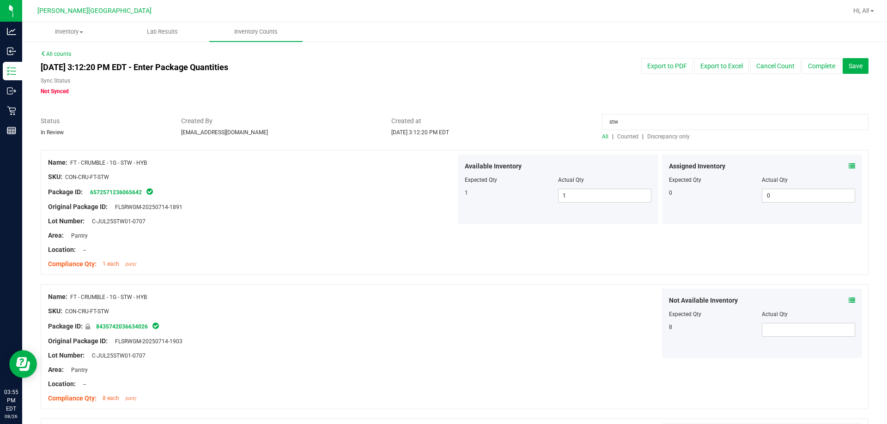
click at [437, 124] on input "stw" at bounding box center [735, 122] width 266 height 16
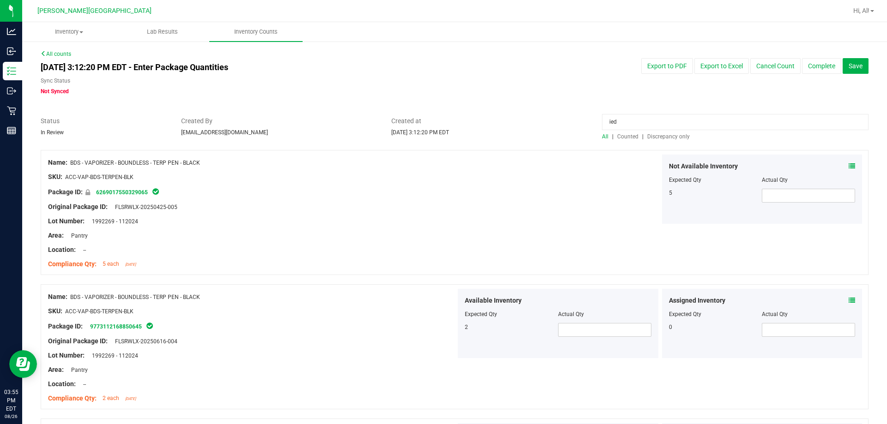
type input "ied"
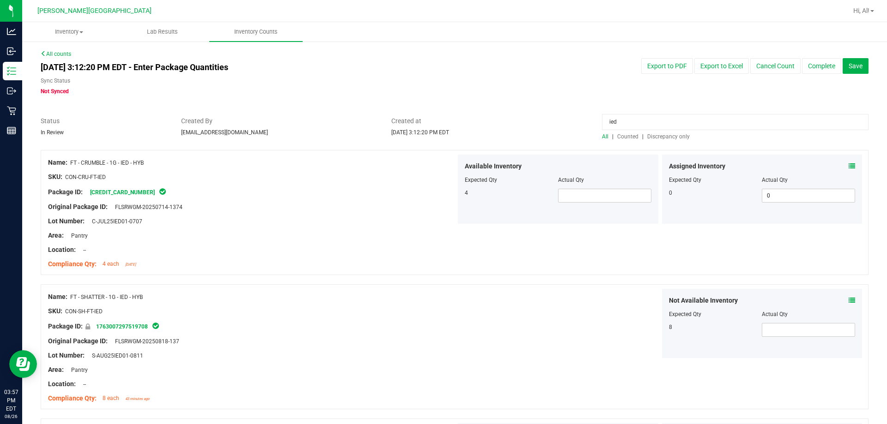
click at [437, 120] on input "ied" at bounding box center [735, 122] width 266 height 16
click at [437, 196] on span at bounding box center [604, 196] width 93 height 14
click at [437, 193] on input "text" at bounding box center [604, 195] width 92 height 13
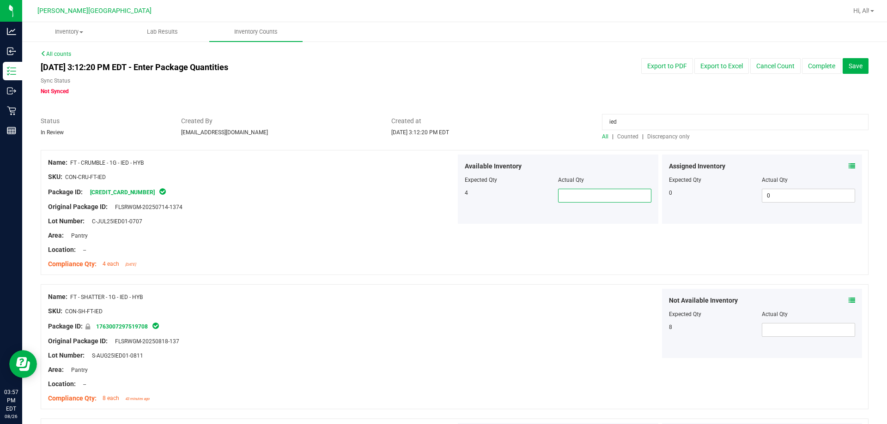
type input "4"
click at [437, 116] on input "ied" at bounding box center [735, 122] width 266 height 16
click at [437, 117] on input "ied" at bounding box center [735, 122] width 266 height 16
click at [437, 103] on div "All counts [DATE] 3:12:20 PM EDT - Enter Package Quantities Sync Status Not Syn…" at bounding box center [455, 380] width 828 height 660
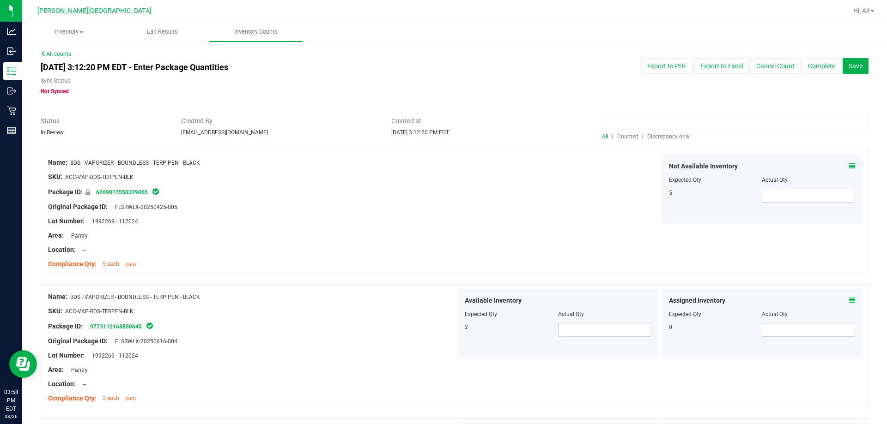
click at [437, 123] on input at bounding box center [735, 122] width 266 height 16
type input "crumble"
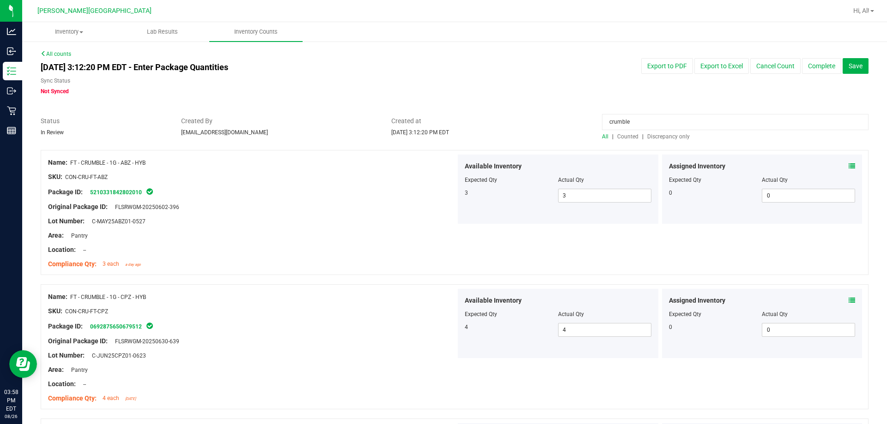
click at [437, 125] on input "crumble" at bounding box center [735, 122] width 266 height 16
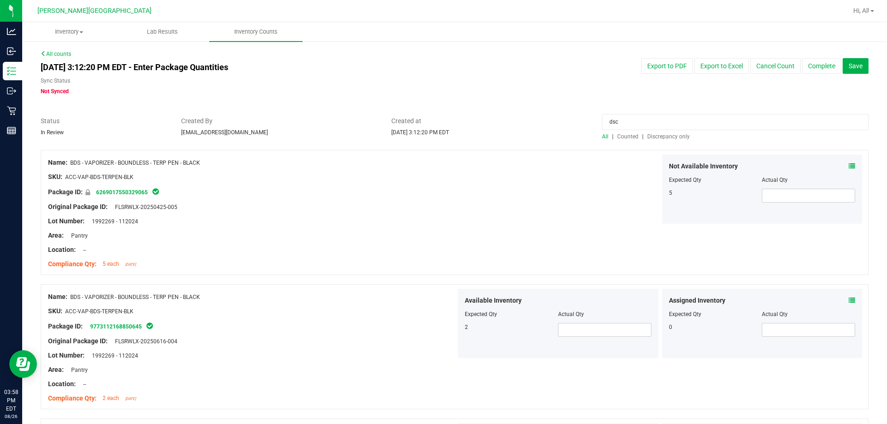
type input "dsc"
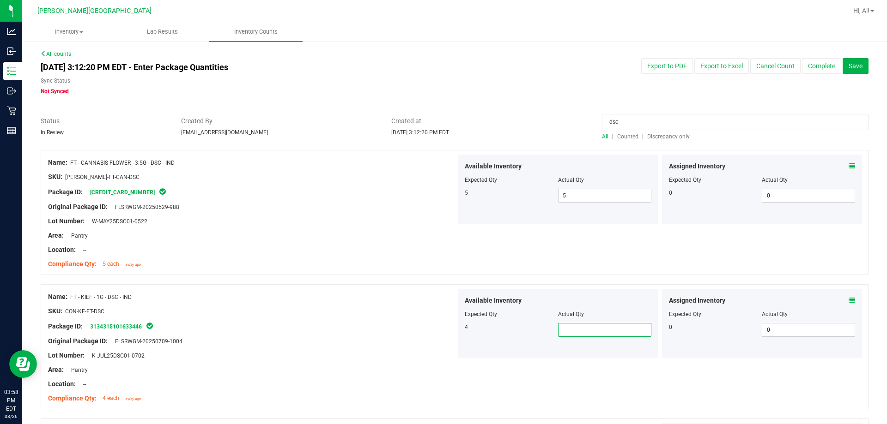
click at [437, 327] on span at bounding box center [604, 330] width 93 height 14
type input "4"
click at [437, 141] on div at bounding box center [455, 145] width 828 height 9
click at [437, 127] on input "dsc" at bounding box center [735, 122] width 266 height 16
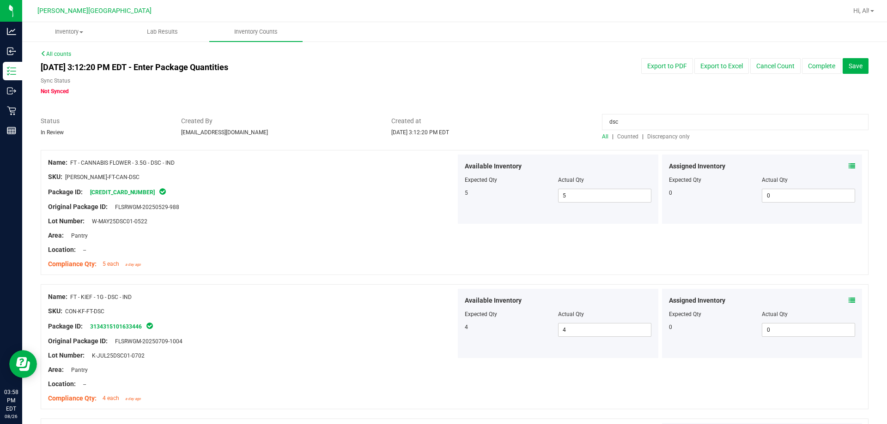
click at [437, 127] on input "dsc" at bounding box center [735, 122] width 266 height 16
type input "kief"
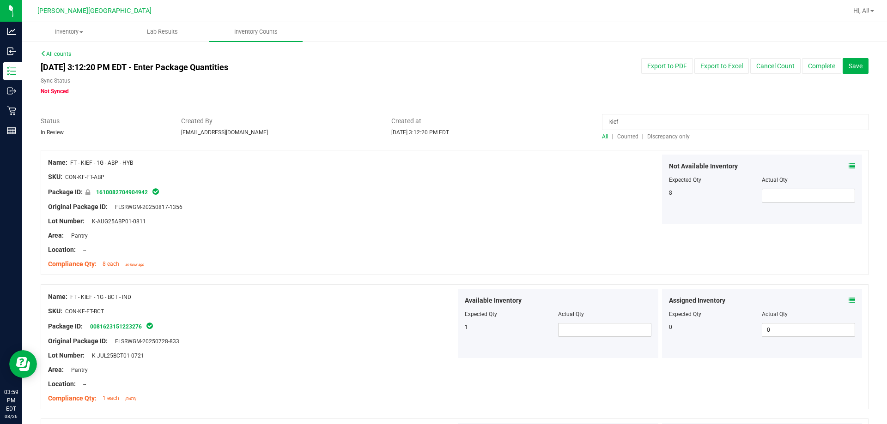
scroll to position [46, 0]
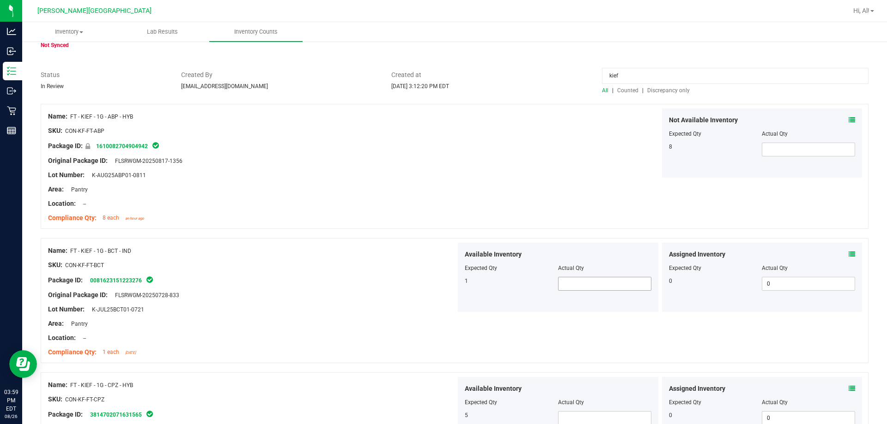
click at [437, 289] on span at bounding box center [604, 284] width 93 height 14
type input "1"
click at [378, 293] on div "Original Package ID: FLSRWGM-20250728-833" at bounding box center [252, 295] width 408 height 10
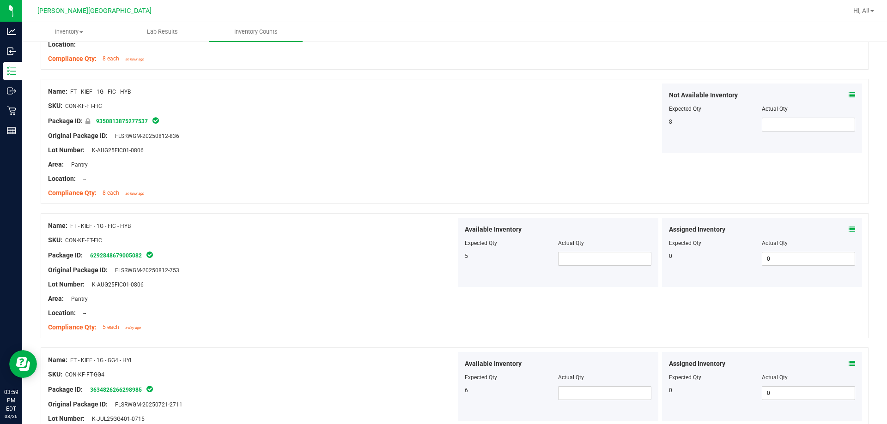
scroll to position [924, 0]
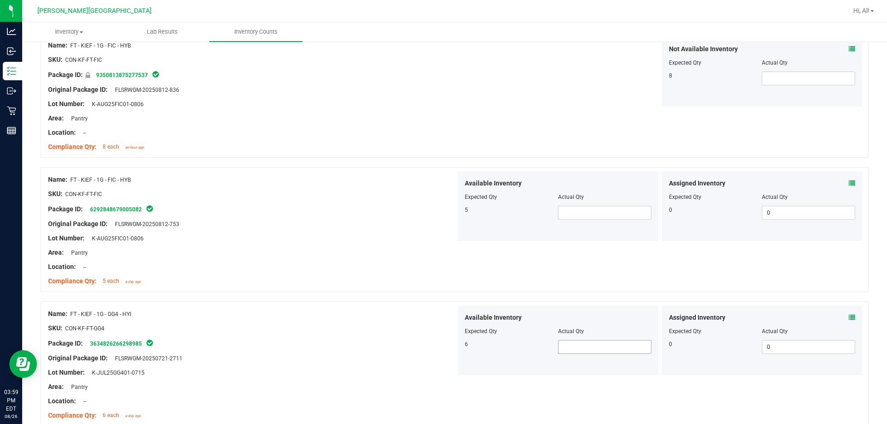
click at [437, 349] on span at bounding box center [604, 347] width 93 height 14
type input "6"
click at [437, 208] on span at bounding box center [604, 213] width 93 height 14
type input "5"
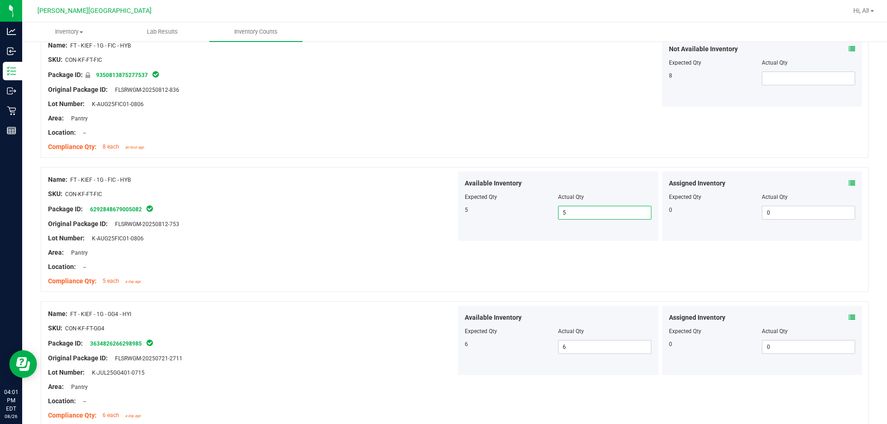
type input "5"
drag, startPoint x: 598, startPoint y: 239, endPoint x: 598, endPoint y: 246, distance: 6.9
click at [437, 240] on div "Available Inventory Expected Qty Actual Qty 5 5 5" at bounding box center [558, 206] width 200 height 69
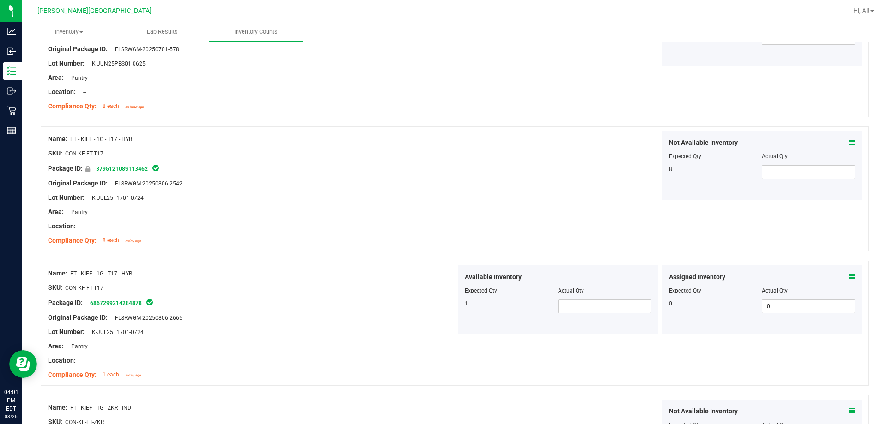
scroll to position [2032, 0]
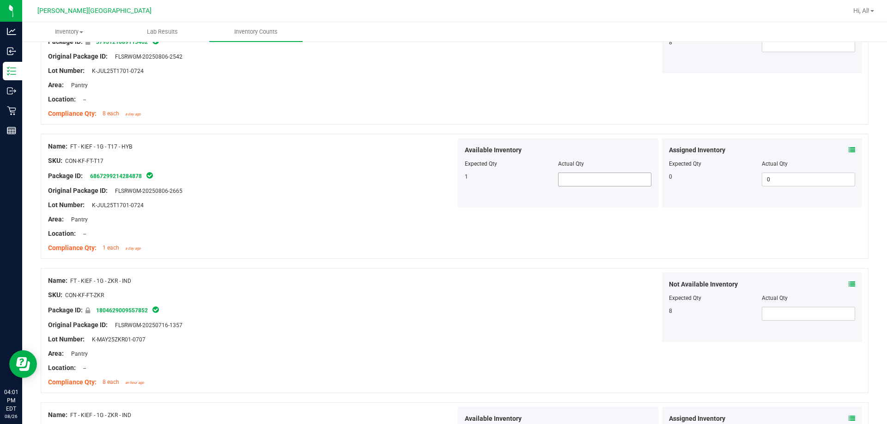
click at [437, 176] on span at bounding box center [604, 180] width 93 height 14
type input "1"
click at [437, 123] on div "Name: FT - KIEF - 1G - T17 - HYB SKU: CON-KF-FT-T17 Package ID: 379512108911346…" at bounding box center [455, 62] width 828 height 125
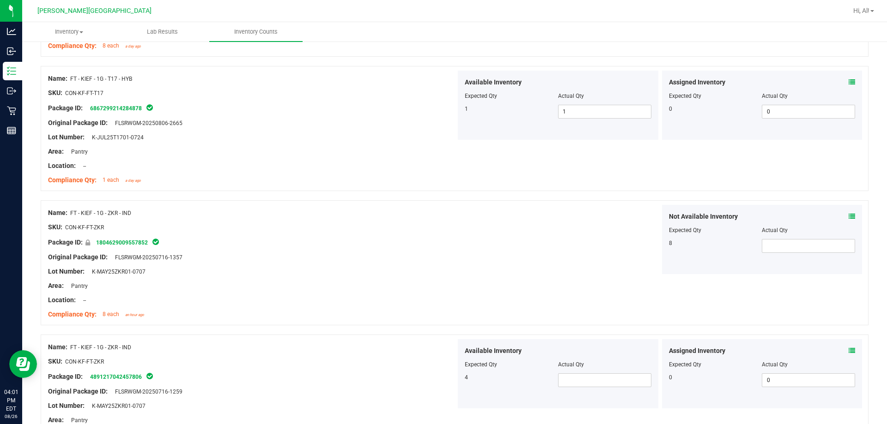
scroll to position [2176, 0]
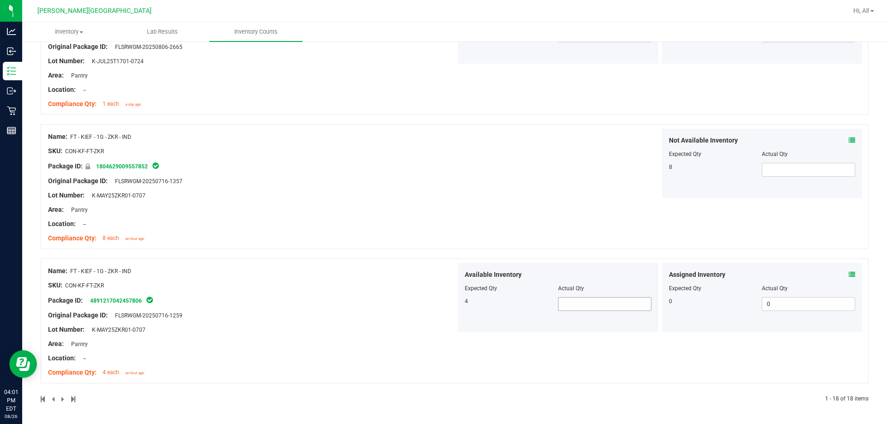
click at [437, 310] on span at bounding box center [604, 304] width 93 height 14
click at [437, 306] on span at bounding box center [604, 304] width 93 height 14
type input "4"
click at [437, 248] on div "Name: FT - KIEF - 1G - ZKR - IND SKU: CON-KF-FT-ZKR Package ID: 180462900955785…" at bounding box center [455, 186] width 828 height 125
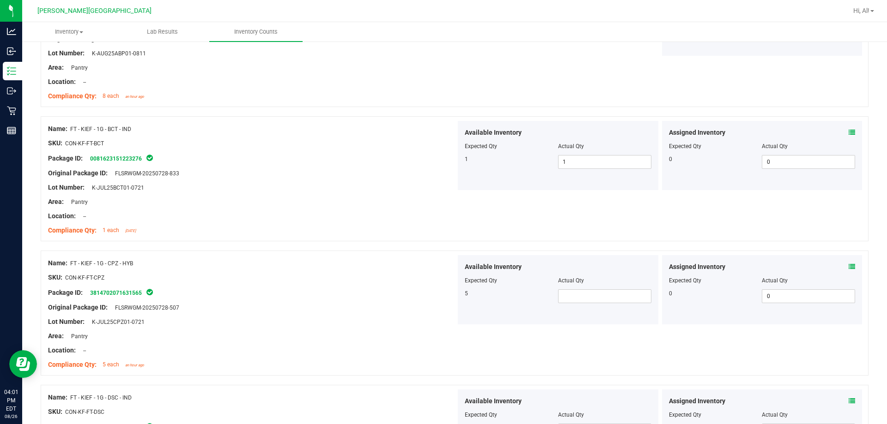
scroll to position [369, 0]
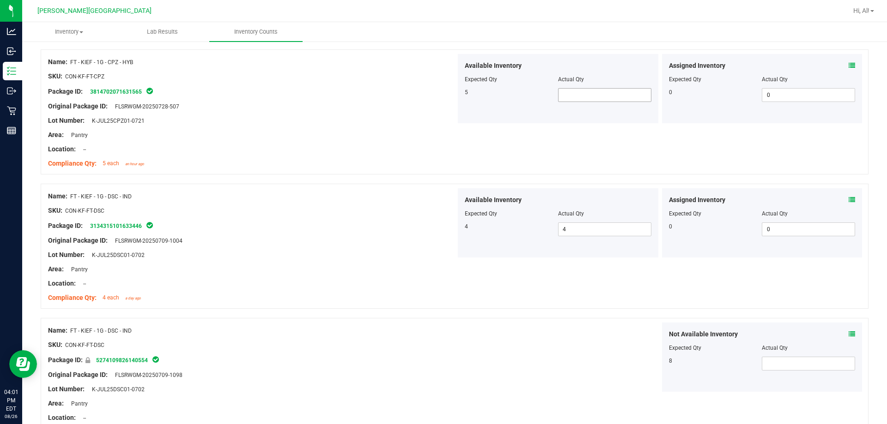
click at [437, 95] on span at bounding box center [604, 95] width 93 height 14
type input "5"
click at [437, 73] on div at bounding box center [558, 73] width 187 height 5
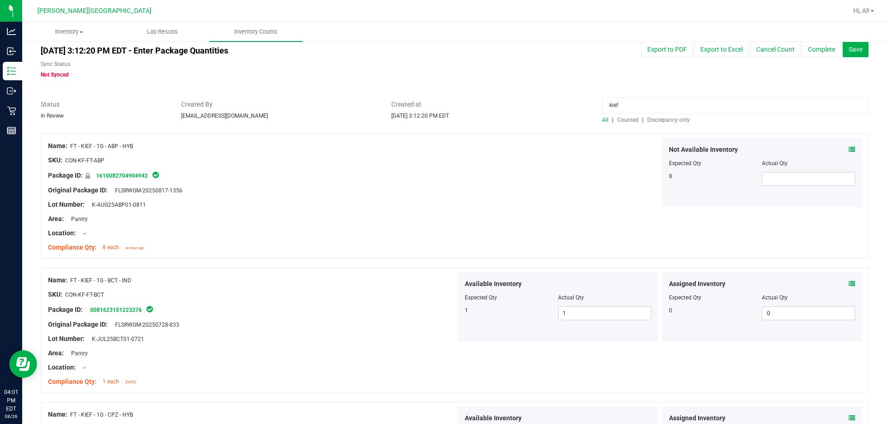
scroll to position [0, 0]
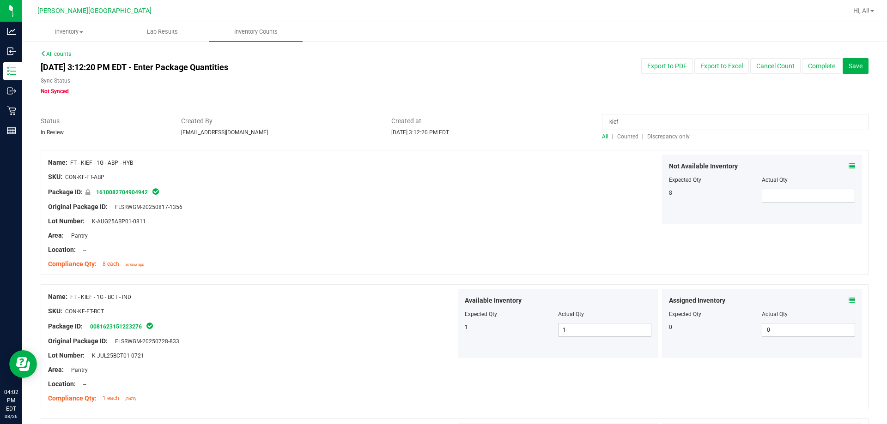
click at [437, 122] on input "kief" at bounding box center [735, 122] width 266 height 16
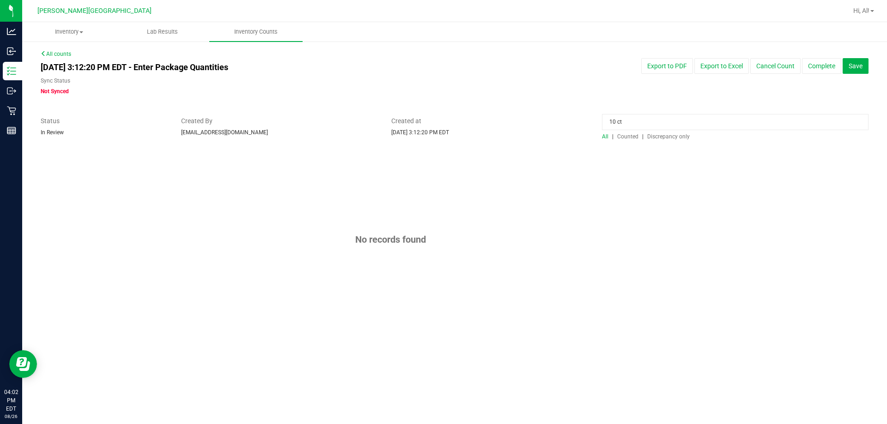
click at [437, 125] on input "10 ct" at bounding box center [735, 122] width 266 height 16
click at [437, 124] on input "10 ct" at bounding box center [735, 122] width 266 height 16
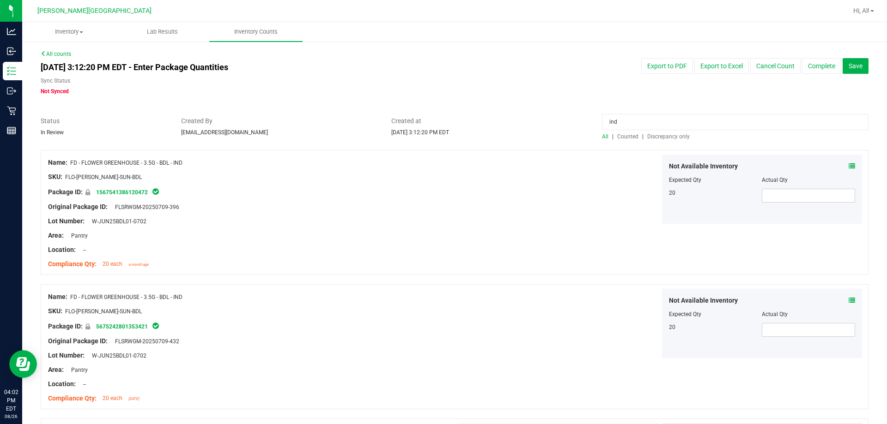
click at [437, 117] on input "ind" at bounding box center [735, 122] width 266 height 16
type input "roll"
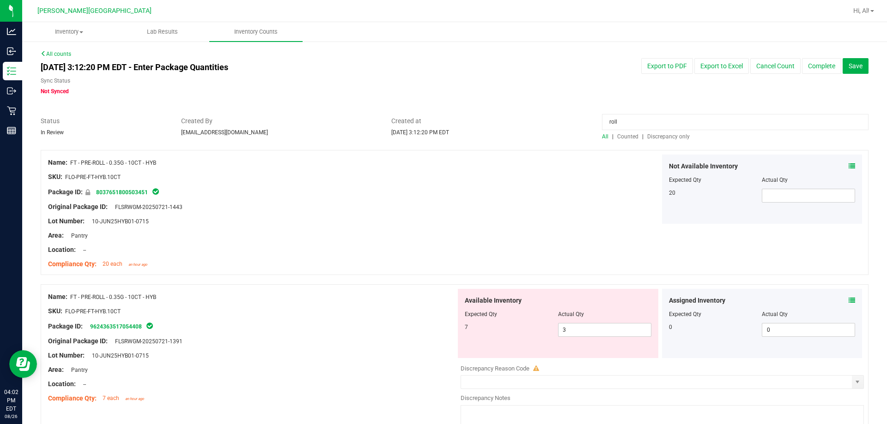
click at [437, 220] on div "Not Available Inventory Expected Qty Actual Qty 20" at bounding box center [660, 189] width 408 height 69
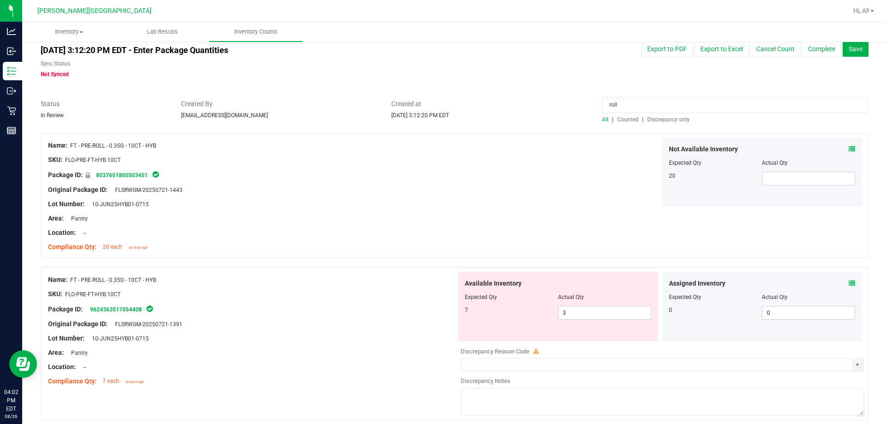
scroll to position [46, 0]
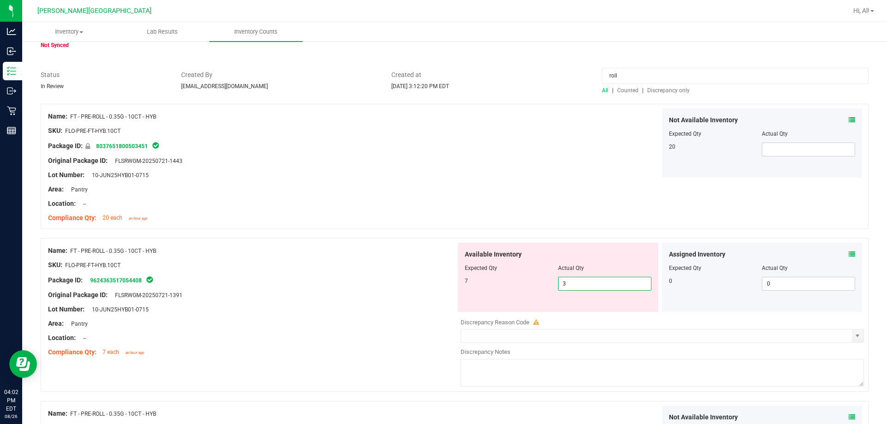
click at [437, 287] on span "3 3" at bounding box center [604, 284] width 93 height 14
click at [437, 286] on input "3" at bounding box center [604, 284] width 92 height 13
type input "7"
click at [437, 227] on div "Name: FT - PRE-ROLL - 0.35G - 10CT - HYB SKU: FLO-PRE-FT-HYB.10CT Package ID: 8…" at bounding box center [455, 166] width 828 height 125
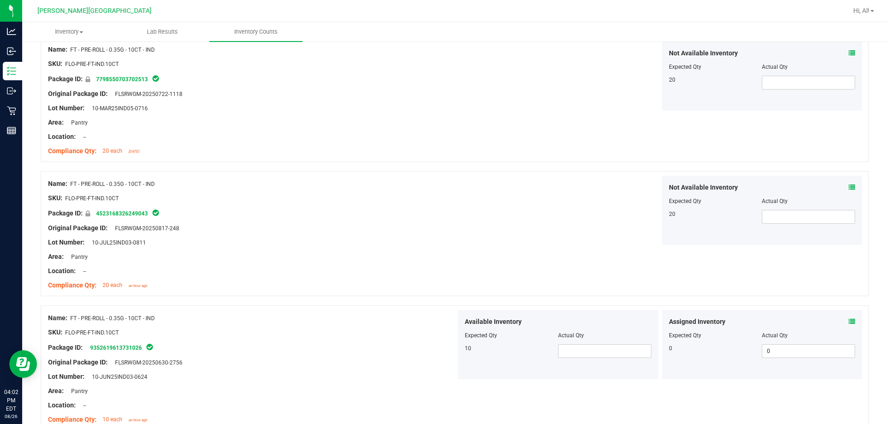
scroll to position [970, 0]
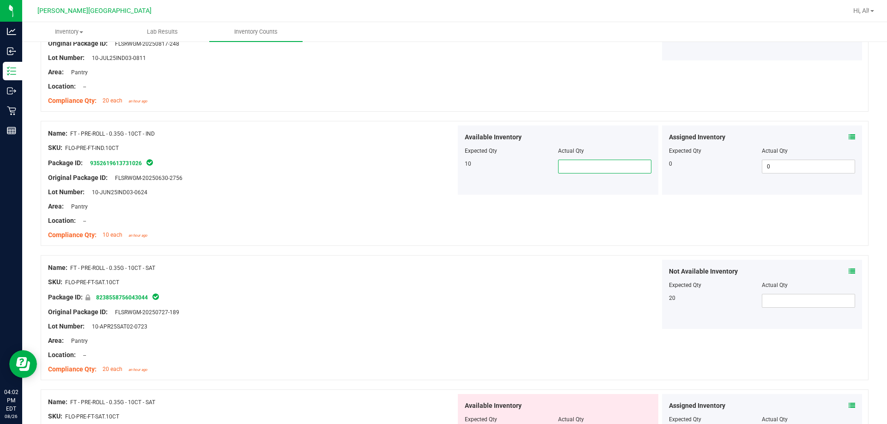
click at [437, 169] on span at bounding box center [604, 167] width 93 height 14
type input "10"
click at [437, 150] on div "Actual Qty" at bounding box center [604, 151] width 93 height 8
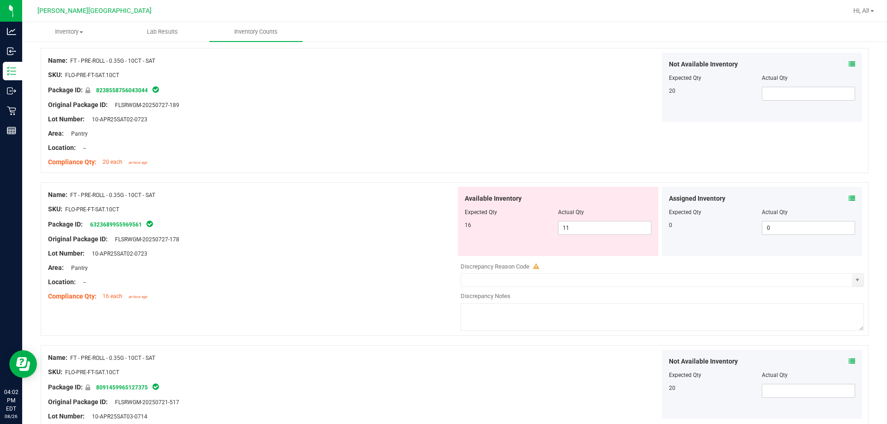
scroll to position [1201, 0]
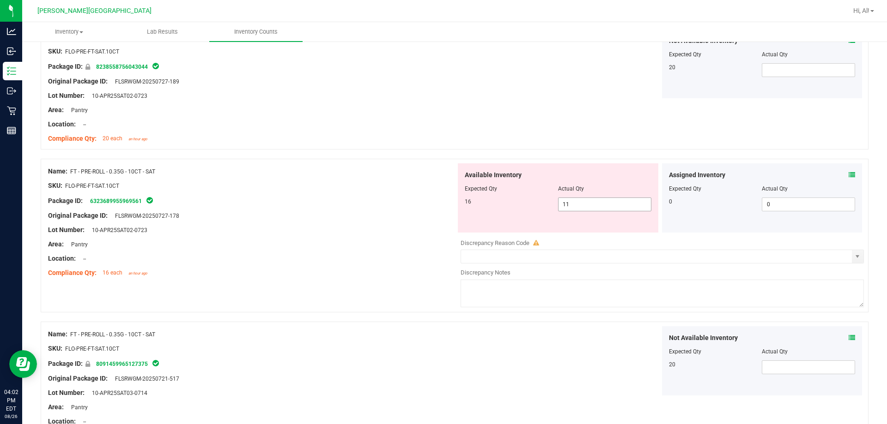
click at [437, 207] on span "11 11" at bounding box center [604, 205] width 93 height 14
click at [437, 207] on input "11" at bounding box center [604, 204] width 92 height 13
type input "16"
click at [437, 168] on div "Available Inventory Expected Qty Actual Qty 16 16 16" at bounding box center [558, 197] width 200 height 69
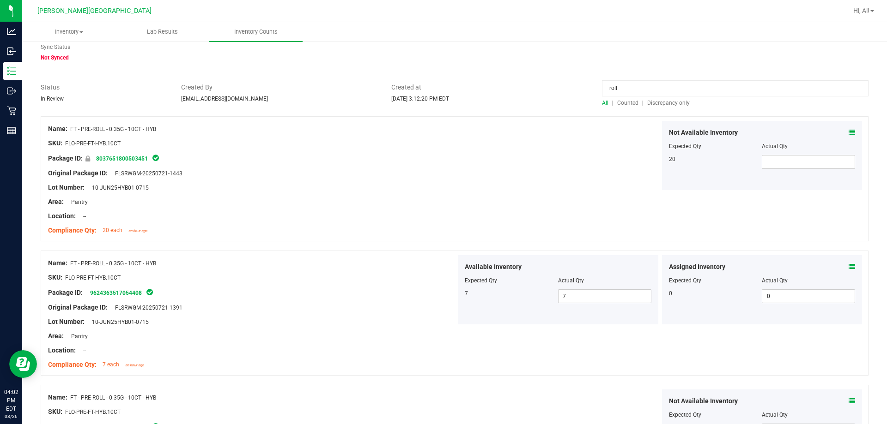
scroll to position [0, 0]
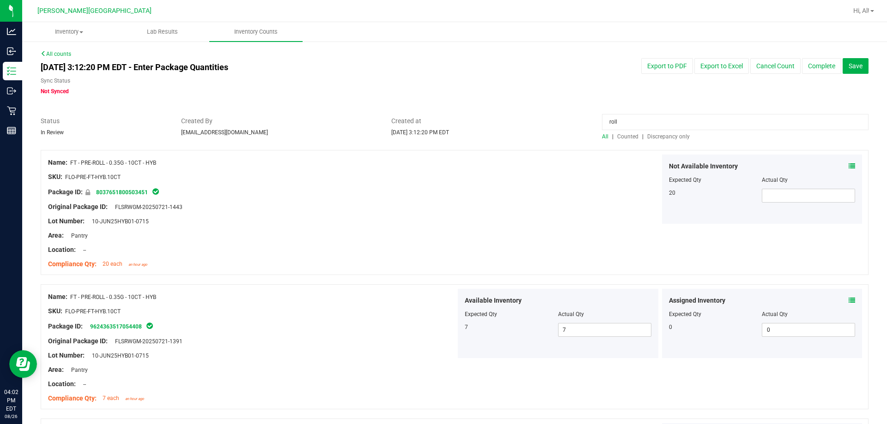
click at [437, 127] on input "roll" at bounding box center [735, 122] width 266 height 16
type input "ground"
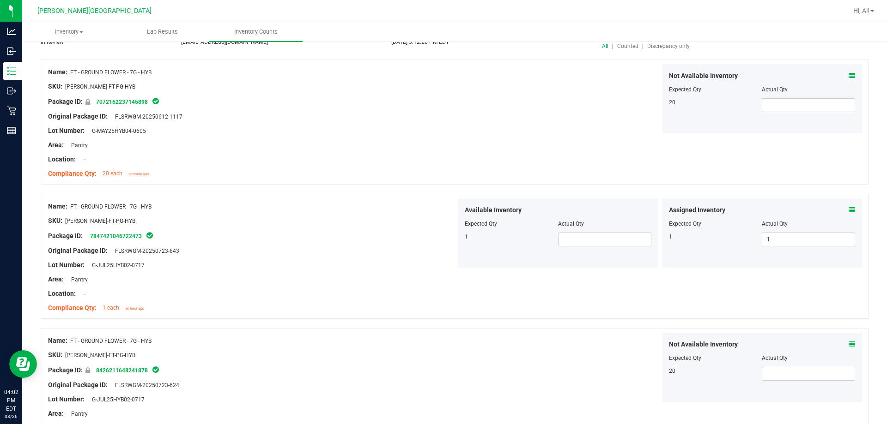
scroll to position [92, 0]
click at [437, 237] on span at bounding box center [604, 238] width 93 height 14
type input "1"
drag, startPoint x: 596, startPoint y: 178, endPoint x: 570, endPoint y: 188, distance: 27.5
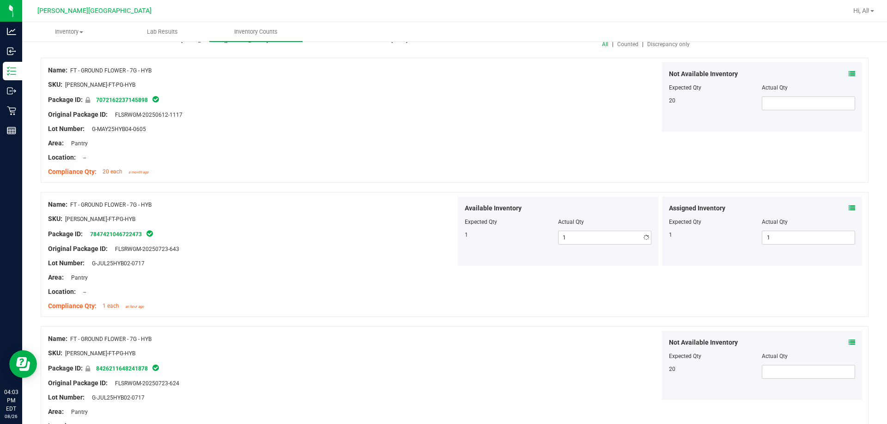
click at [437, 178] on div "Name: FT - GROUND FLOWER - 7G - HYB SKU: [PERSON_NAME]-FT-PG-HYB Package ID: 70…" at bounding box center [455, 120] width 828 height 125
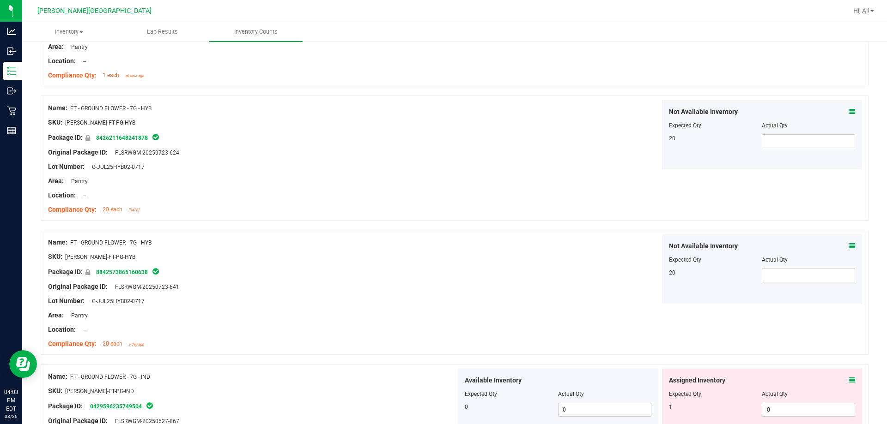
scroll to position [554, 0]
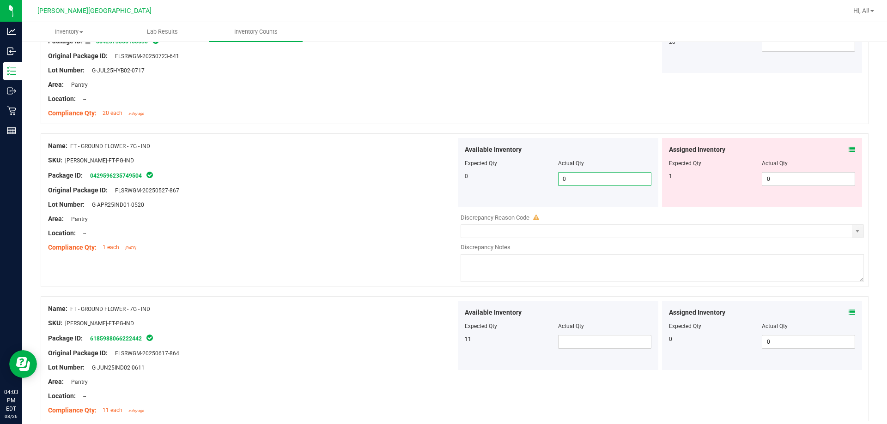
click at [437, 182] on span "0 0" at bounding box center [604, 179] width 93 height 14
click at [437, 182] on input "0" at bounding box center [604, 179] width 92 height 13
type input "3"
type input "0"
click at [437, 341] on span at bounding box center [604, 342] width 93 height 14
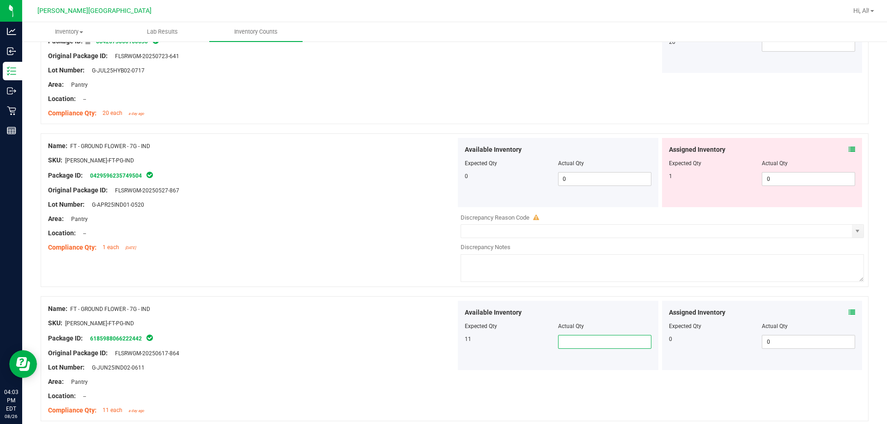
type input "3"
click at [437, 87] on div "Name: FT - GROUND FLOWER - 7G - HYB SKU: [PERSON_NAME]-FT-PG-HYB Package ID: 88…" at bounding box center [455, 61] width 828 height 125
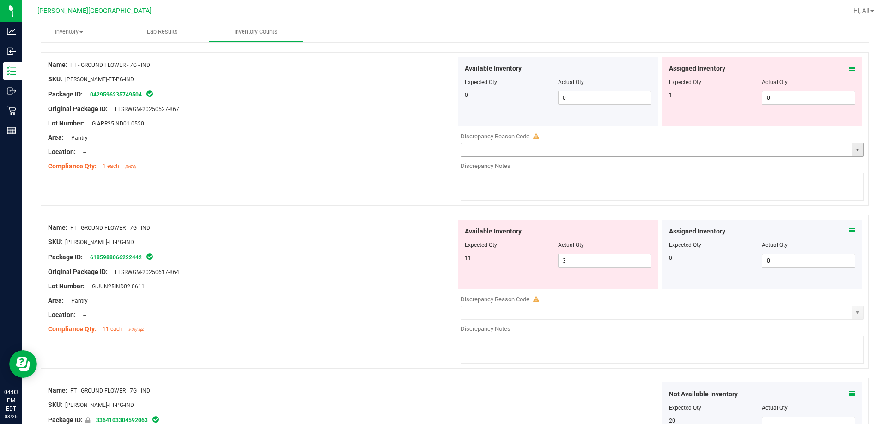
scroll to position [739, 0]
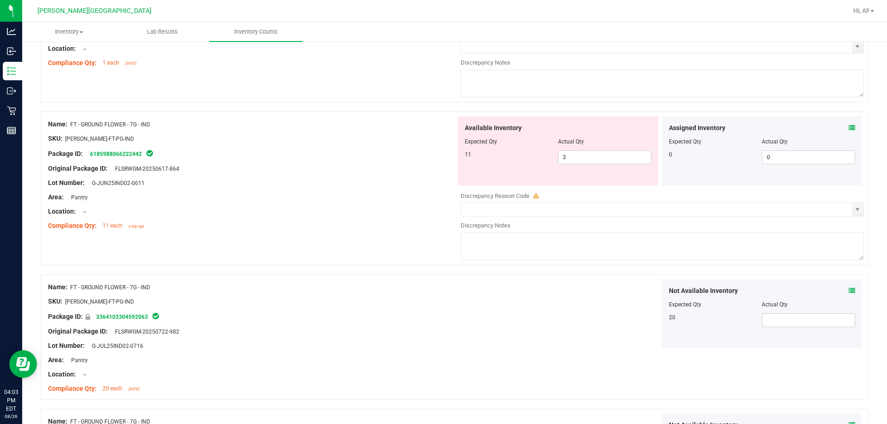
click at [351, 158] on div "Package ID: 6185988066222442" at bounding box center [252, 153] width 408 height 11
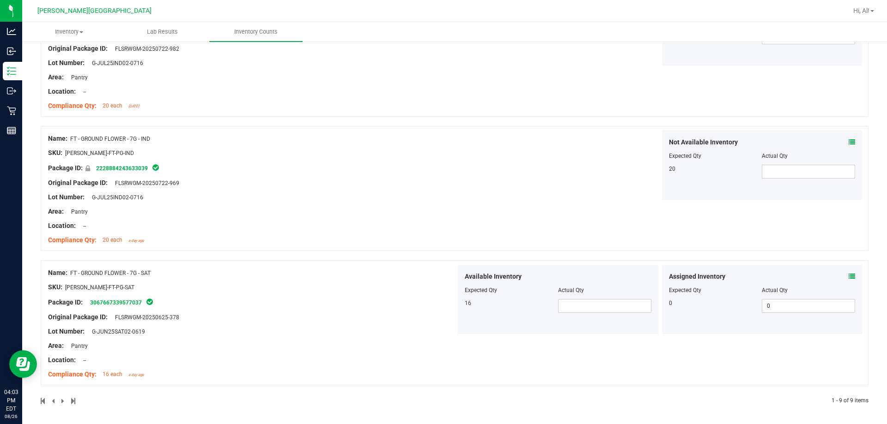
scroll to position [1024, 0]
click at [437, 299] on span at bounding box center [604, 304] width 93 height 14
type input "6"
click at [437, 223] on div "Name: FT - GROUND FLOWER - 7G - IND SKU: [PERSON_NAME]-FT-PG-IND Package ID: 22…" at bounding box center [455, 186] width 828 height 125
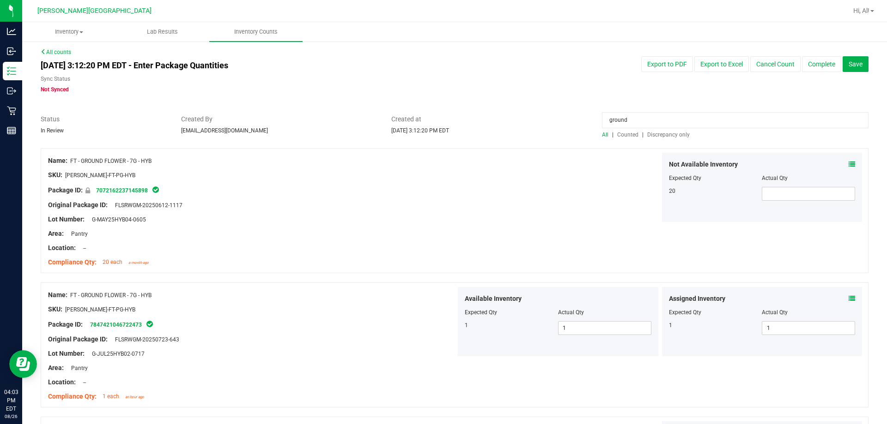
scroll to position [0, 0]
click at [437, 125] on input "ground" at bounding box center [735, 122] width 266 height 16
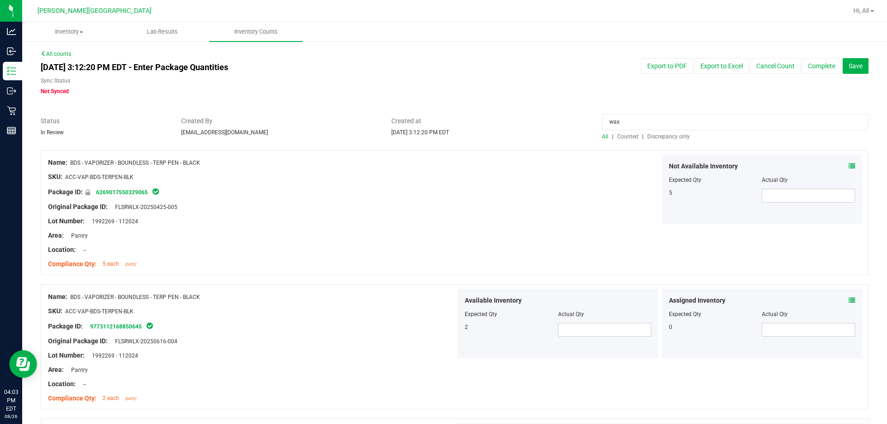
type input "wax"
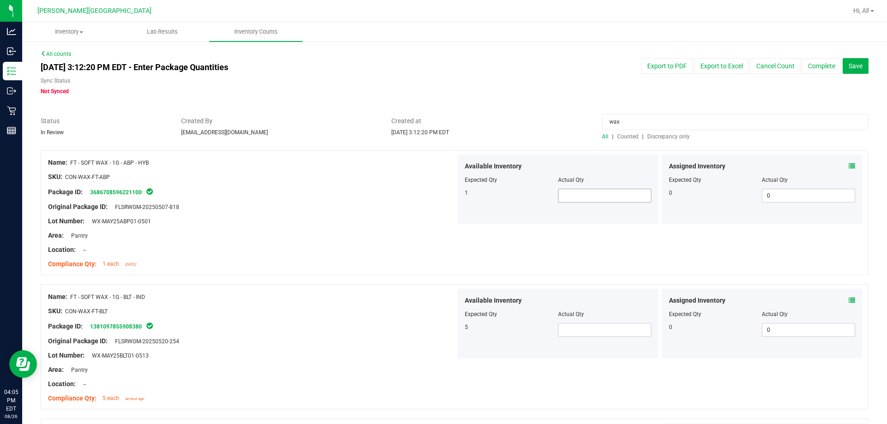
click at [437, 191] on span at bounding box center [604, 196] width 93 height 14
type input "1"
click at [437, 246] on div "Name: FT - SOFT WAX - 1G - ABP - HYB SKU: CON-WAX-FT-ABP Package ID: 3686708596…" at bounding box center [455, 212] width 828 height 125
click at [437, 333] on span at bounding box center [604, 330] width 93 height 14
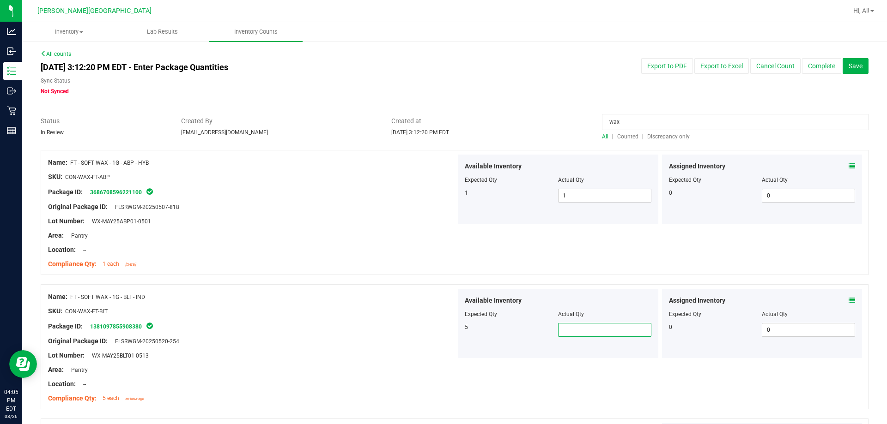
type input "5"
click at [437, 281] on div at bounding box center [455, 279] width 828 height 9
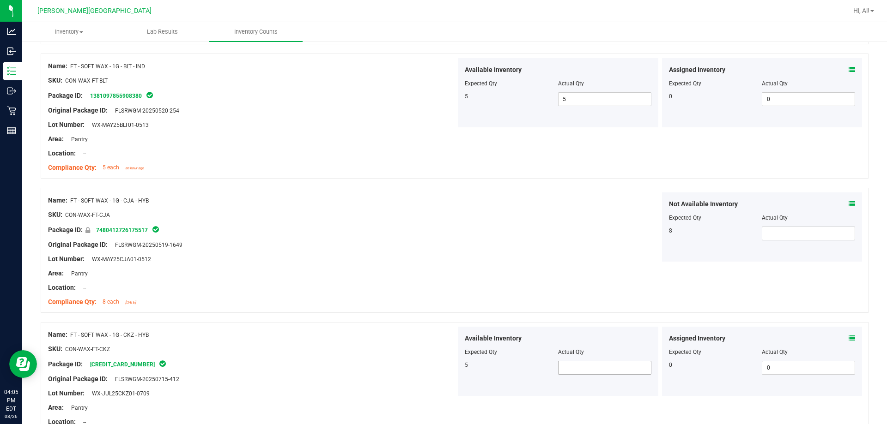
click at [437, 370] on span at bounding box center [604, 368] width 93 height 14
type input "5"
click at [437, 304] on div "Name: FT - SOFT WAX - 1G - CJA - HYB SKU: CON-WAX-FT-CJA Package ID: 7480412726…" at bounding box center [455, 250] width 828 height 125
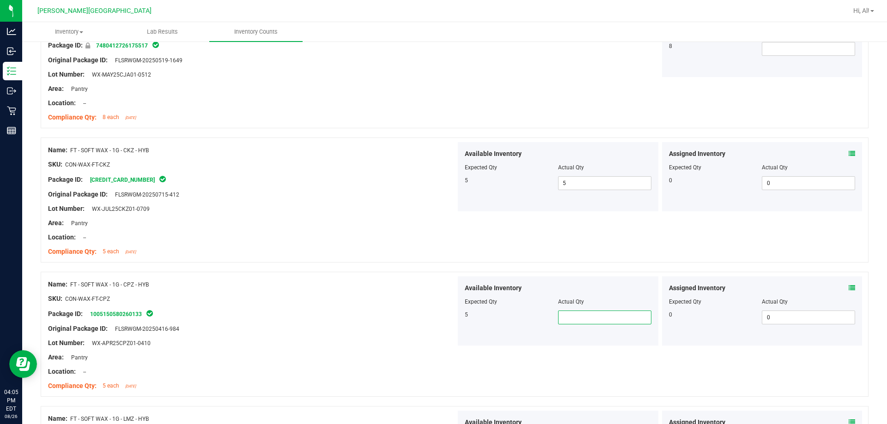
click at [437, 315] on span at bounding box center [604, 318] width 93 height 14
type input "5"
click at [437, 257] on div "Name: FT - SOFT WAX - 1G - CKZ - HYB SKU: CON-WAX-FT-CKZ Package ID: [CREDIT_CA…" at bounding box center [455, 200] width 828 height 125
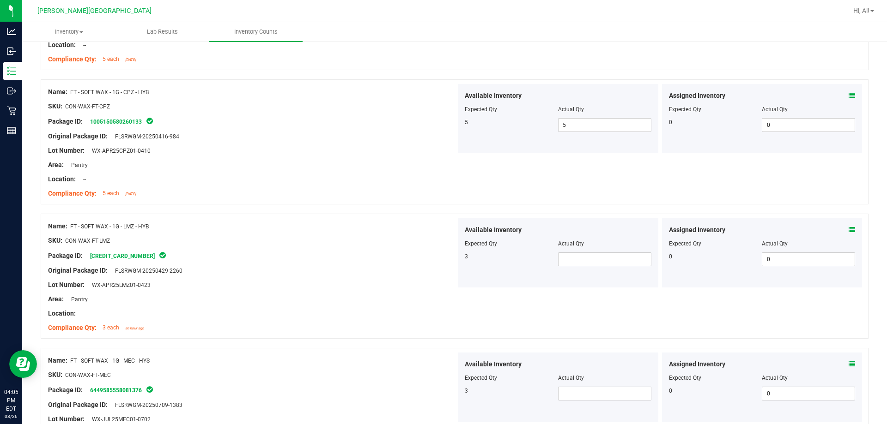
scroll to position [647, 0]
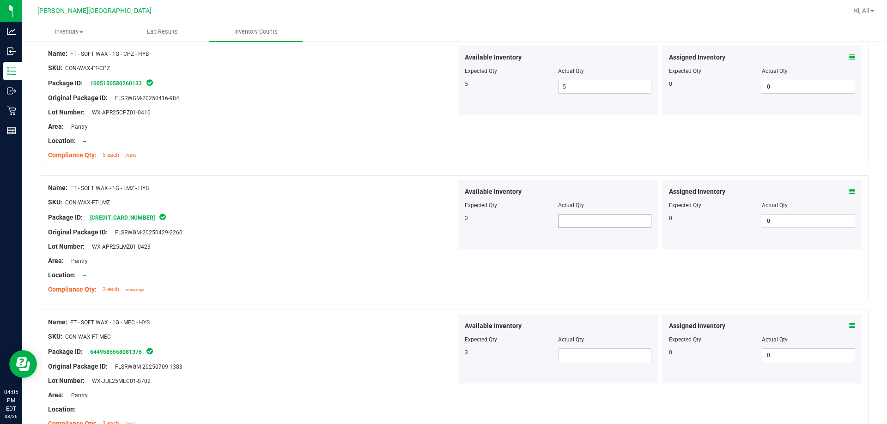
click at [437, 224] on span at bounding box center [604, 221] width 93 height 14
type input "3"
click at [437, 182] on div "Available Inventory Expected Qty Actual Qty 3 3 3" at bounding box center [558, 214] width 200 height 69
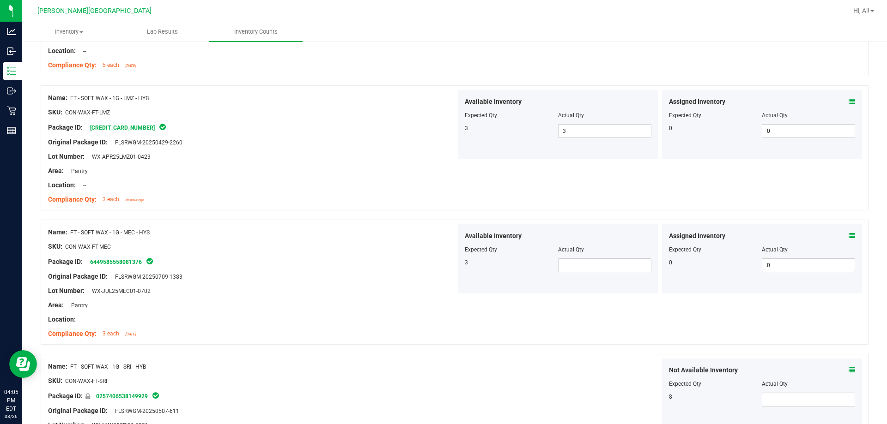
scroll to position [739, 0]
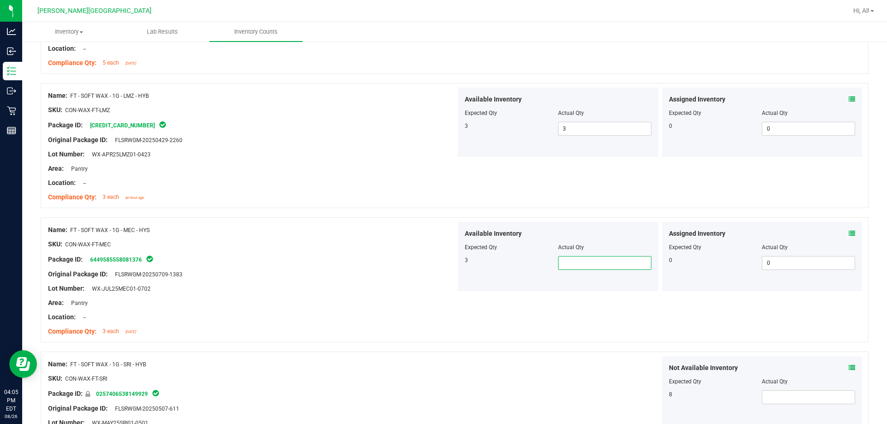
click at [437, 265] on span at bounding box center [604, 263] width 93 height 14
type input "3"
click at [437, 221] on div "Name: FT - SOFT WAX - 1G - MEC - HYS SKU: CON-WAX-FT-MEC Package ID: 6449585558…" at bounding box center [455, 280] width 828 height 125
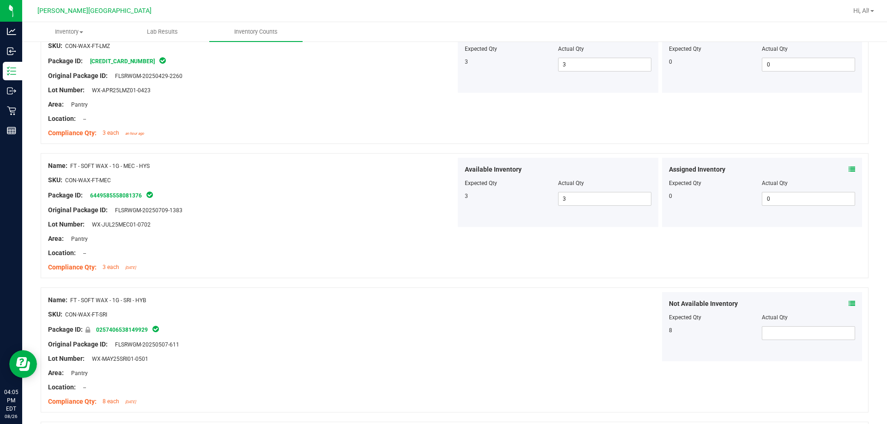
scroll to position [967, 0]
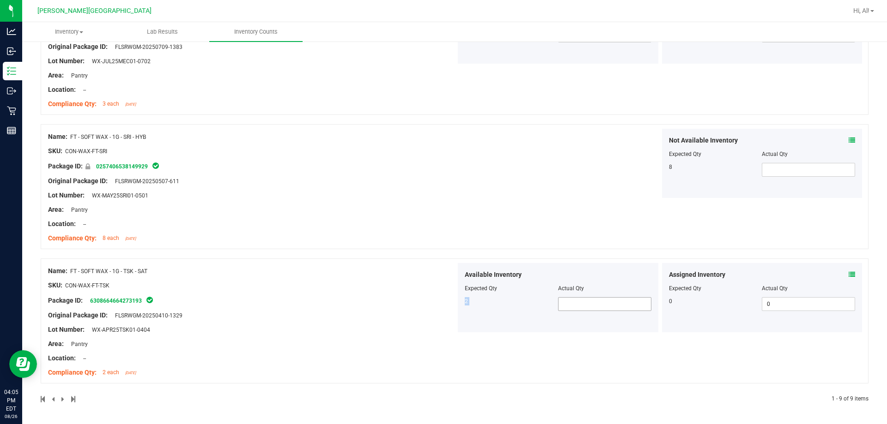
drag, startPoint x: 599, startPoint y: 296, endPoint x: 600, endPoint y: 302, distance: 5.6
click at [437, 299] on div "Available Inventory Expected Qty Actual Qty 2" at bounding box center [558, 297] width 200 height 69
click at [437, 302] on span at bounding box center [604, 304] width 93 height 14
type input "2"
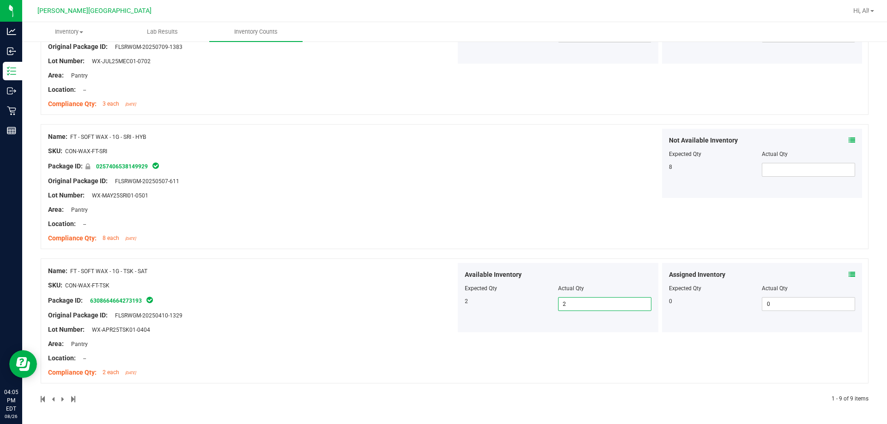
click at [437, 290] on div "Actual Qty" at bounding box center [604, 288] width 93 height 8
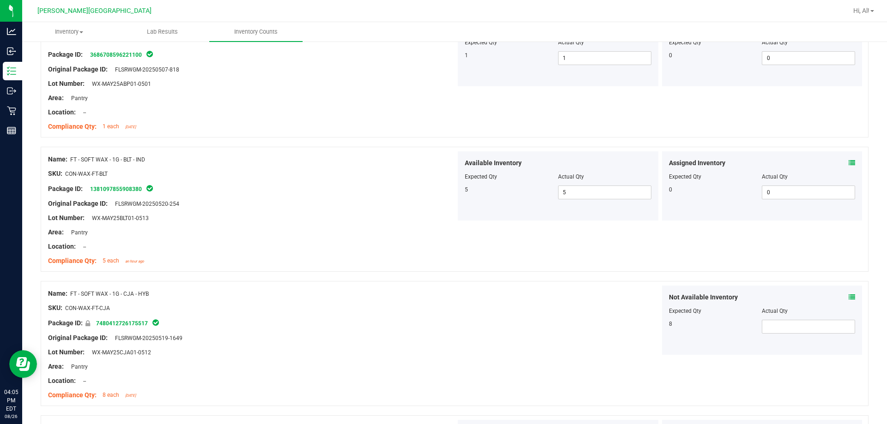
scroll to position [0, 0]
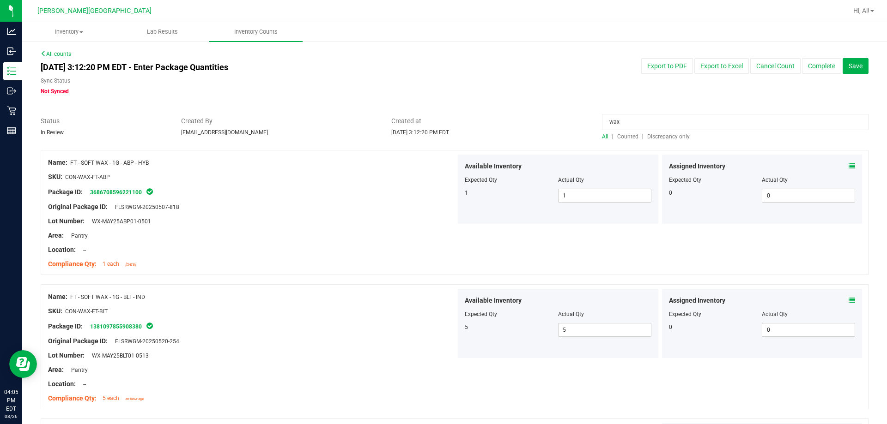
click at [437, 124] on input "wax" at bounding box center [735, 122] width 266 height 16
type input "shatter"
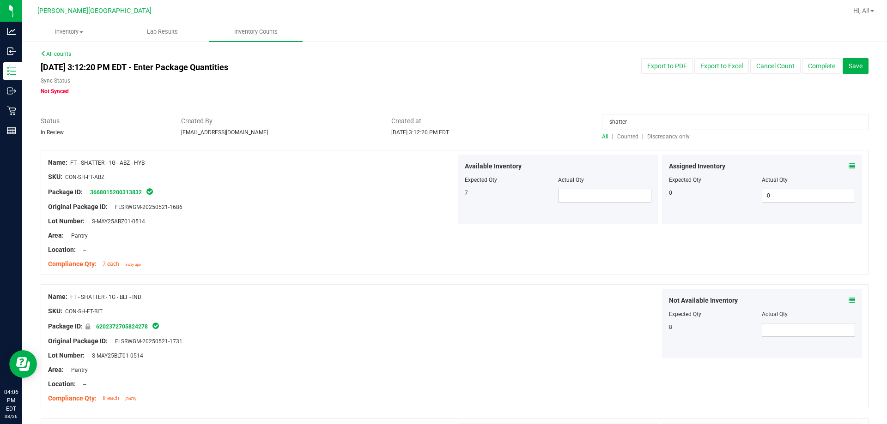
click at [437, 117] on span "Created at" at bounding box center [489, 121] width 197 height 10
click at [437, 200] on span at bounding box center [604, 196] width 93 height 14
type input "7"
click at [437, 226] on div "Name: FT - SHATTER - 1G - ABZ - HYB SKU: CON-SH-FT-ABZ Package ID: 366801520031…" at bounding box center [455, 212] width 828 height 125
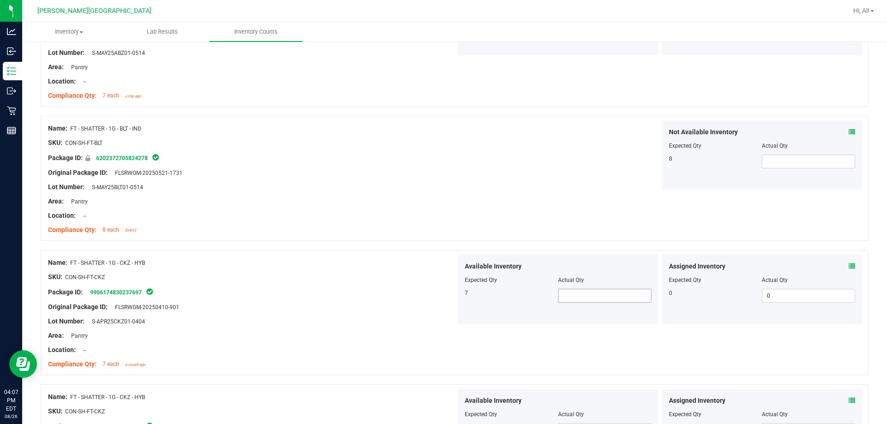
scroll to position [231, 0]
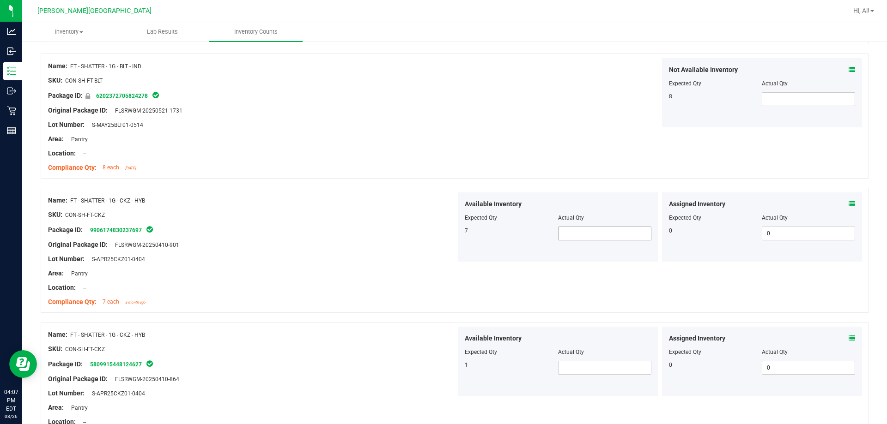
click at [437, 229] on span at bounding box center [604, 234] width 93 height 14
type input "7"
click at [437, 222] on div "Actual Qty" at bounding box center [604, 218] width 93 height 8
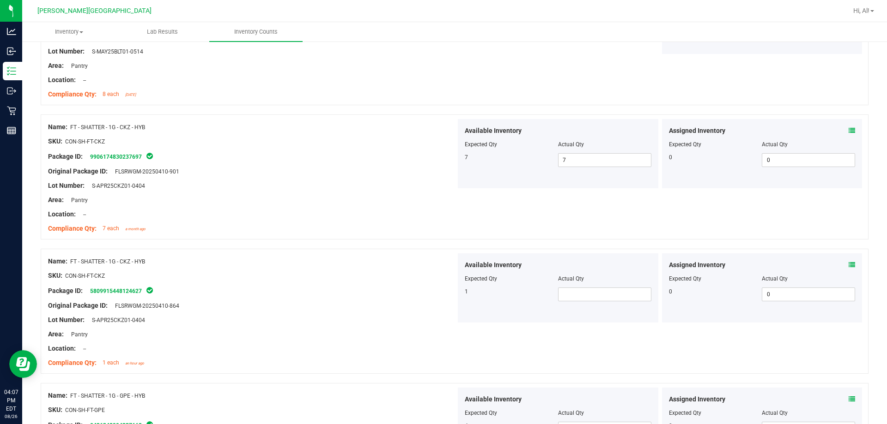
scroll to position [416, 0]
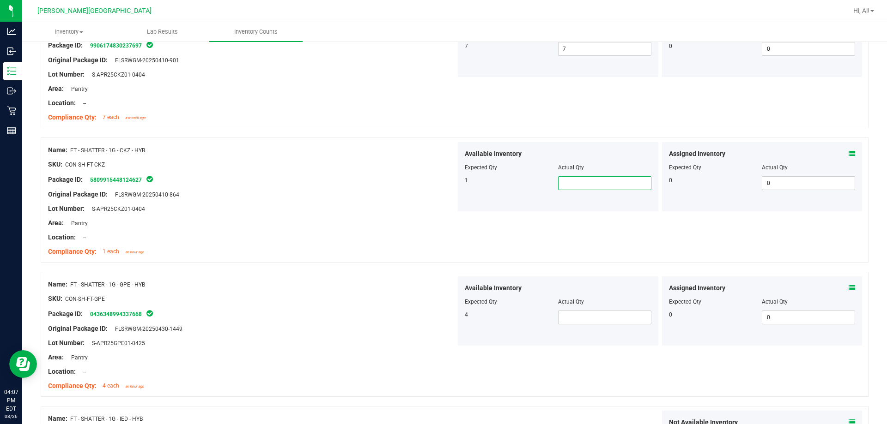
click at [437, 183] on span at bounding box center [604, 183] width 93 height 14
type input "1"
click at [437, 164] on div "Actual Qty" at bounding box center [604, 167] width 93 height 8
click at [437, 310] on div at bounding box center [558, 308] width 187 height 5
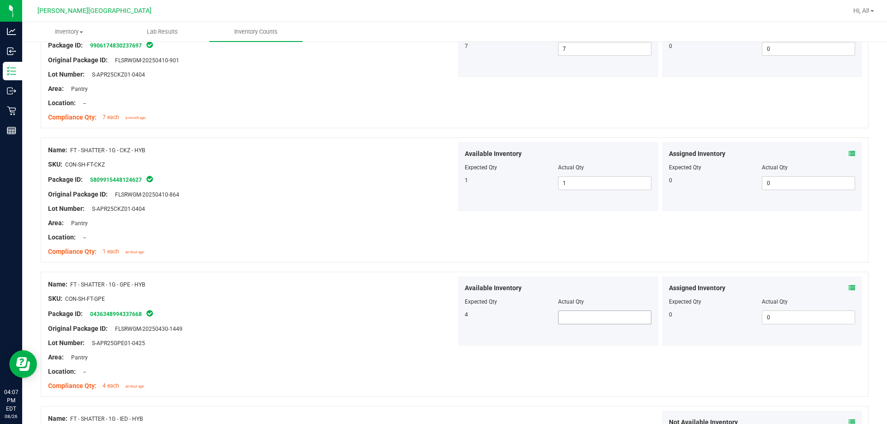
click at [437, 316] on span at bounding box center [604, 318] width 93 height 14
type input "4"
click at [437, 290] on div "Available Inventory" at bounding box center [558, 289] width 187 height 10
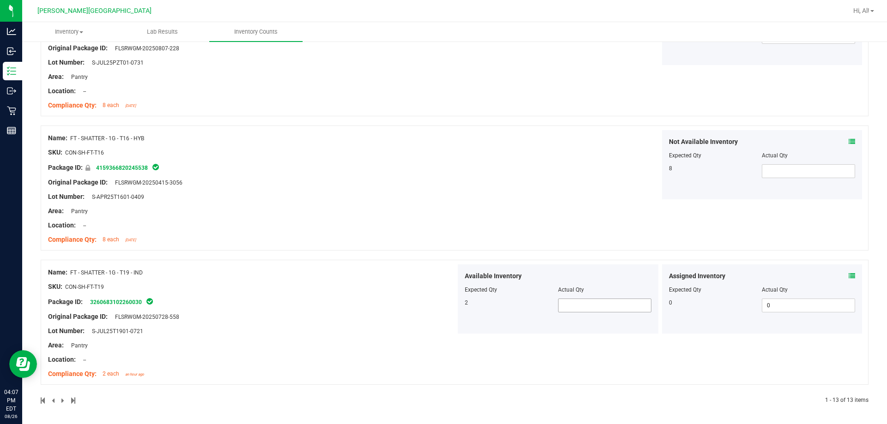
scroll to position [1504, 0]
click at [437, 302] on span at bounding box center [604, 304] width 93 height 14
type input "2"
click at [437, 255] on div at bounding box center [455, 253] width 828 height 9
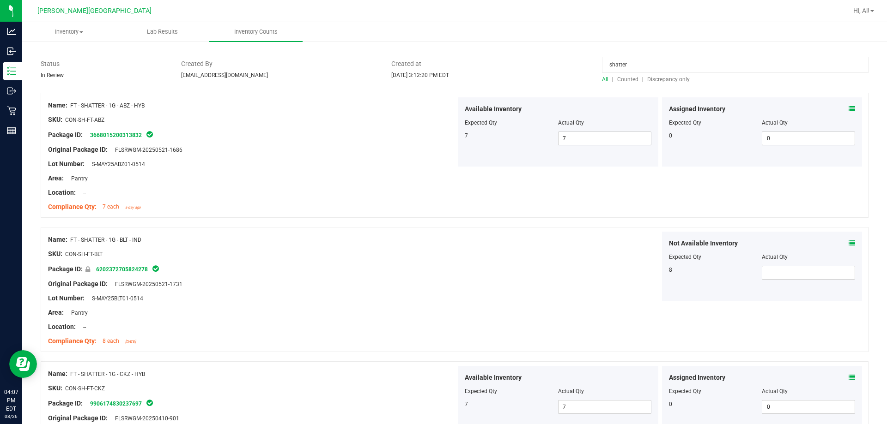
scroll to position [0, 0]
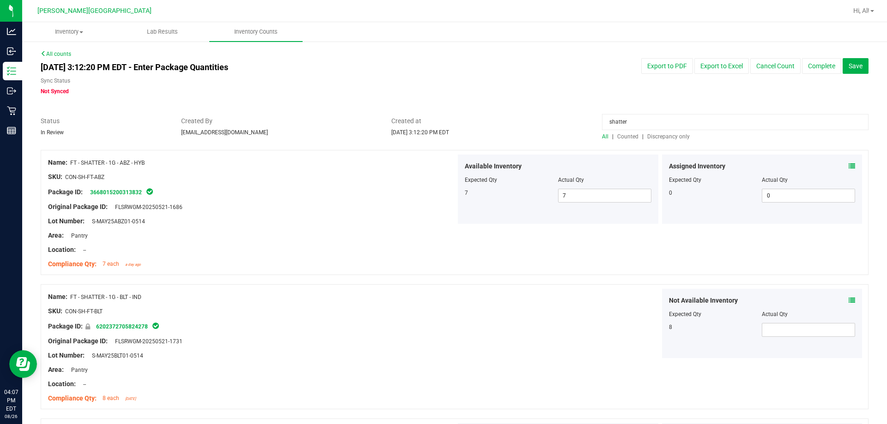
click at [437, 135] on span "All" at bounding box center [605, 136] width 6 height 6
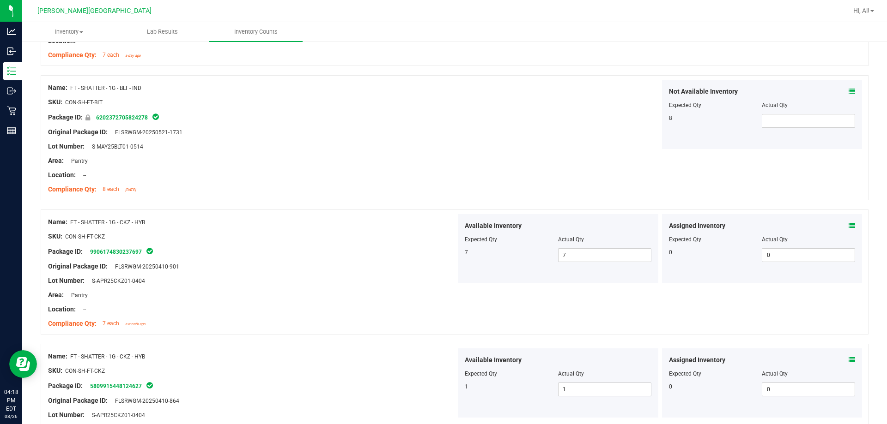
scroll to position [119, 0]
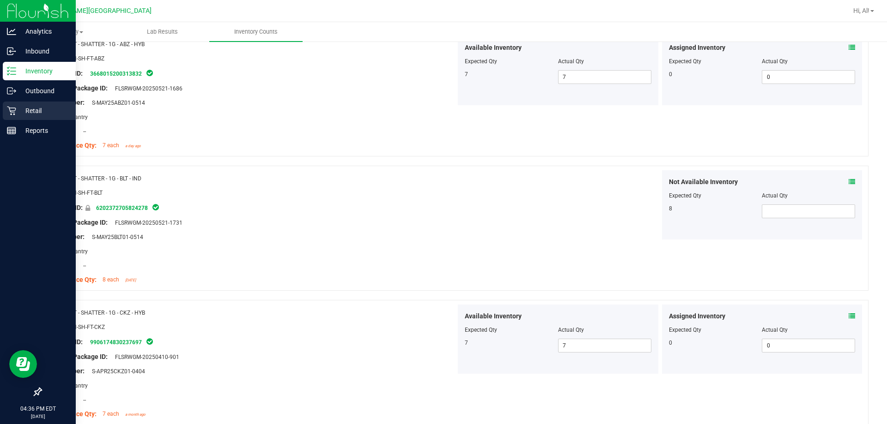
click at [22, 112] on p "Retail" at bounding box center [43, 110] width 55 height 11
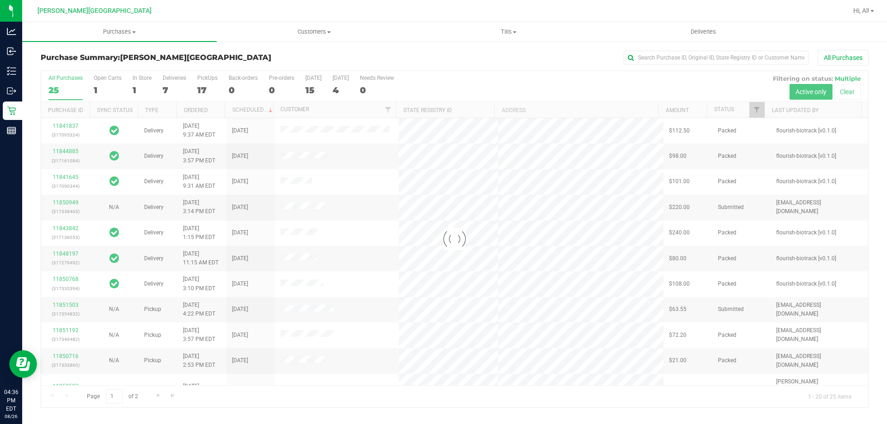
click at [437, 113] on div at bounding box center [454, 239] width 827 height 337
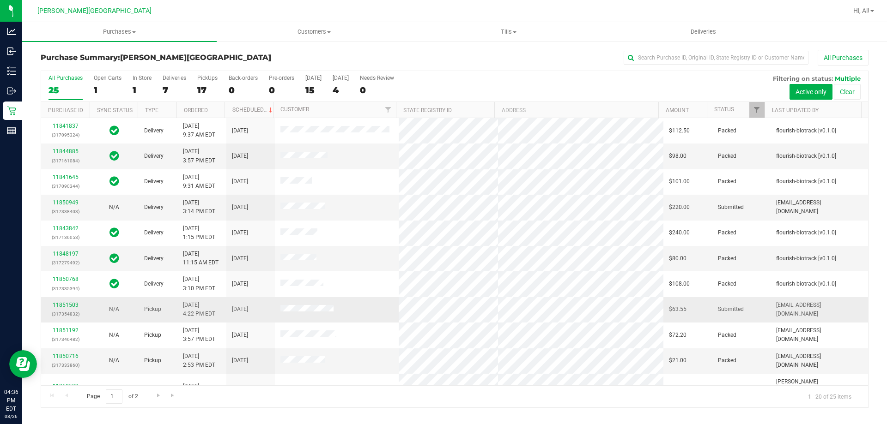
click at [61, 304] on link "11851503" at bounding box center [66, 305] width 26 height 6
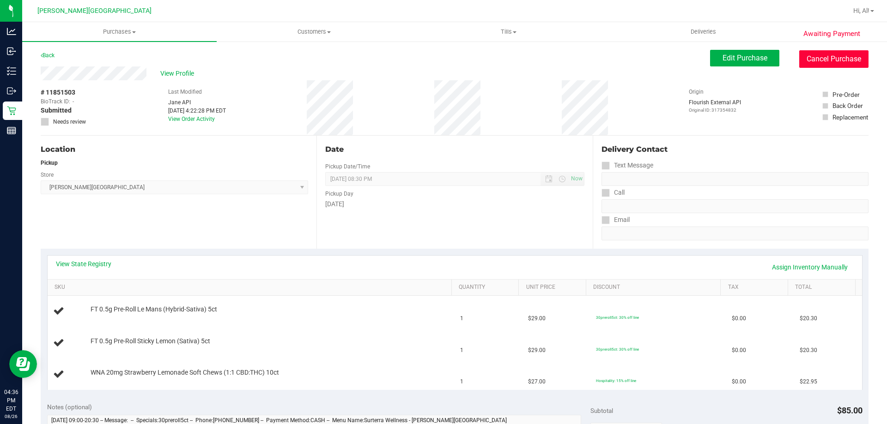
click at [437, 59] on button "Cancel Purchase" at bounding box center [833, 59] width 69 height 18
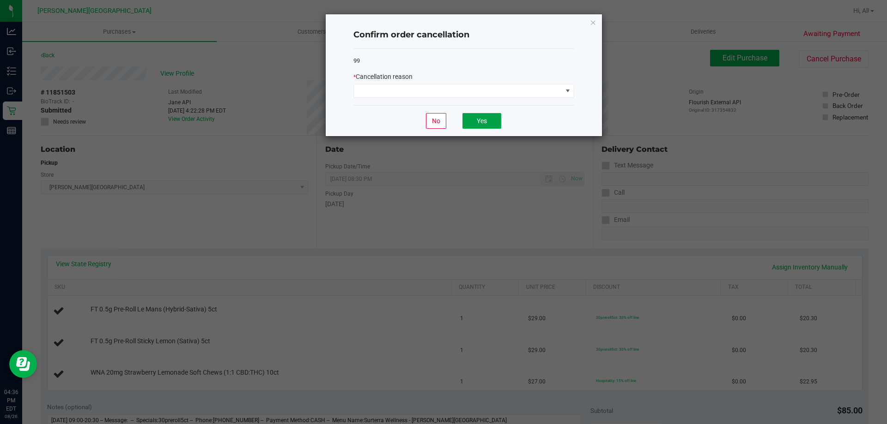
click at [437, 125] on button "Yes" at bounding box center [481, 121] width 39 height 16
click at [437, 83] on div "* Cancellation reason" at bounding box center [463, 85] width 221 height 26
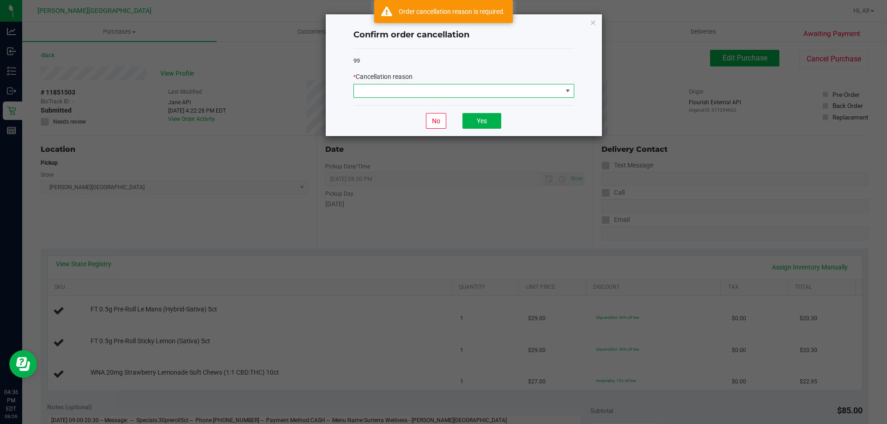
click at [437, 85] on span at bounding box center [458, 91] width 208 height 13
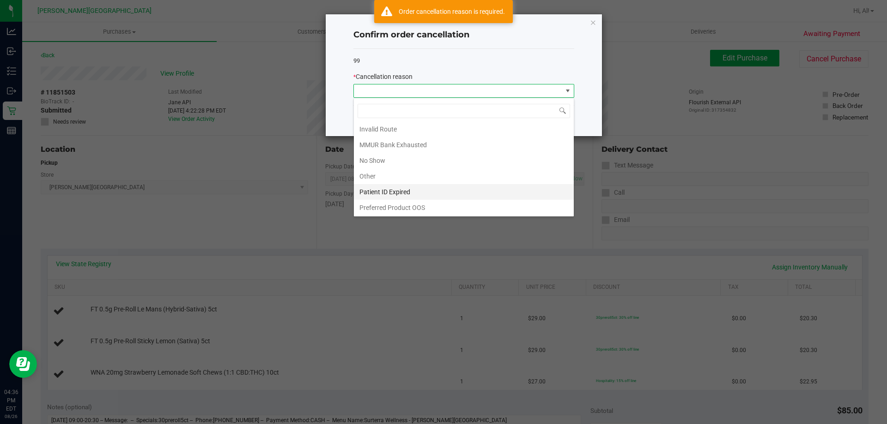
scroll to position [49, 0]
click at [406, 175] on li "Other" at bounding box center [464, 176] width 220 height 16
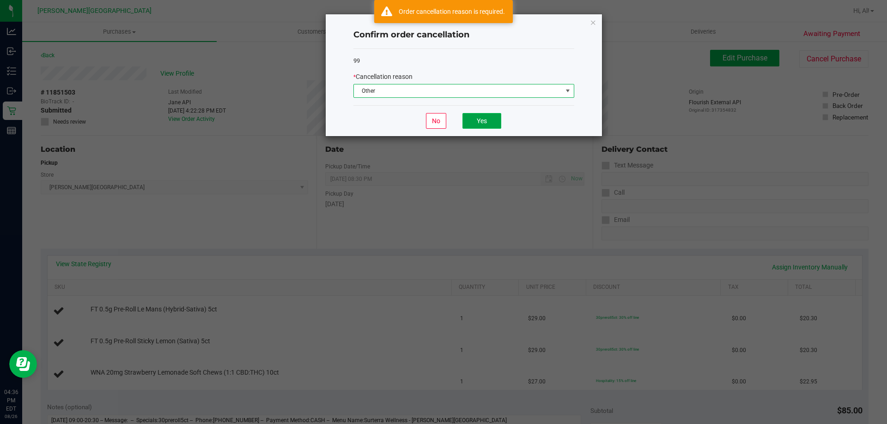
click at [437, 119] on button "Yes" at bounding box center [481, 121] width 39 height 16
